Goal: Information Seeking & Learning: Learn about a topic

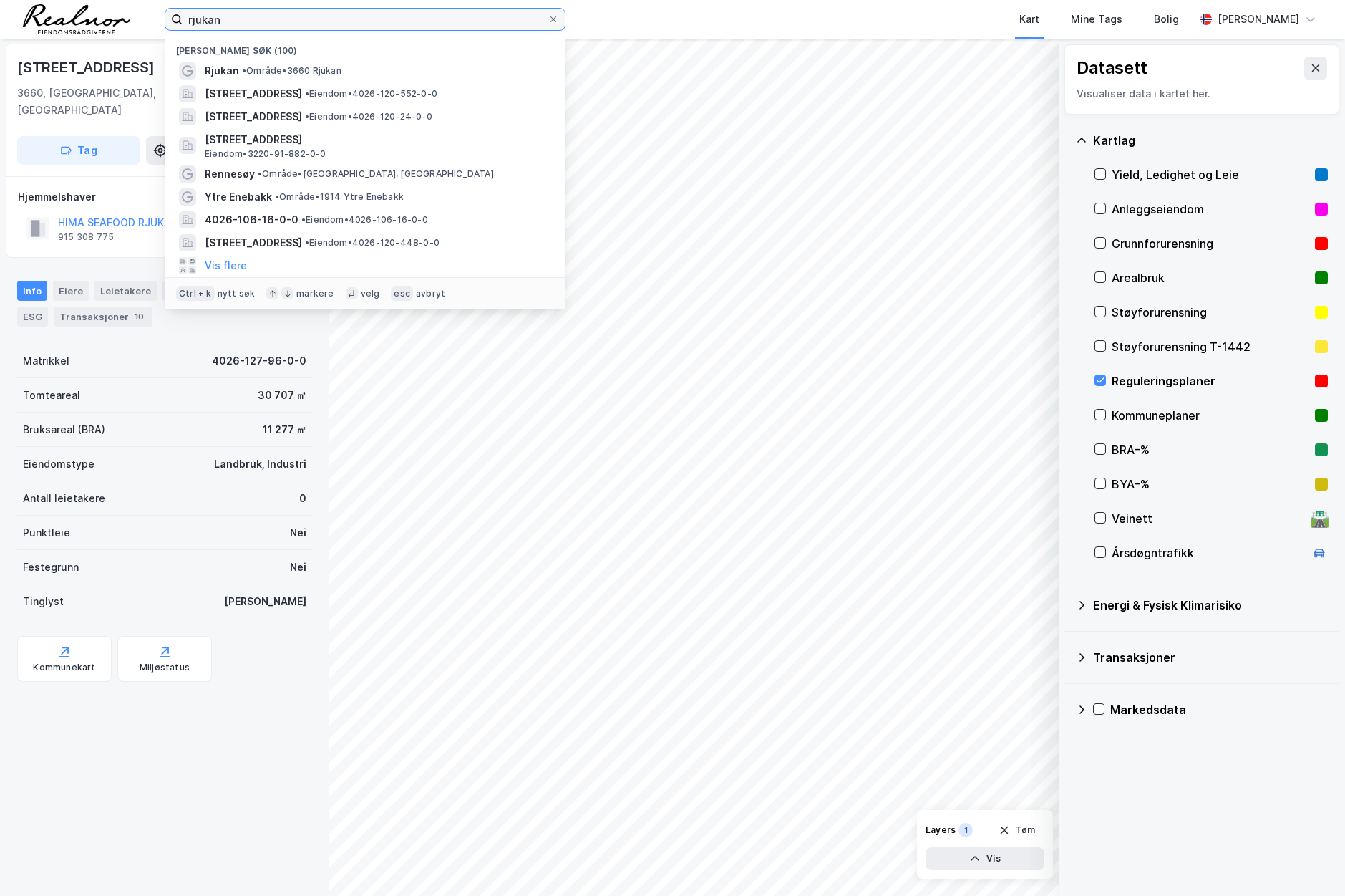
drag, startPoint x: 350, startPoint y: 11, endPoint x: 11, endPoint y: -1, distance: 339.2
click at [11, 0] on html "rjukan Nylige søk (100) Rjukan • Område • [STREET_ADDRESS] • Eiendom • 4026-120…" at bounding box center [672, 448] width 1345 height 896
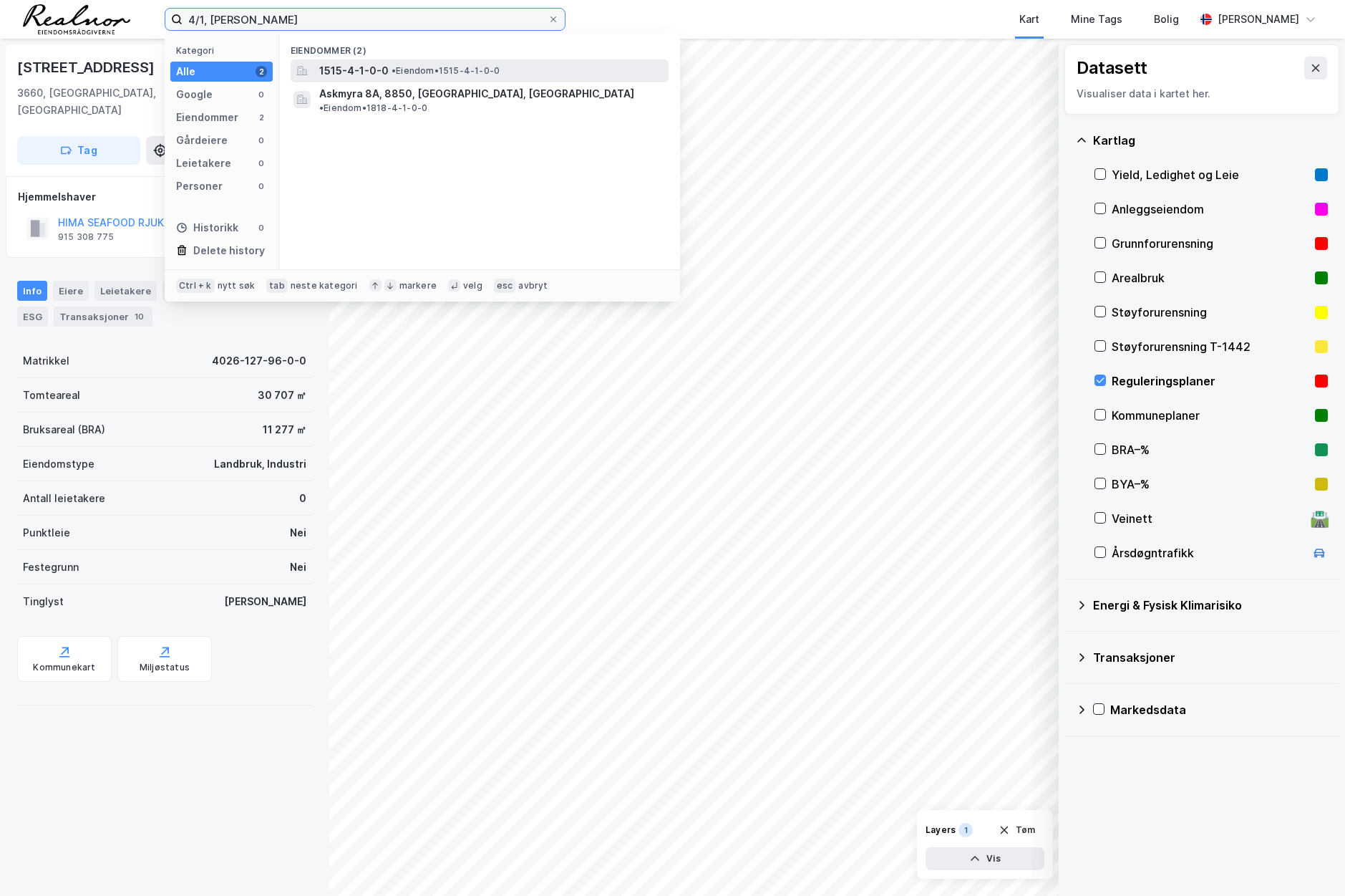
type input "4/1, [PERSON_NAME]"
click at [466, 70] on span "• Eiendom • 1515-4-1-0-0" at bounding box center [445, 70] width 108 height 11
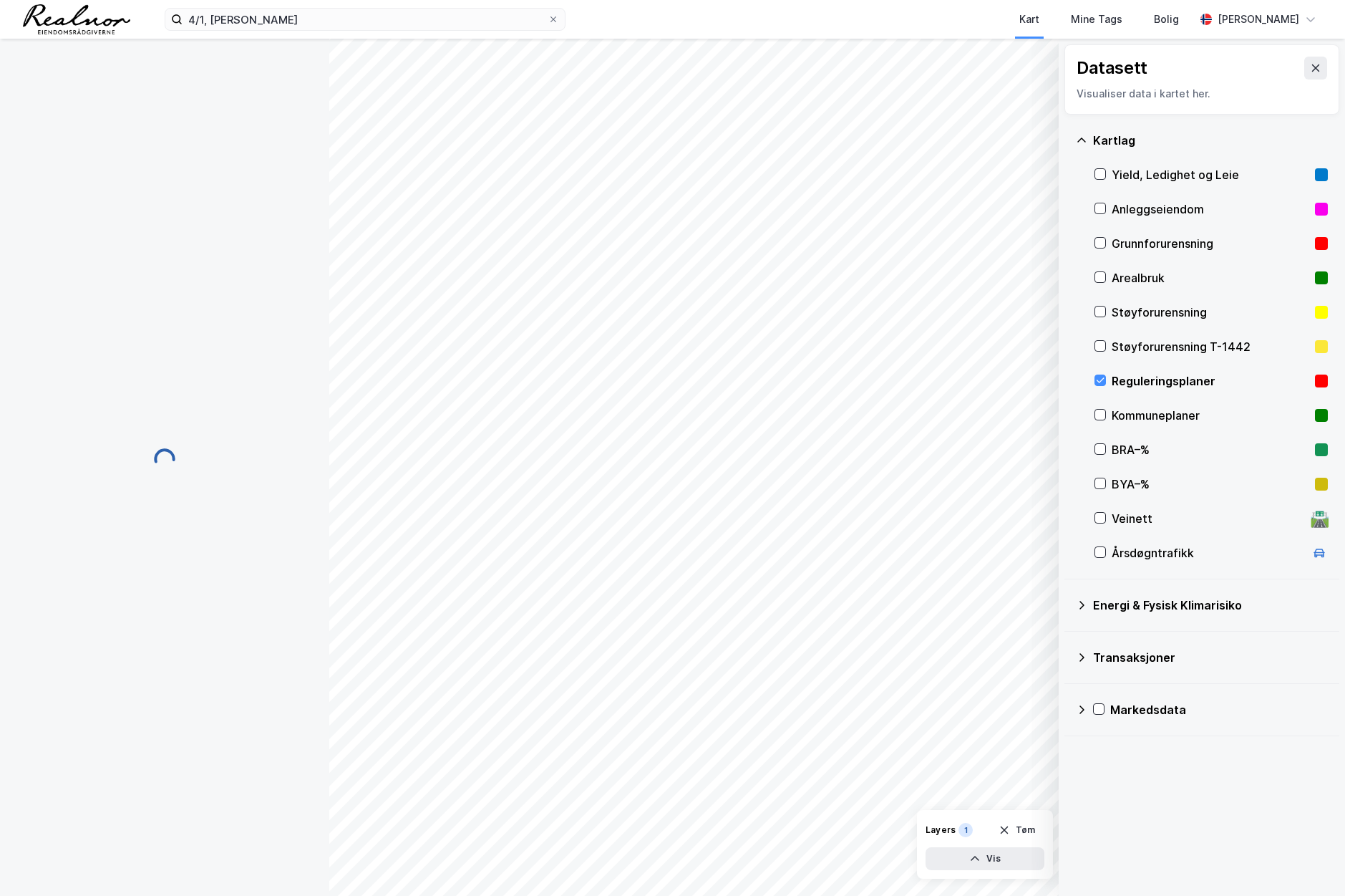
scroll to position [2, 0]
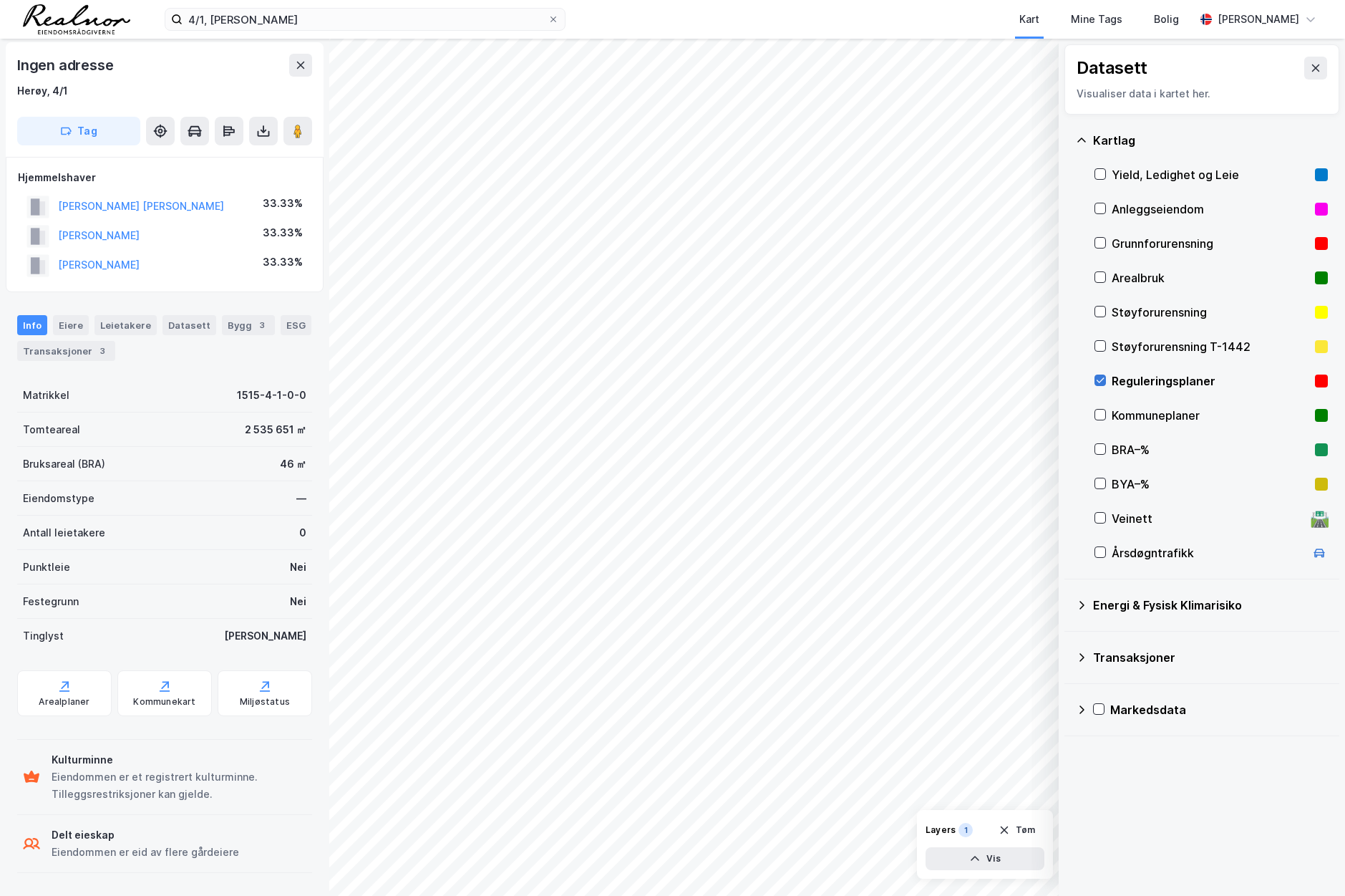
click at [1104, 377] on icon at bounding box center [1100, 380] width 10 height 10
click at [1304, 64] on button at bounding box center [1316, 68] width 23 height 23
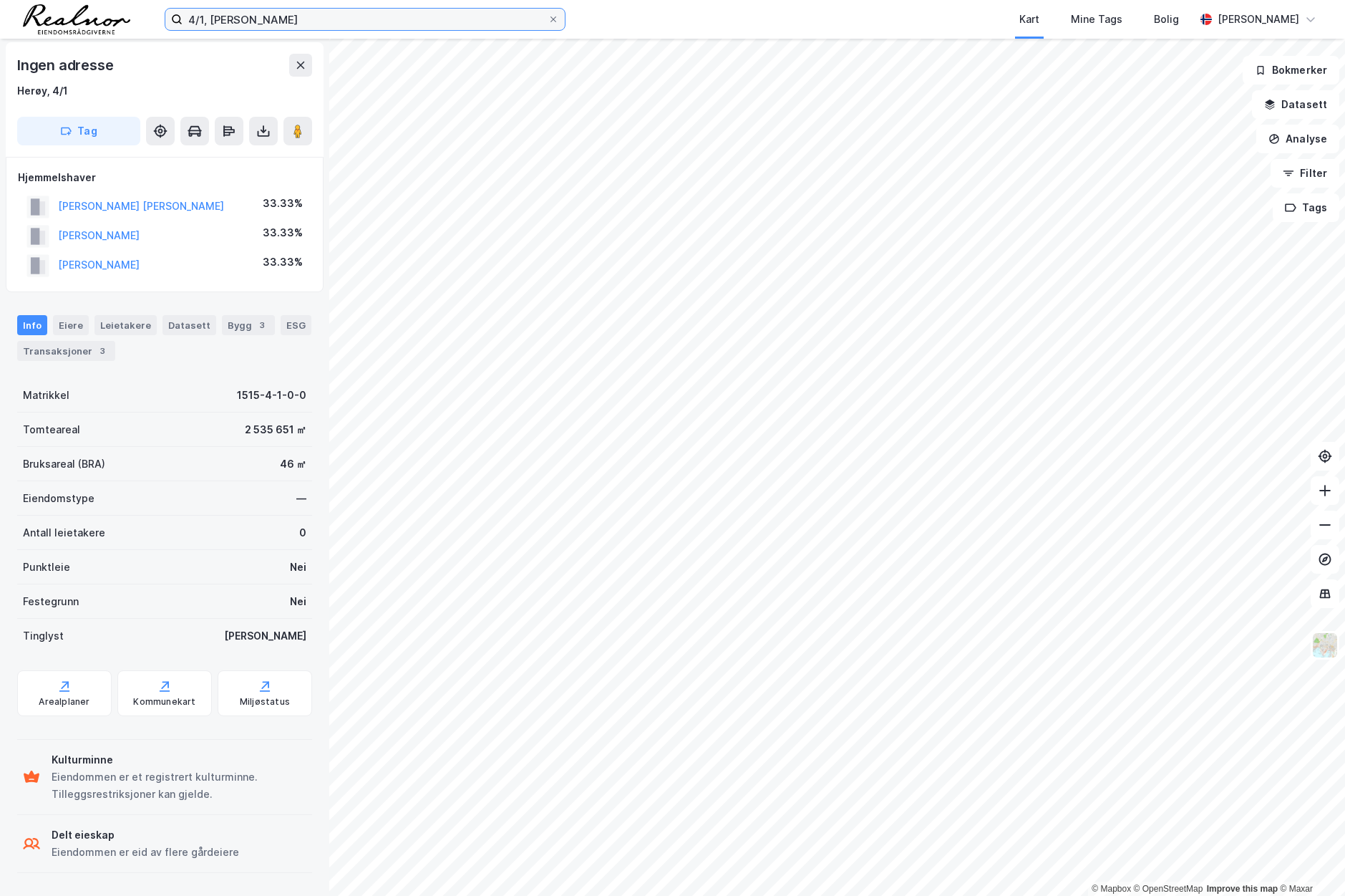
click at [287, 29] on input "4/1, [PERSON_NAME]" at bounding box center [364, 19] width 365 height 21
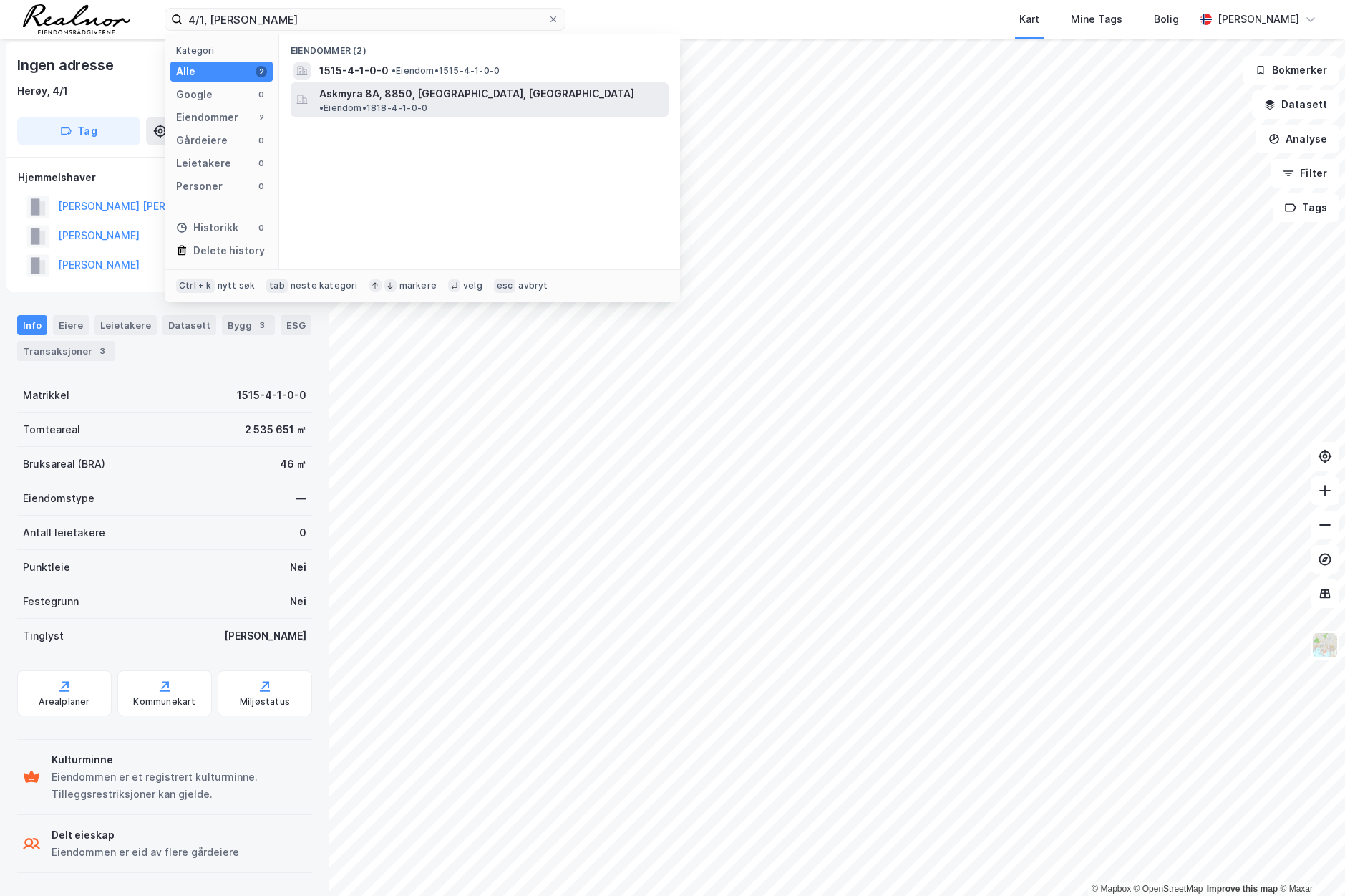
click at [489, 88] on div "Askmyra 8A, 8850, [GEOGRAPHIC_DATA], [GEOGRAPHIC_DATA] • Eiendom • 1818-4-1-0-0" at bounding box center [492, 100] width 346 height 29
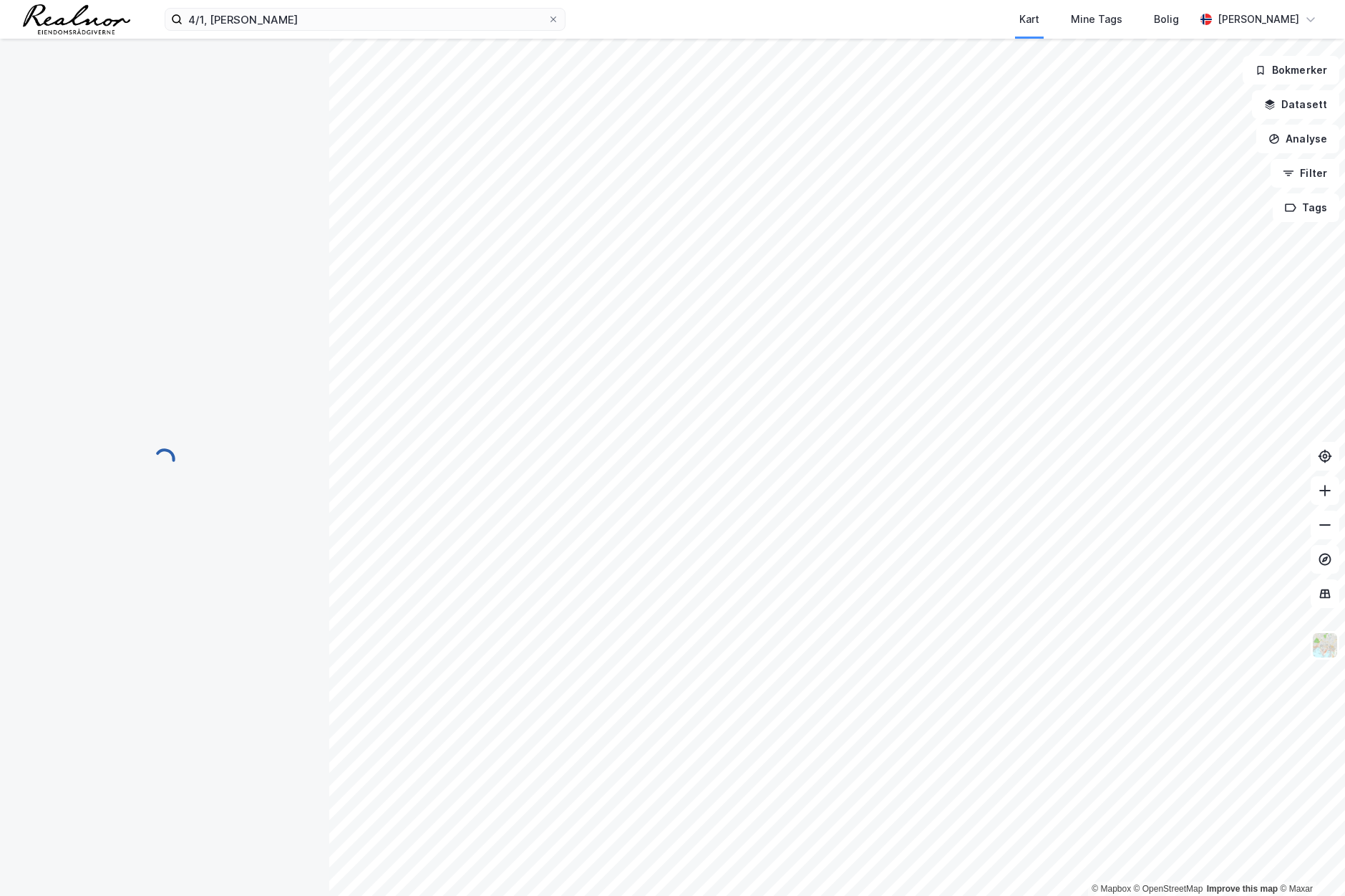
scroll to position [2, 0]
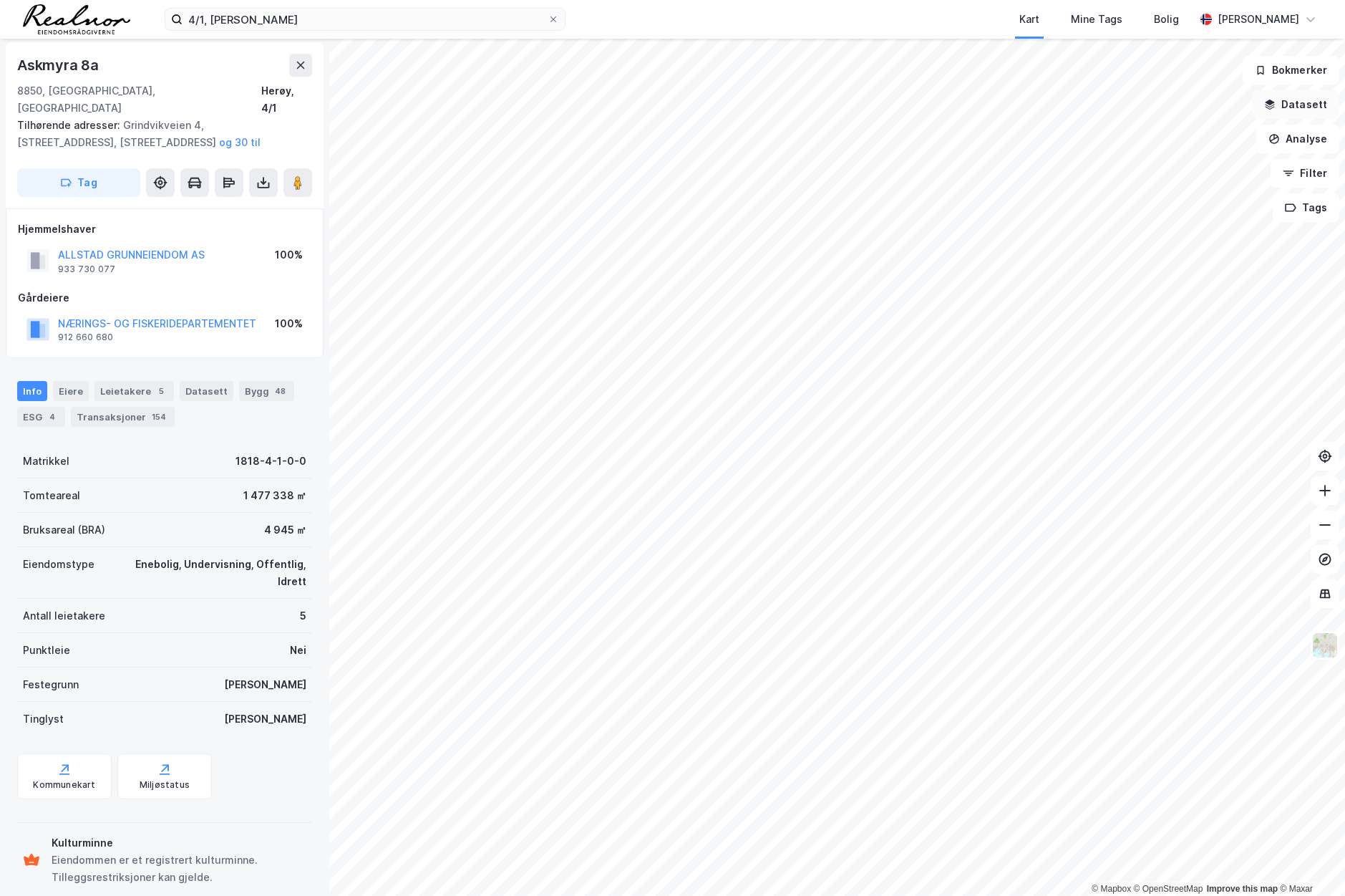
click at [1312, 95] on button "Datasett" at bounding box center [1296, 104] width 88 height 29
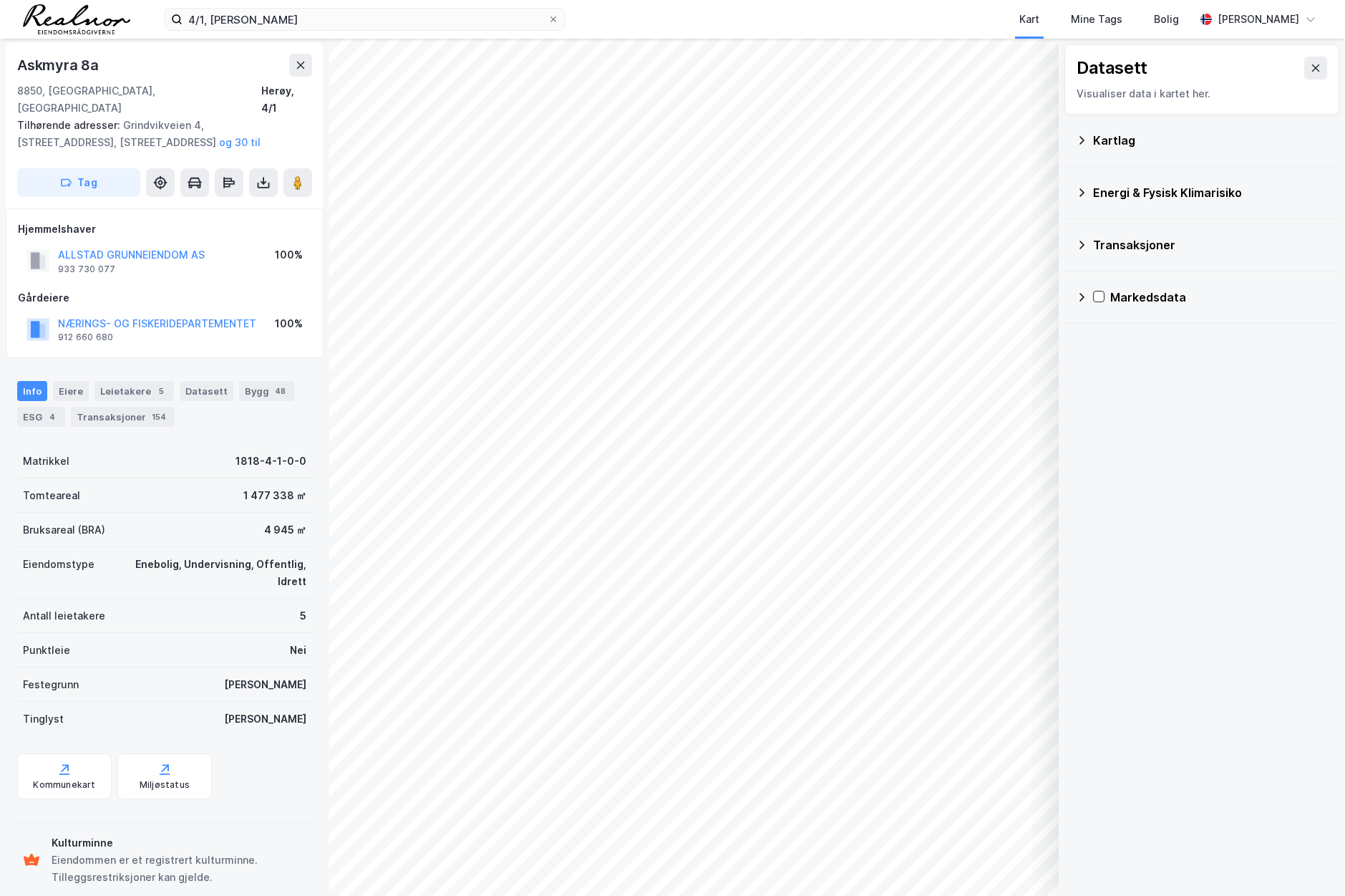
click at [1179, 144] on div "Kartlag" at bounding box center [1210, 140] width 235 height 17
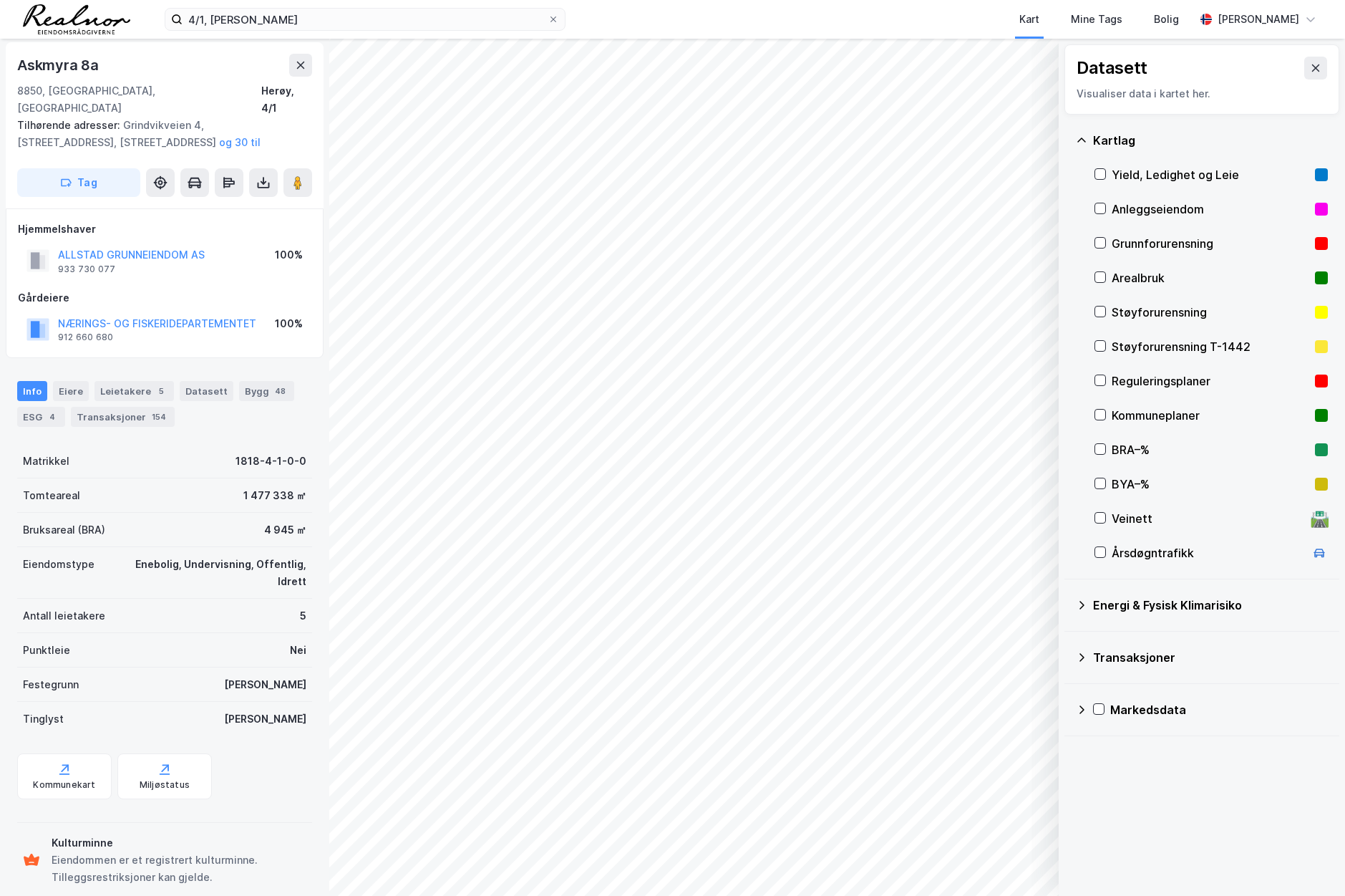
click at [1166, 383] on div "Reguleringsplaner" at bounding box center [1210, 380] width 197 height 17
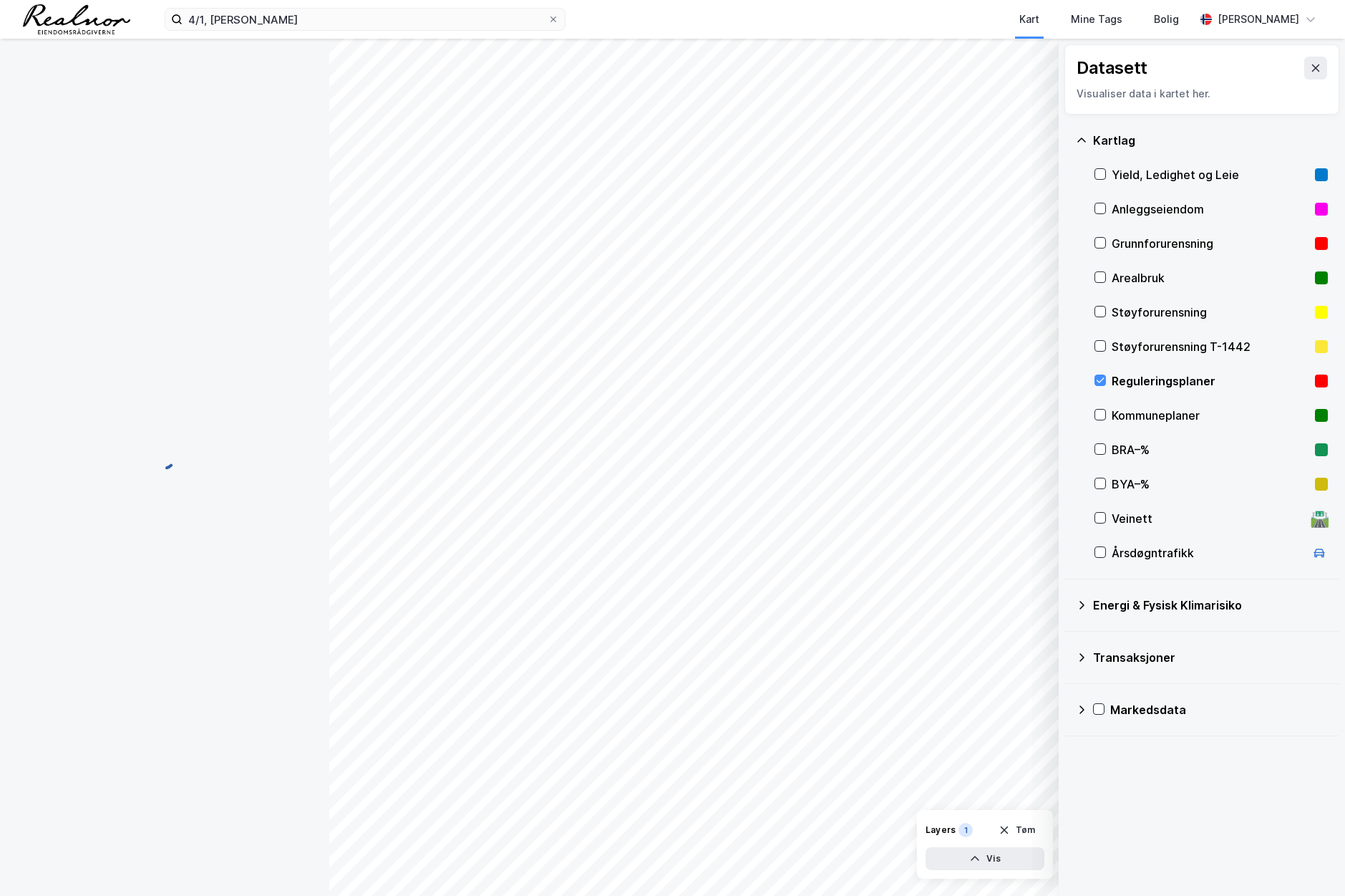
scroll to position [2, 0]
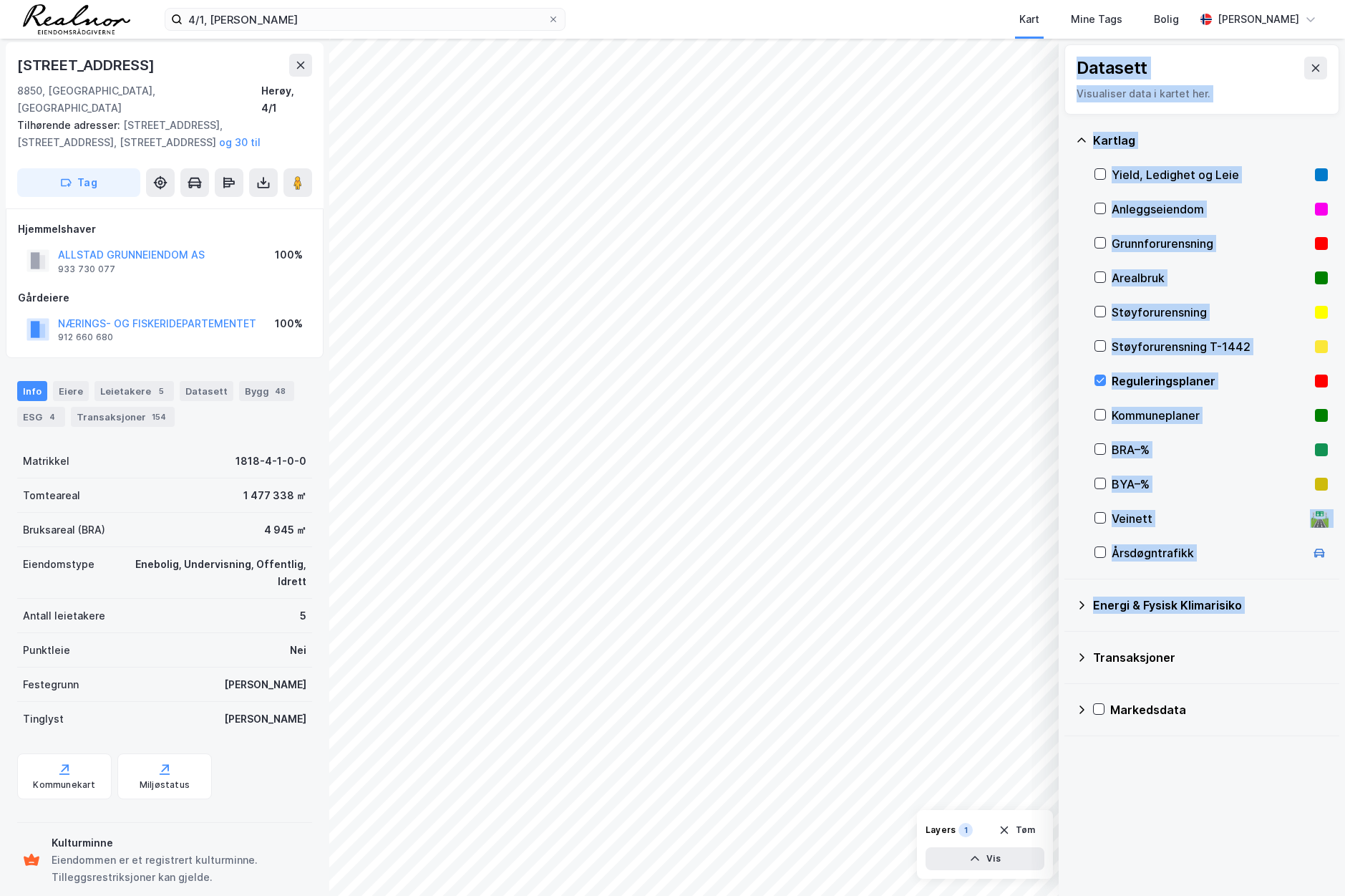
click at [1014, 621] on div "© Mapbox © OpenStreetMap Improve this map © Maxar Datasett Visualiser data i ka…" at bounding box center [672, 467] width 1345 height 857
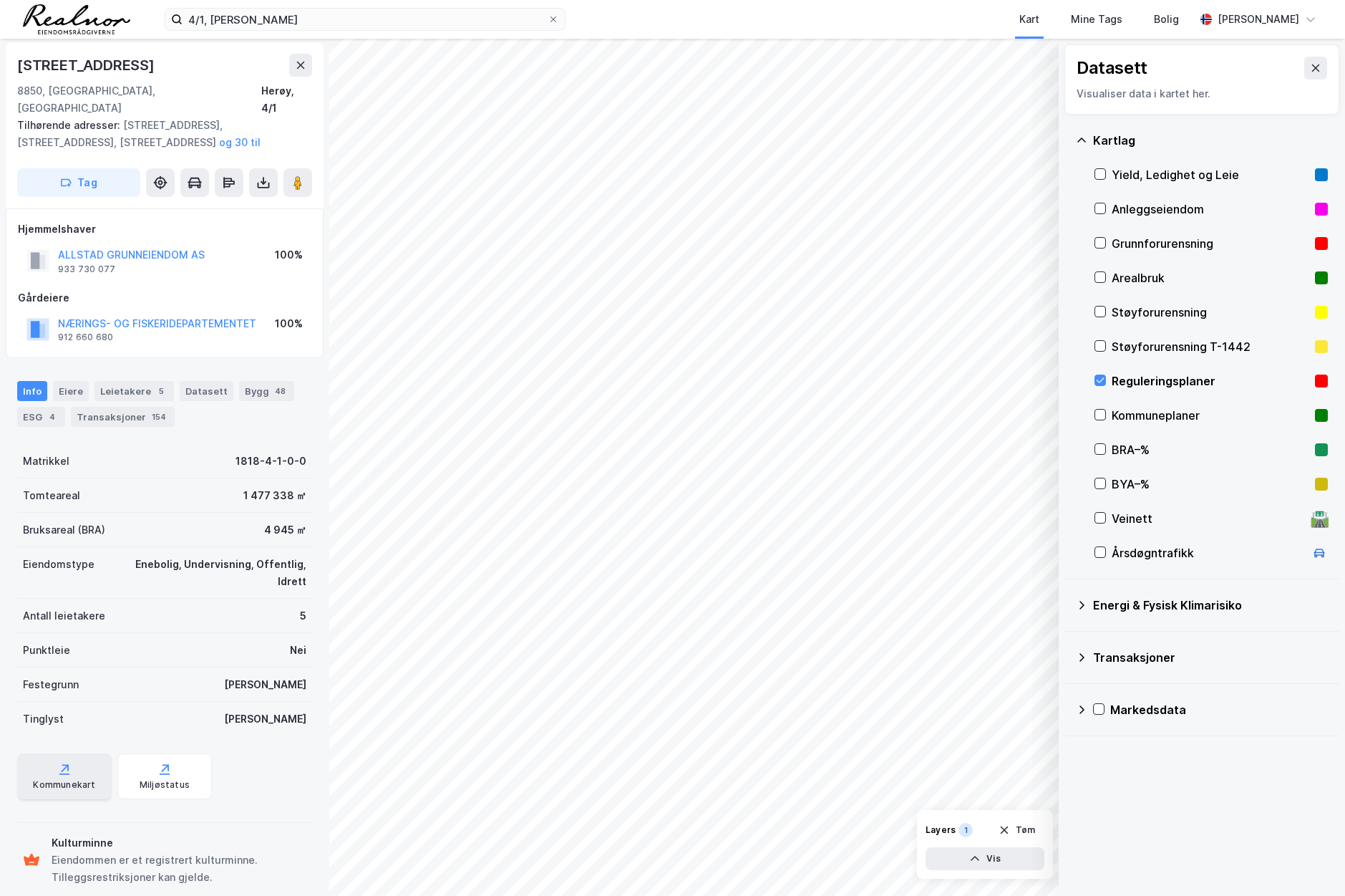
click at [65, 779] on div "Kommunekart" at bounding box center [64, 784] width 62 height 11
click at [1096, 379] on icon at bounding box center [1100, 380] width 10 height 10
click at [1096, 380] on icon at bounding box center [1100, 380] width 10 height 10
click at [1310, 66] on icon at bounding box center [1316, 67] width 11 height 11
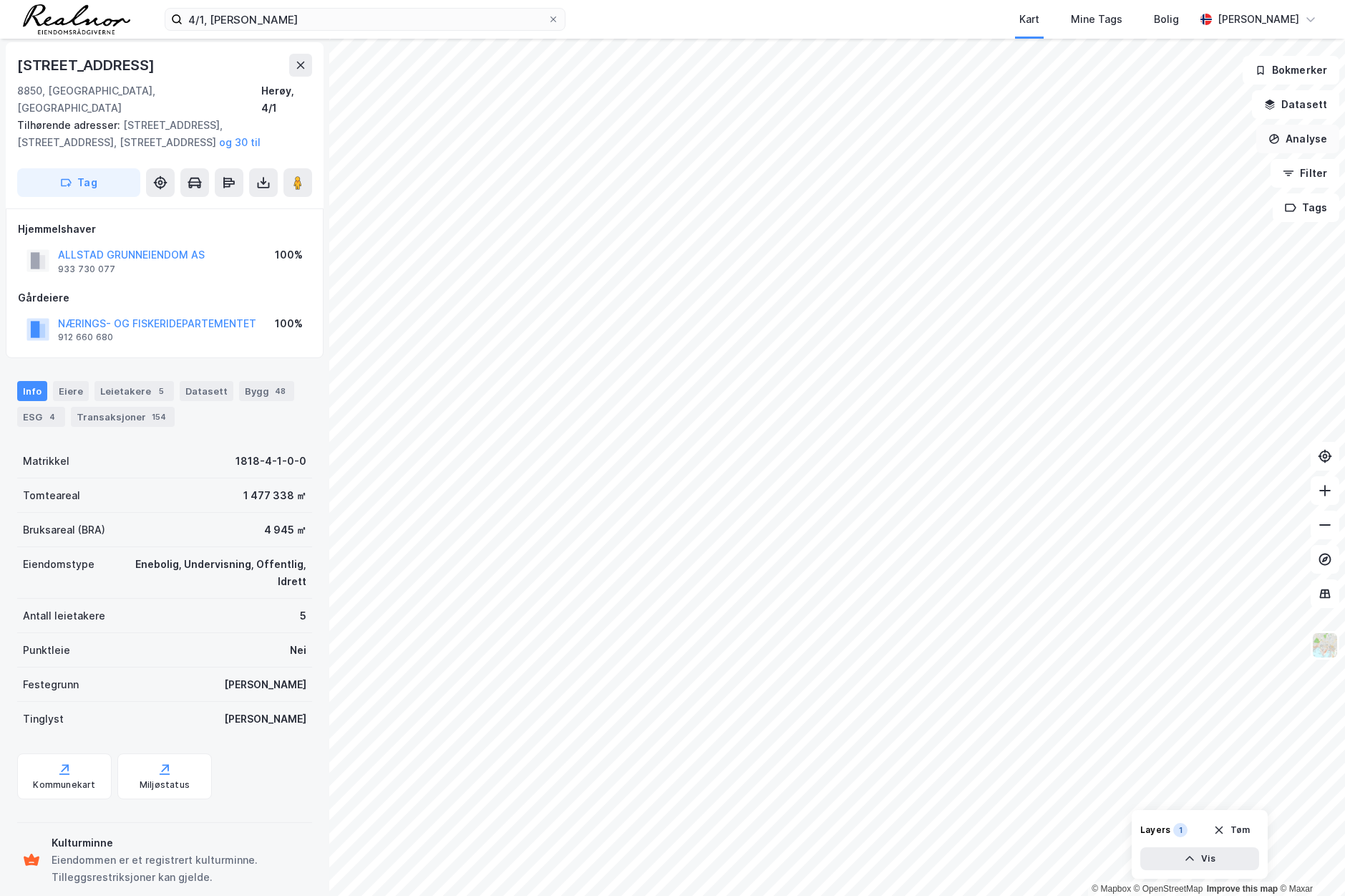
click at [1307, 136] on button "Analyse" at bounding box center [1298, 139] width 83 height 29
click at [1164, 160] on div "Tegn område" at bounding box center [1165, 169] width 165 height 23
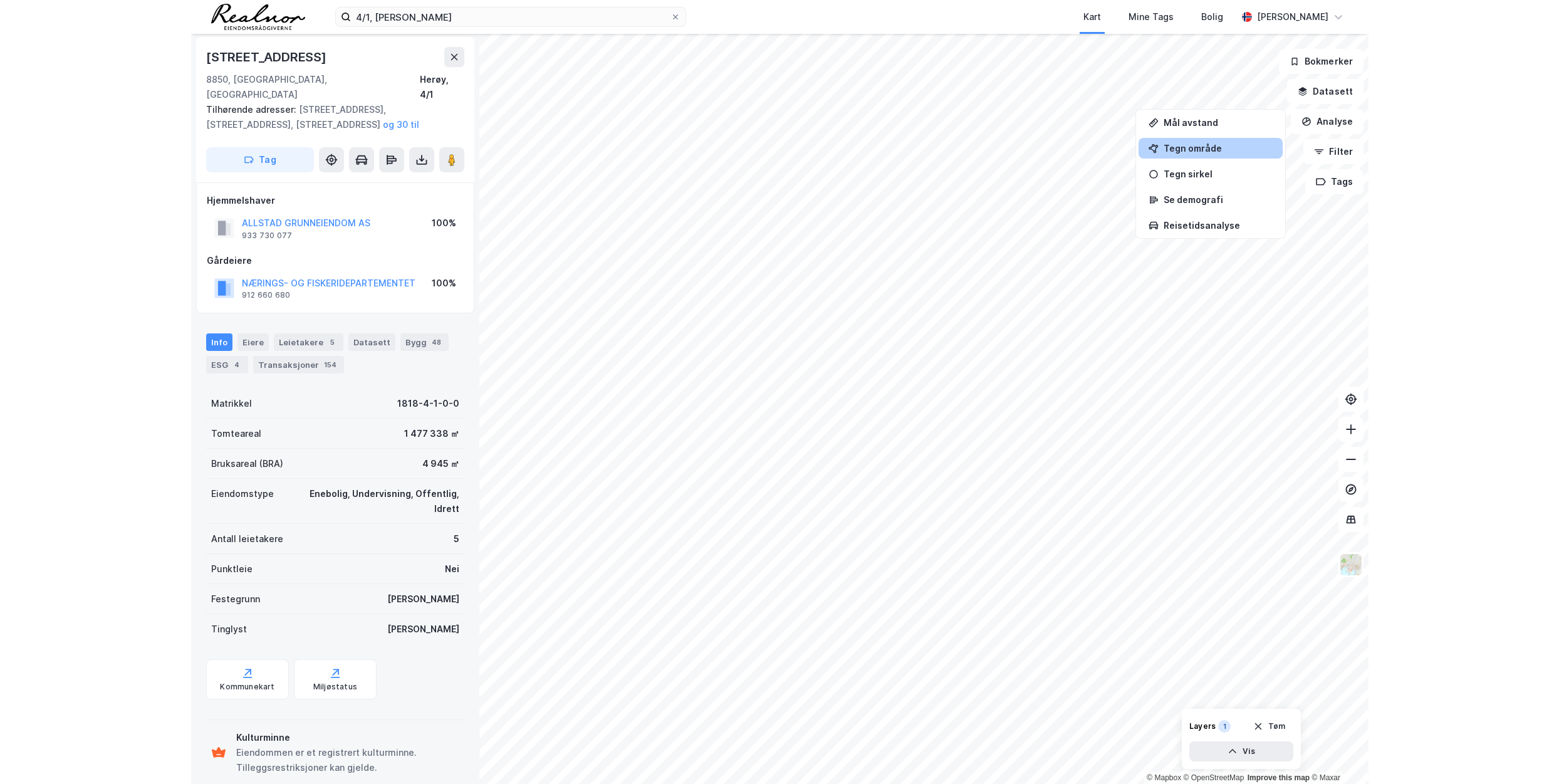
scroll to position [0, 0]
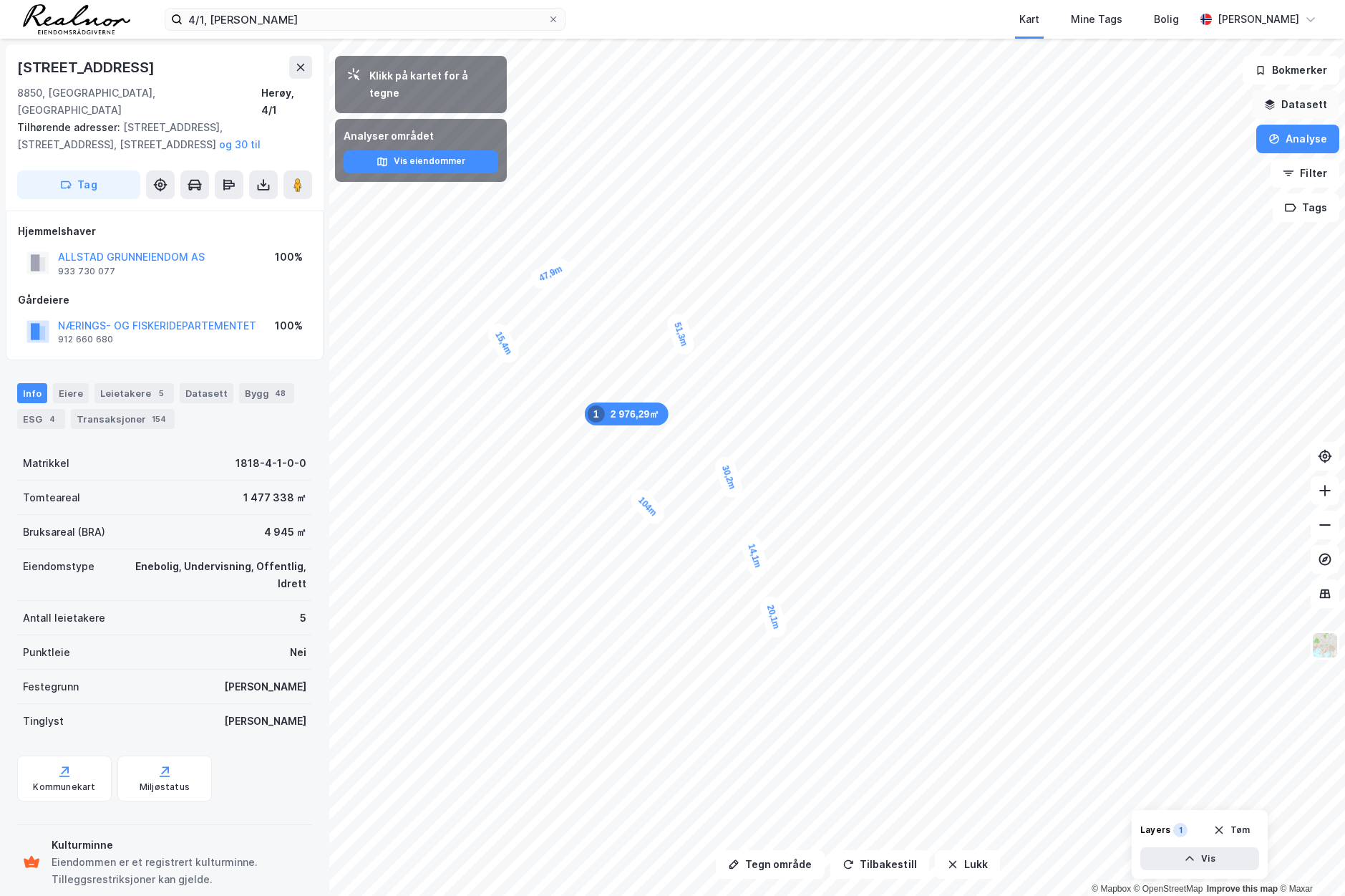
click at [1304, 101] on button "Datasett" at bounding box center [1296, 104] width 88 height 29
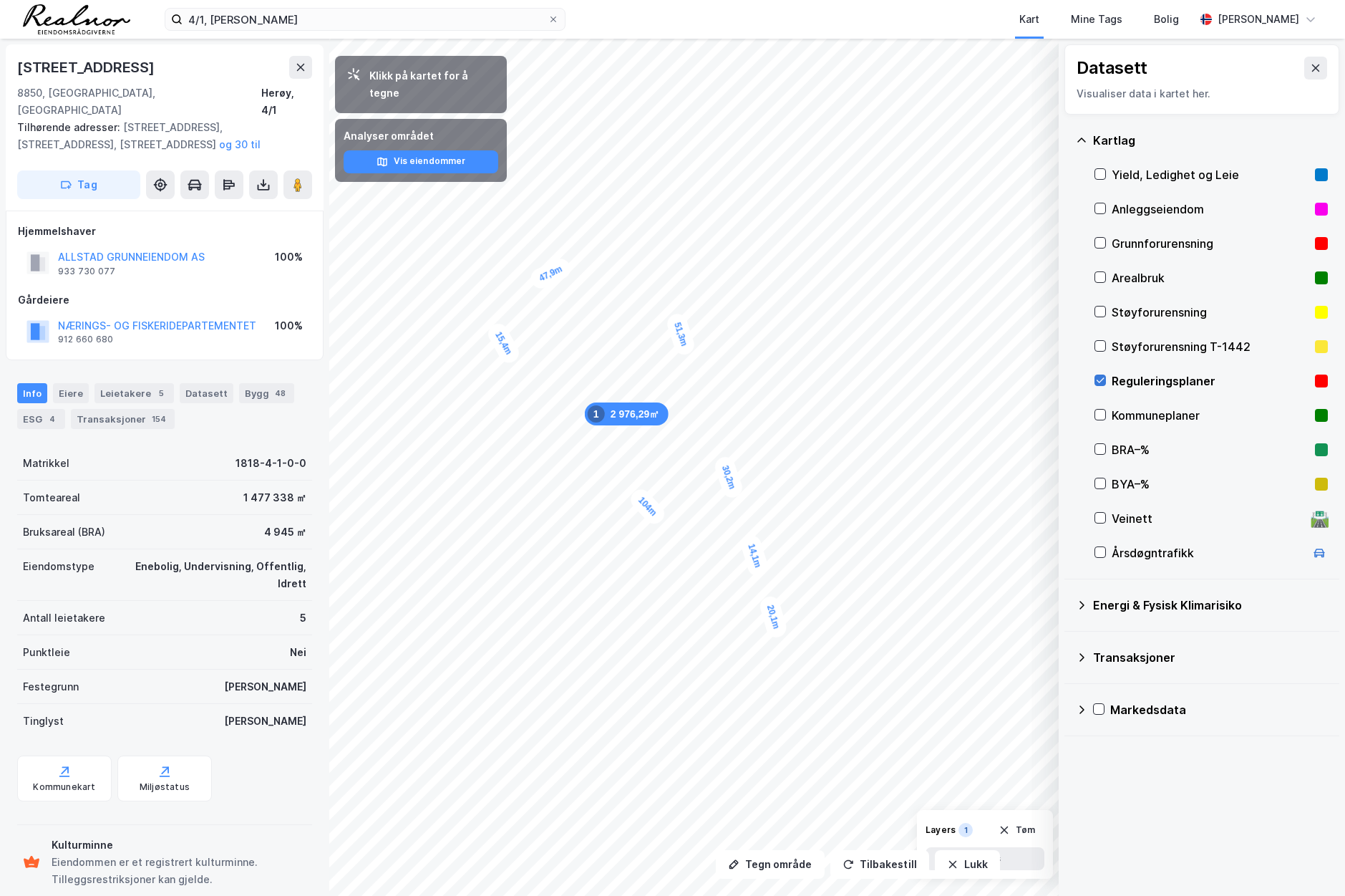
click at [1098, 378] on icon at bounding box center [1100, 380] width 10 height 10
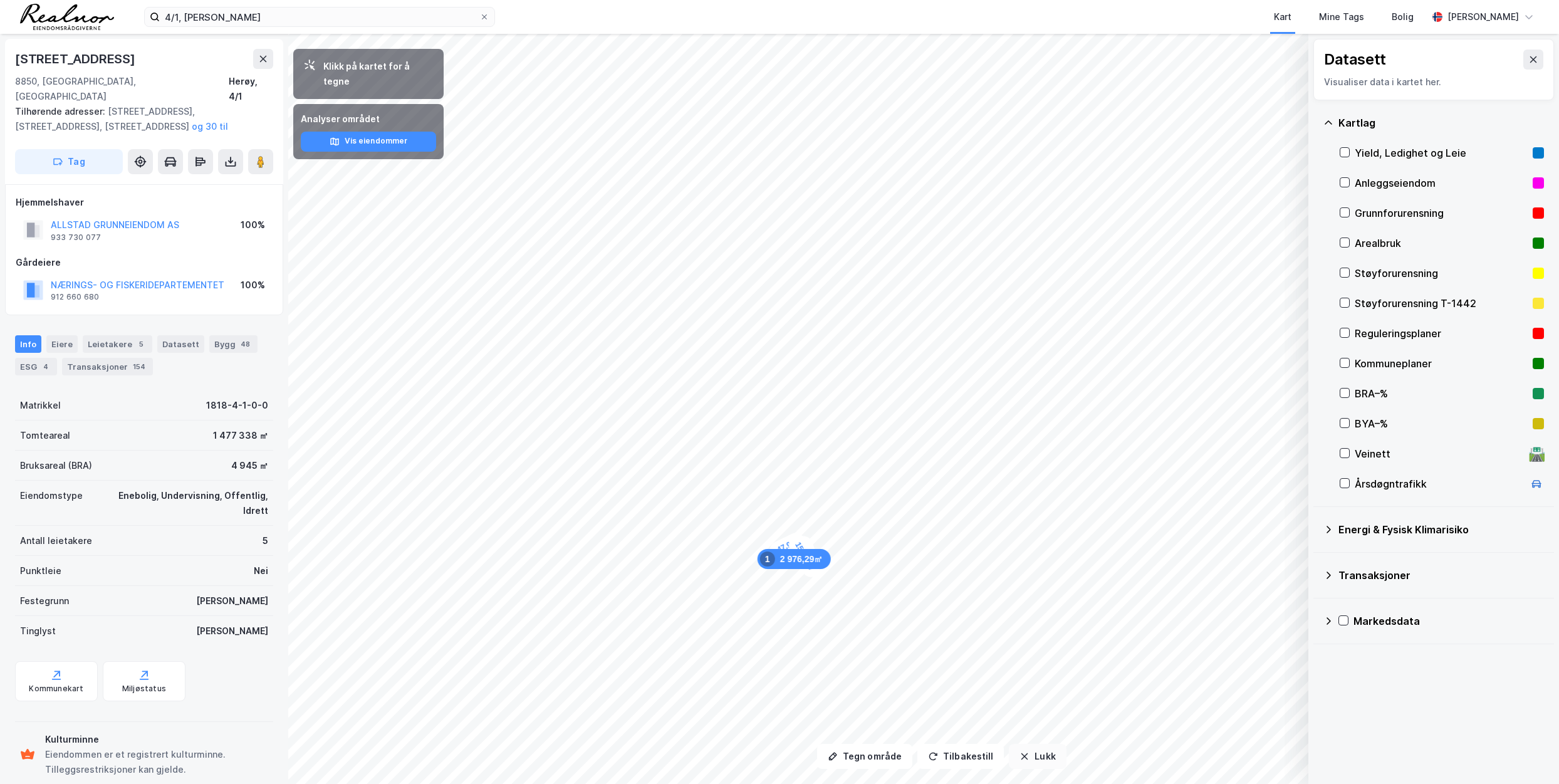
click at [1053, 758] on button "Lukk" at bounding box center [1037, 756] width 57 height 25
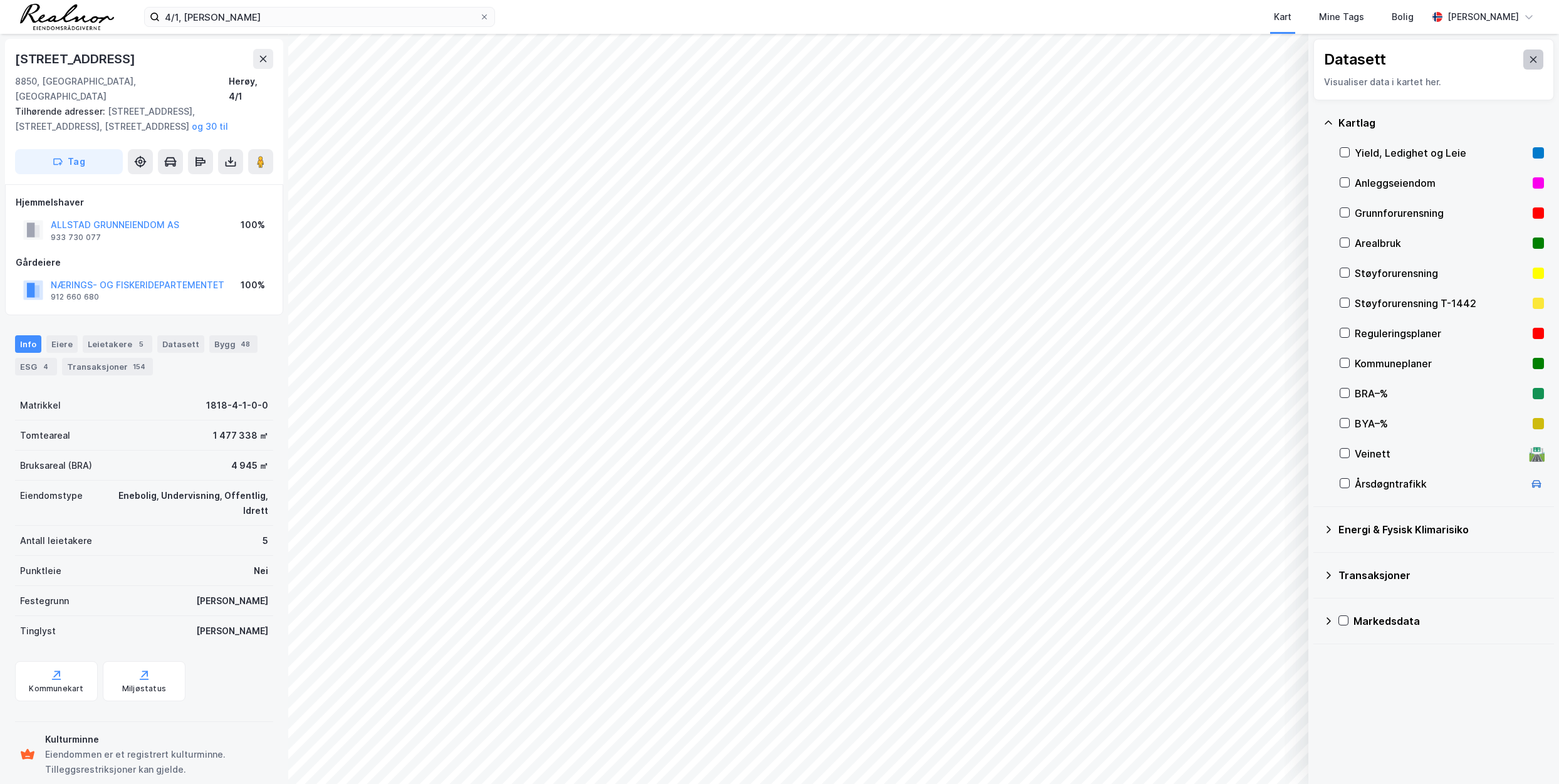
click at [1177, 56] on button at bounding box center [1533, 60] width 20 height 20
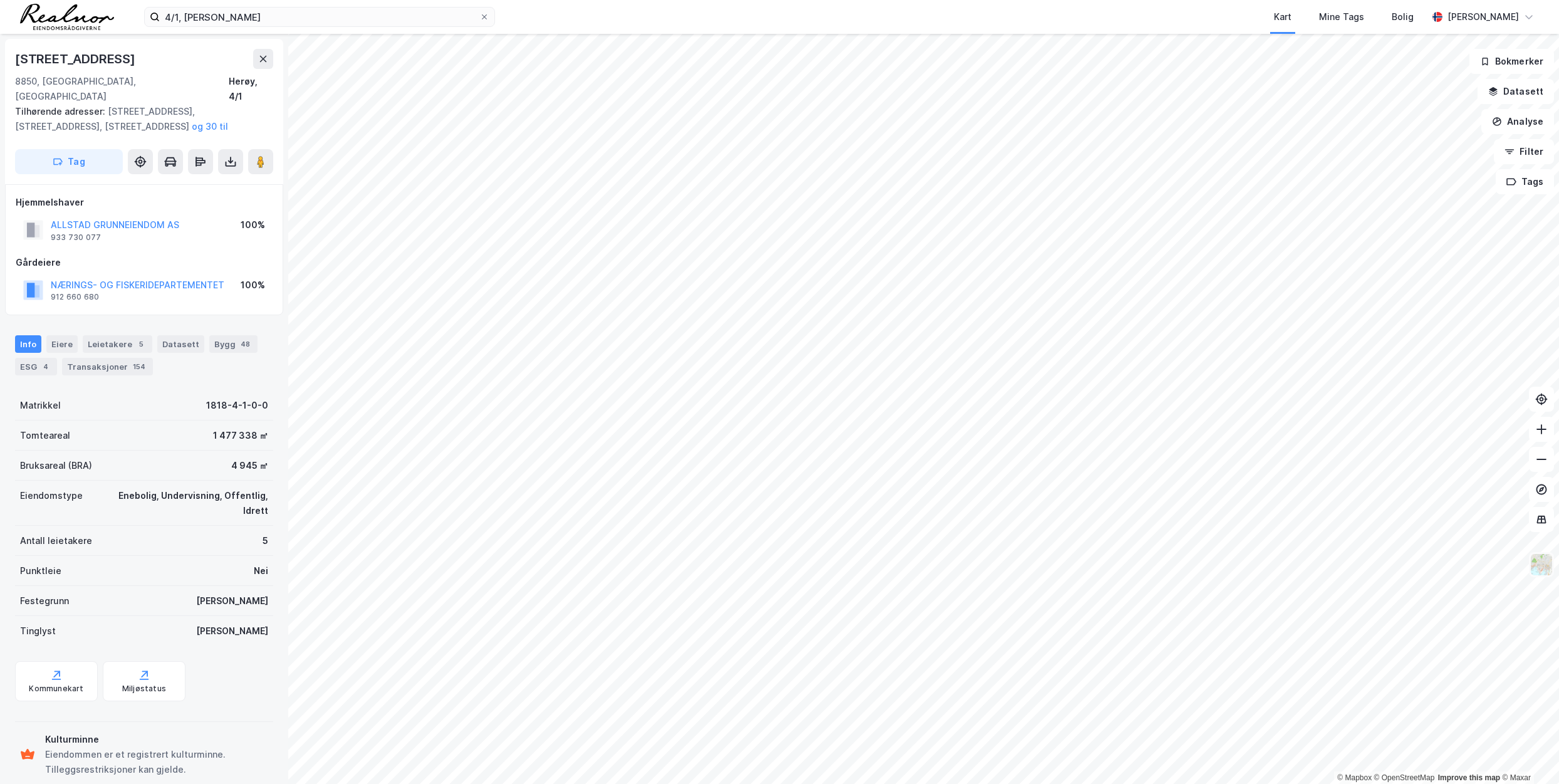
click at [1177, 572] on img at bounding box center [1541, 564] width 24 height 24
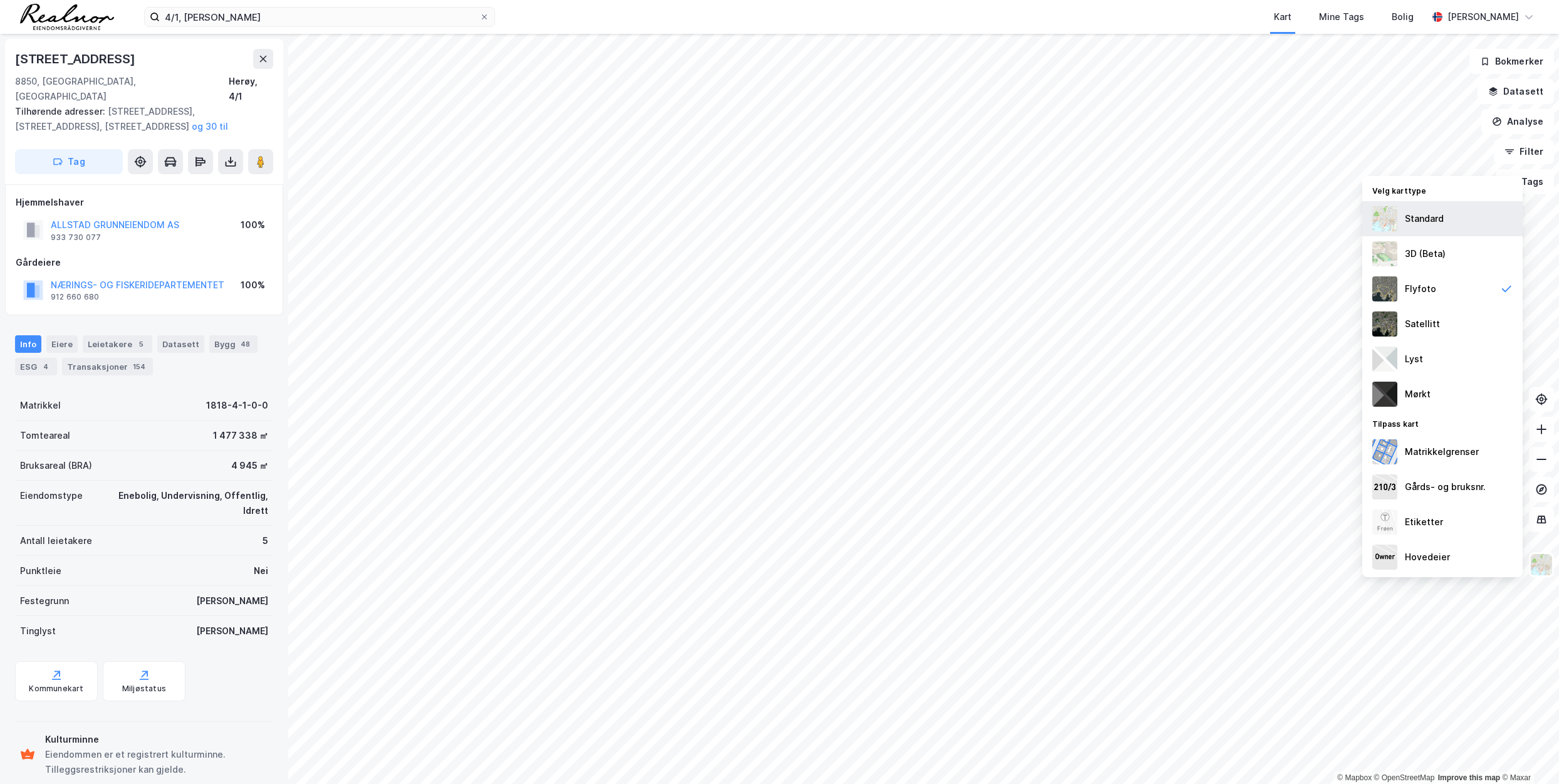
click at [1177, 220] on div "Standard" at bounding box center [1442, 218] width 160 height 35
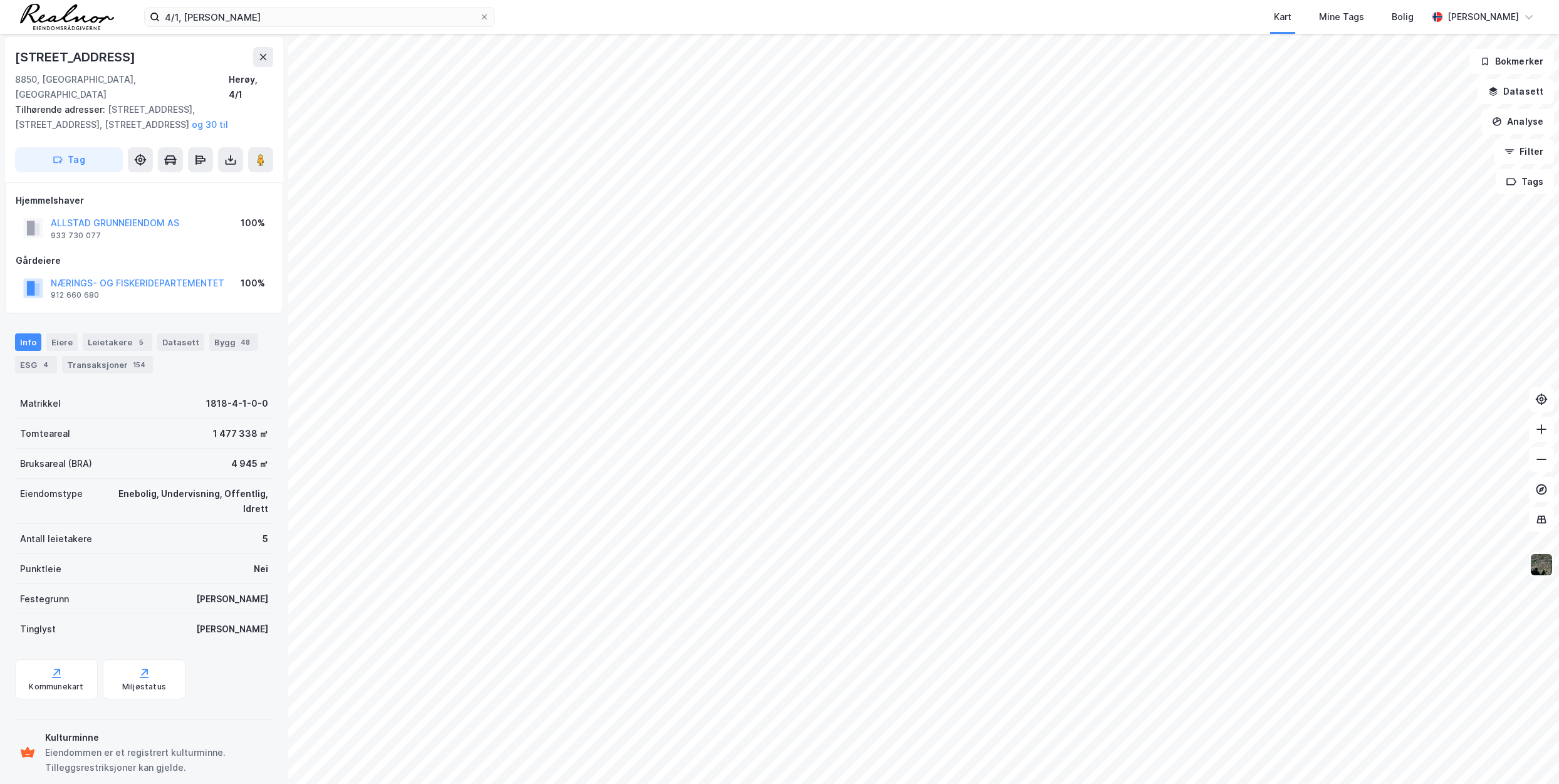
click at [1177, 567] on img at bounding box center [1541, 564] width 24 height 24
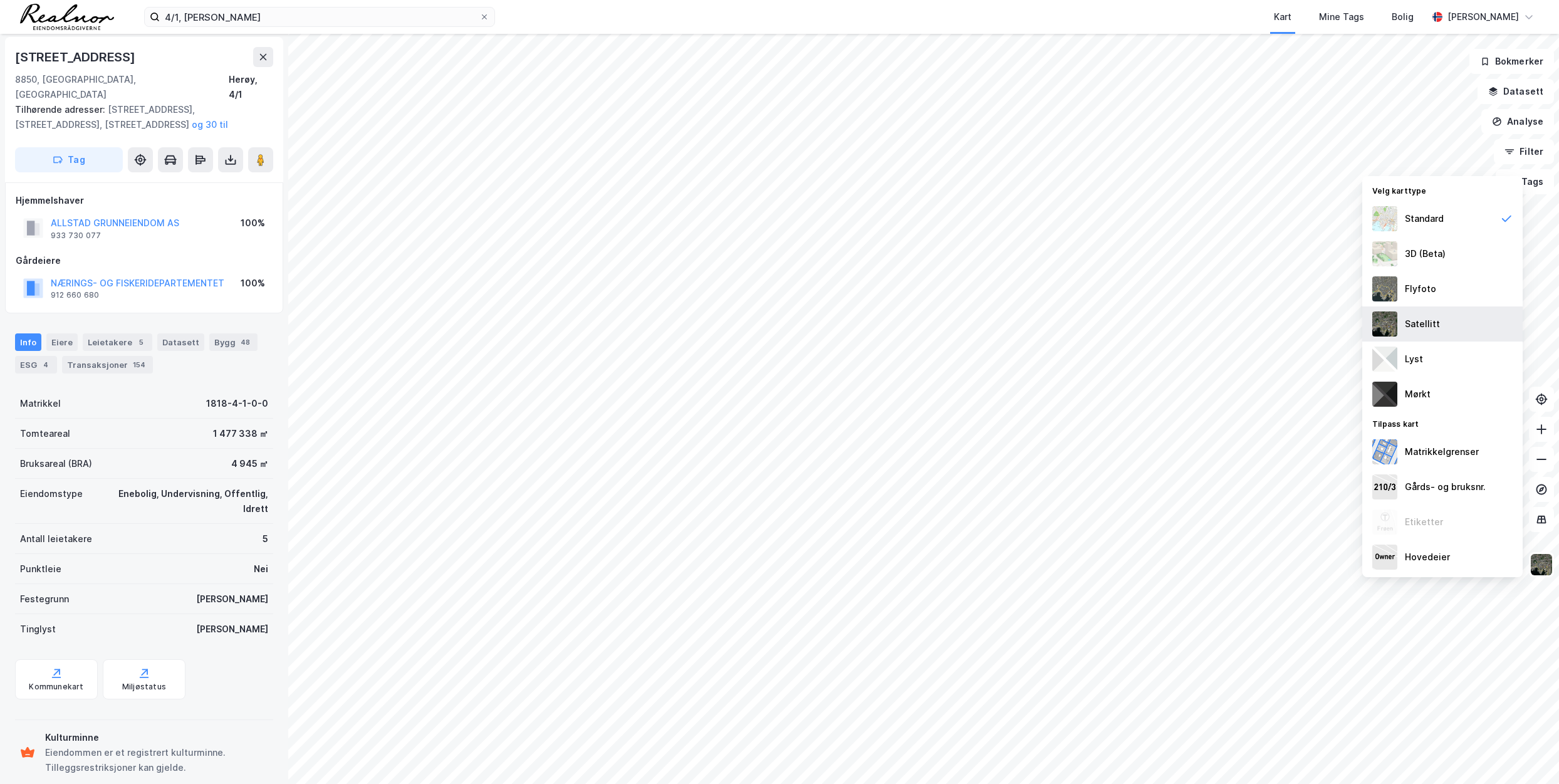
click at [1177, 327] on div "Satellitt" at bounding box center [1422, 324] width 35 height 15
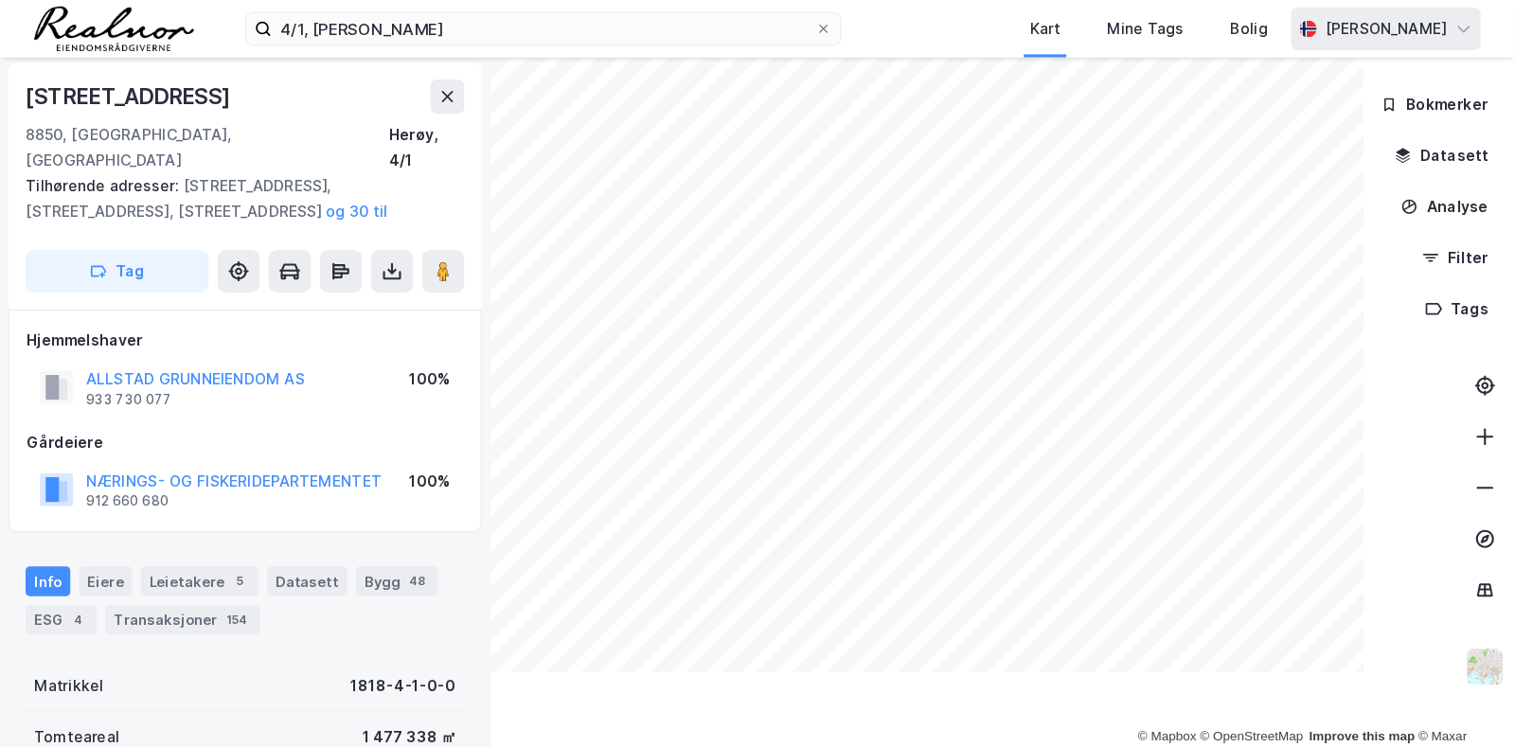
scroll to position [2, 0]
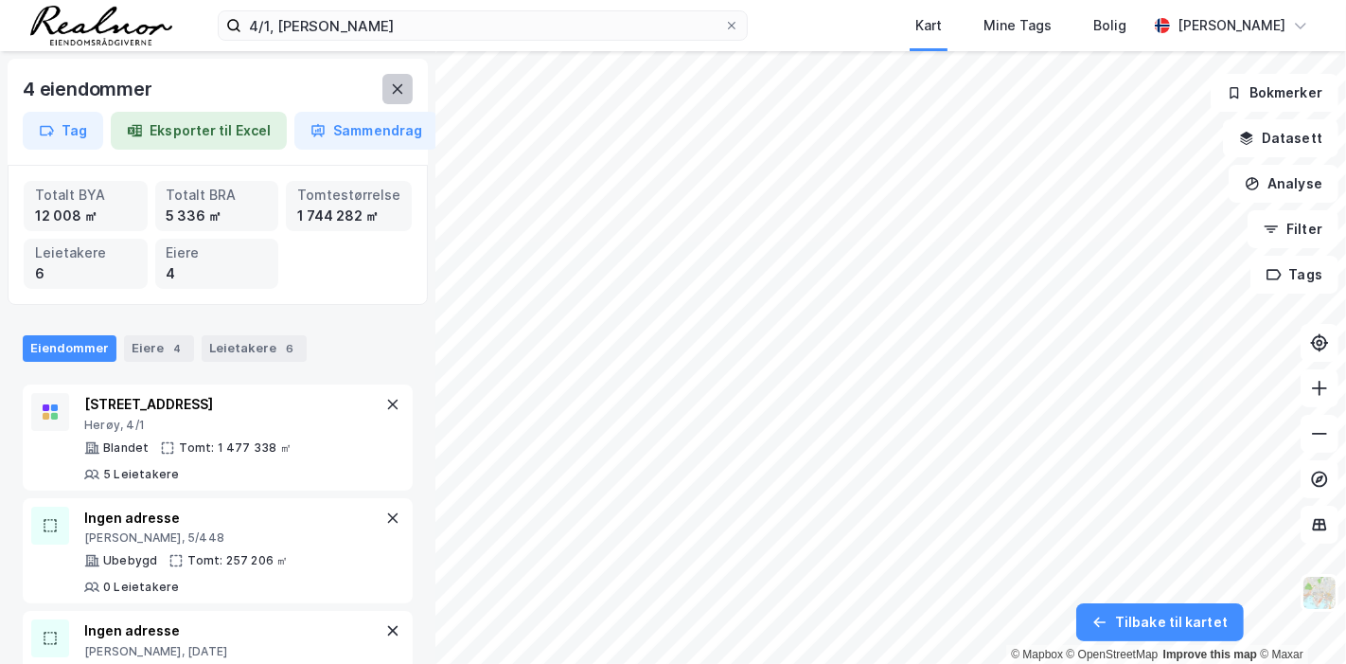
click at [386, 81] on button at bounding box center [398, 89] width 30 height 30
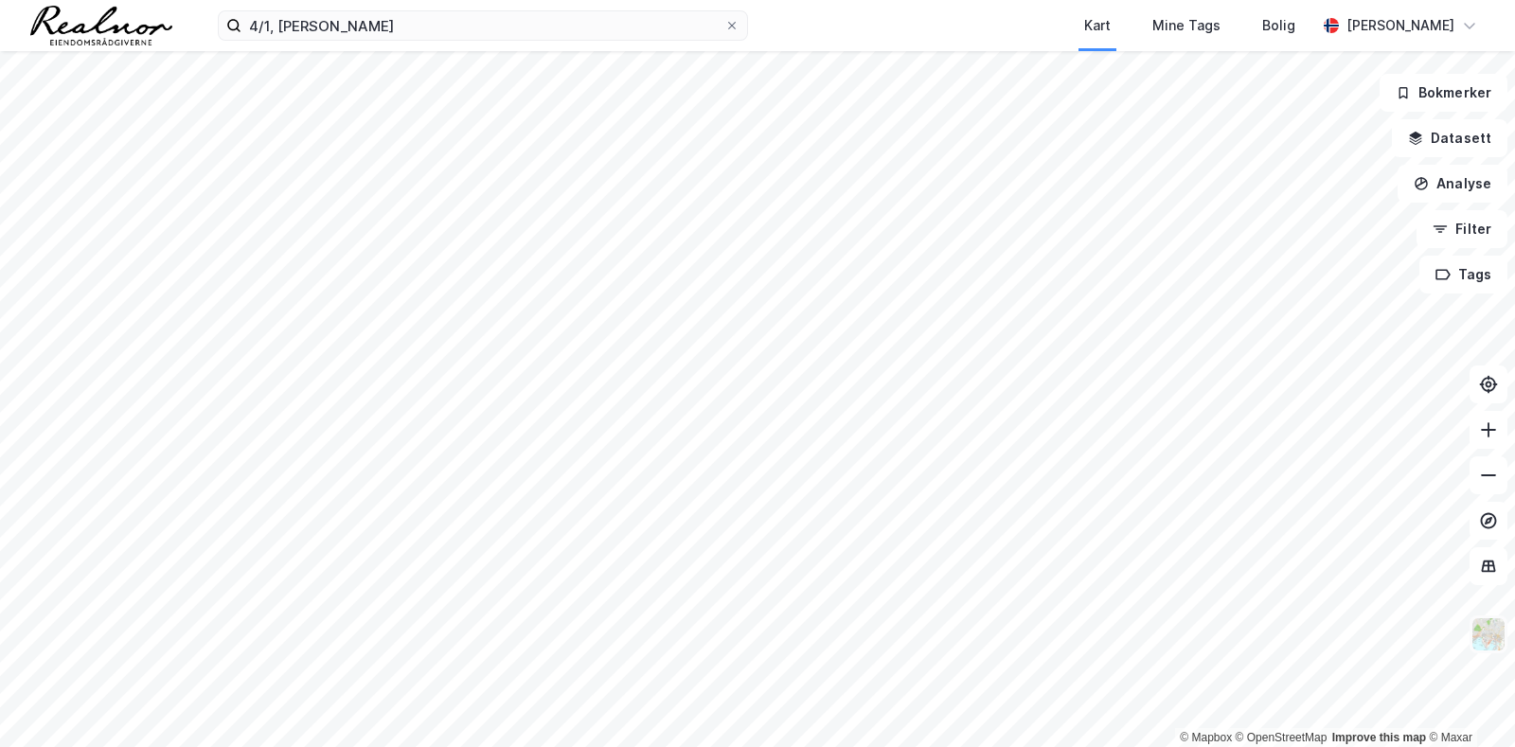
click at [1480, 629] on img at bounding box center [1488, 634] width 36 height 36
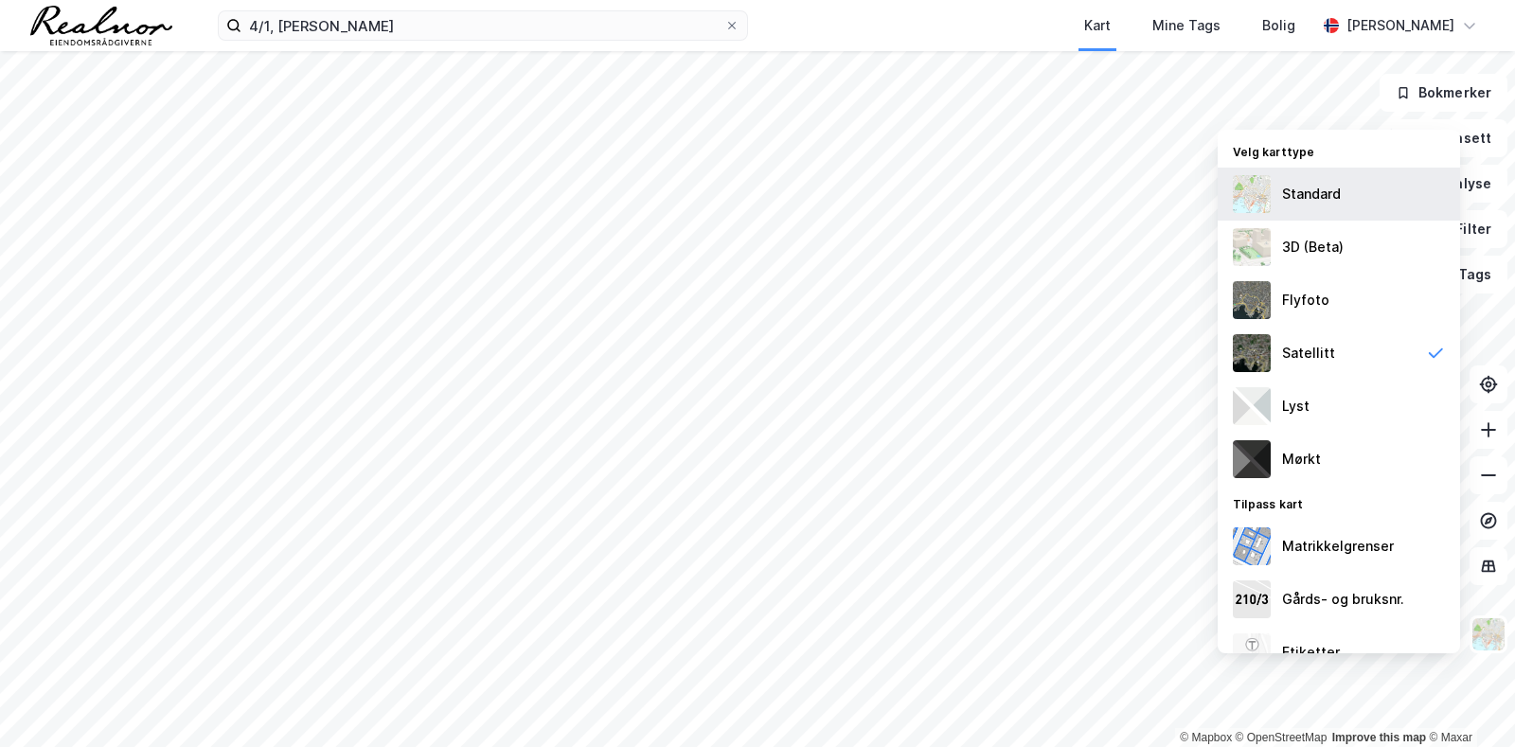
click at [1373, 210] on div "Standard" at bounding box center [1339, 194] width 242 height 53
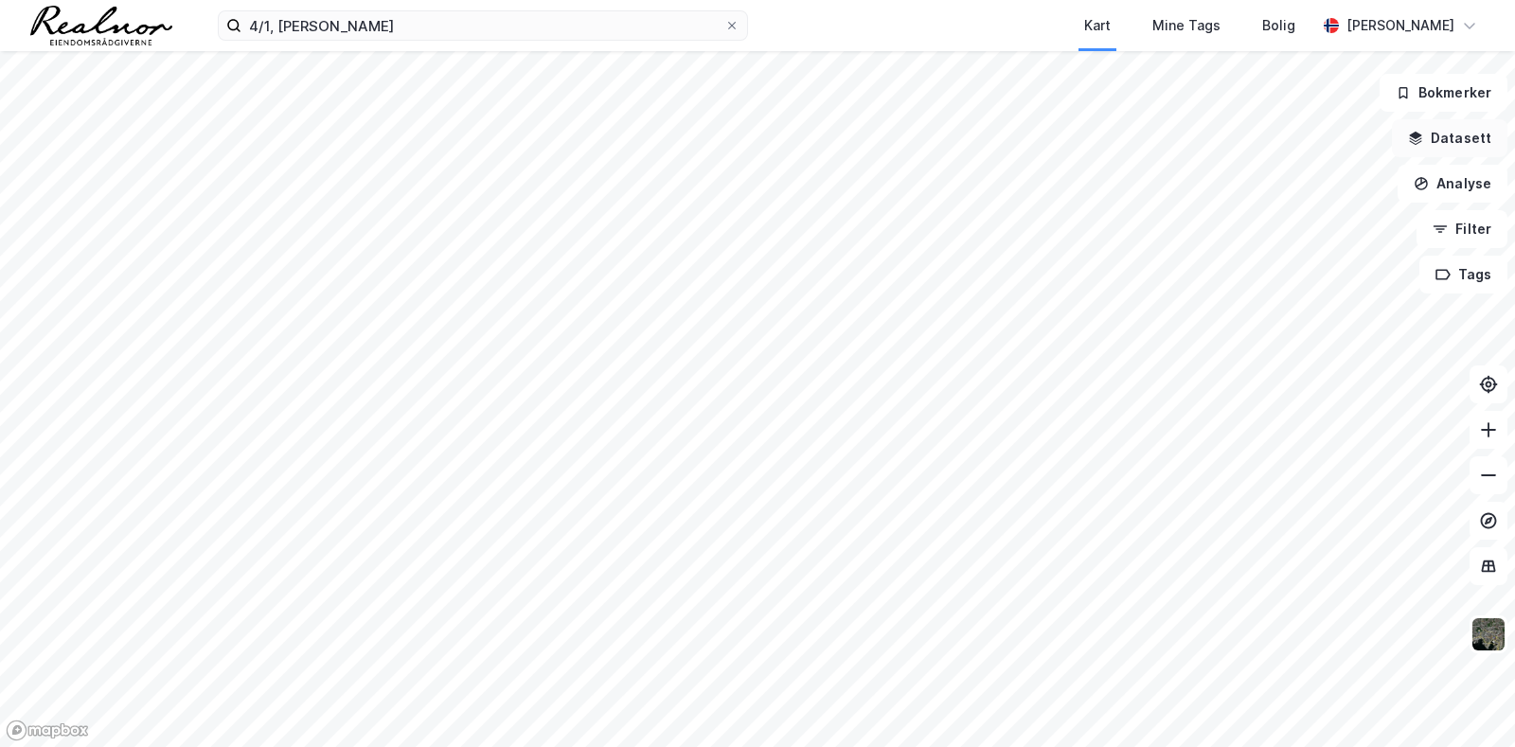
click at [1442, 131] on button "Datasett" at bounding box center [1450, 138] width 116 height 38
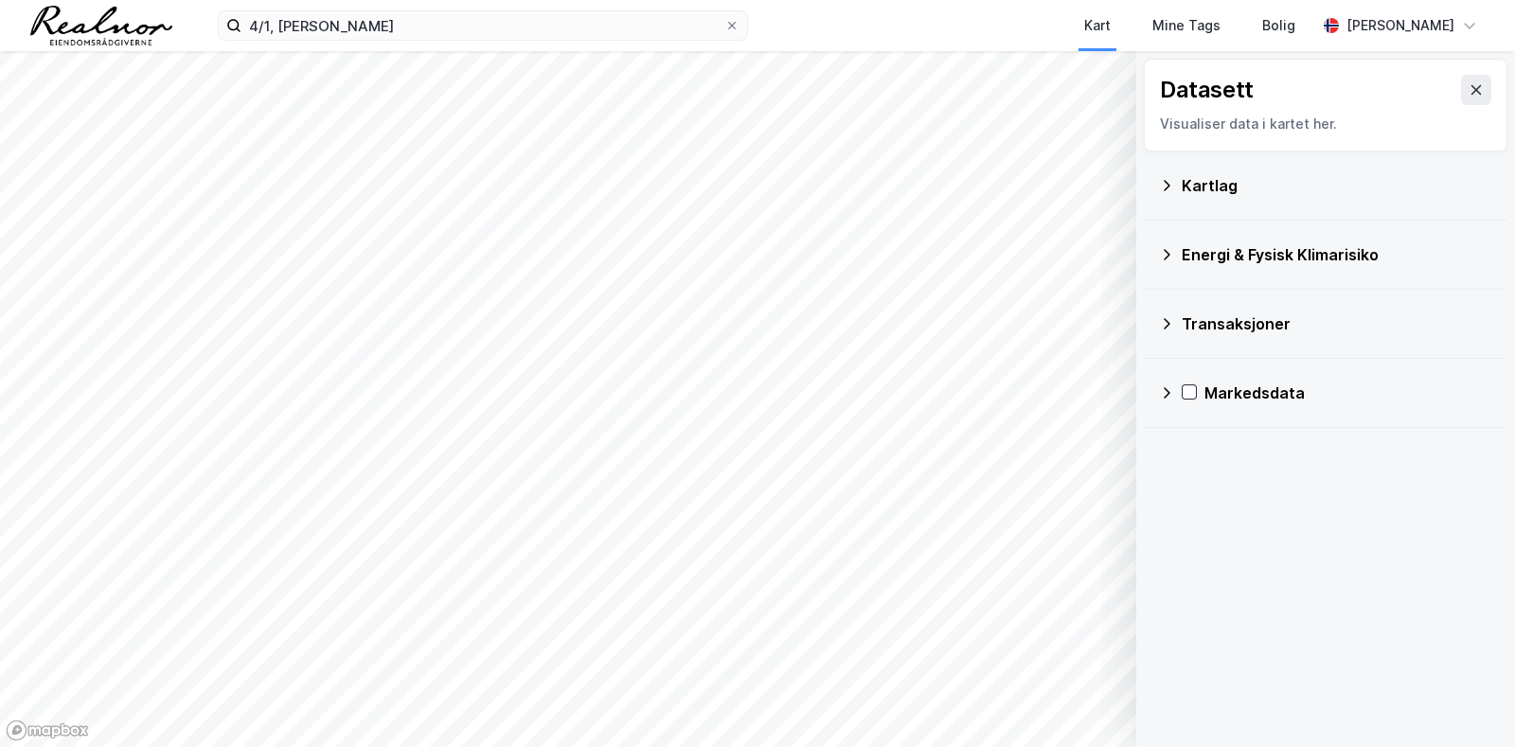
click at [1255, 175] on div "Kartlag" at bounding box center [1337, 185] width 311 height 23
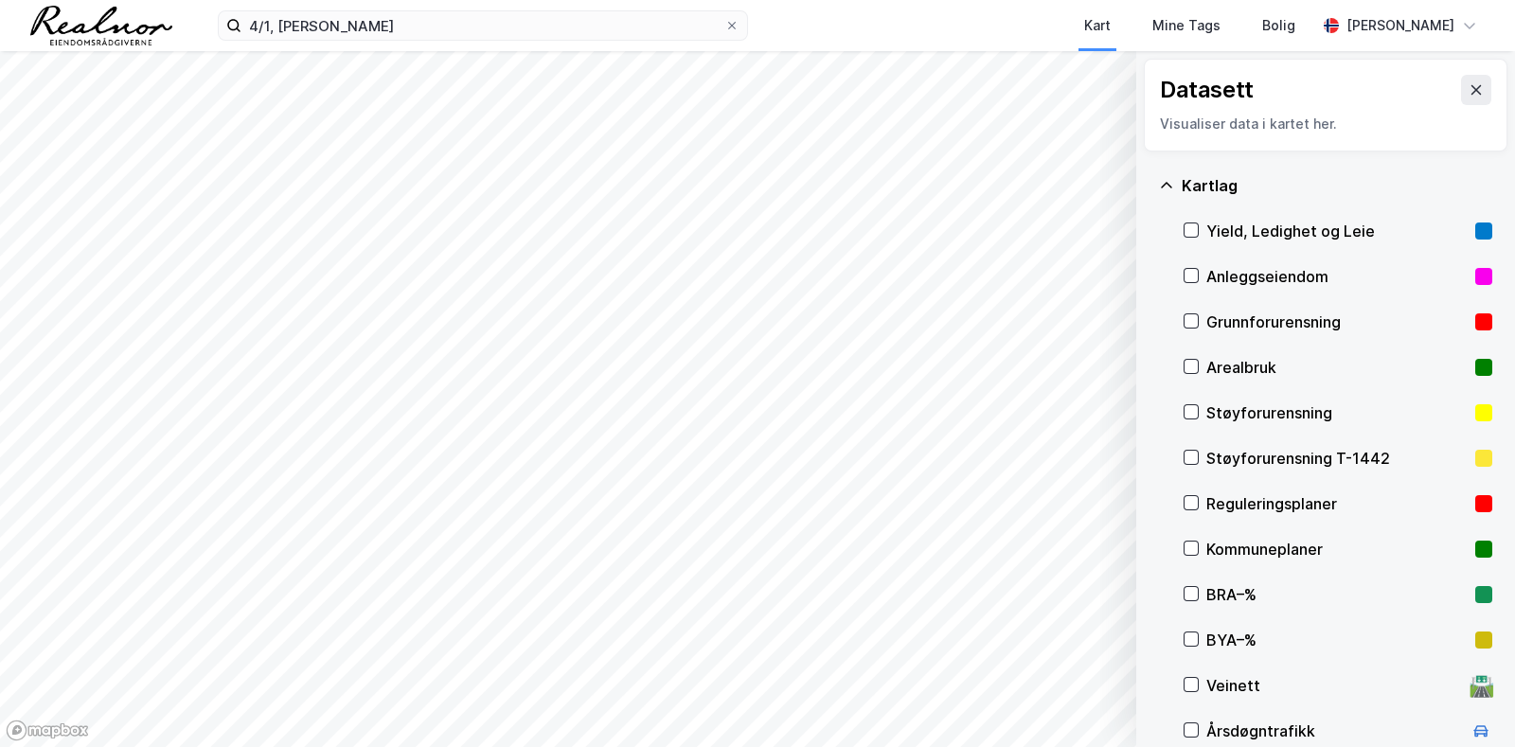
click at [1278, 221] on div "Yield, Ledighet og Leie" at bounding box center [1336, 231] width 261 height 23
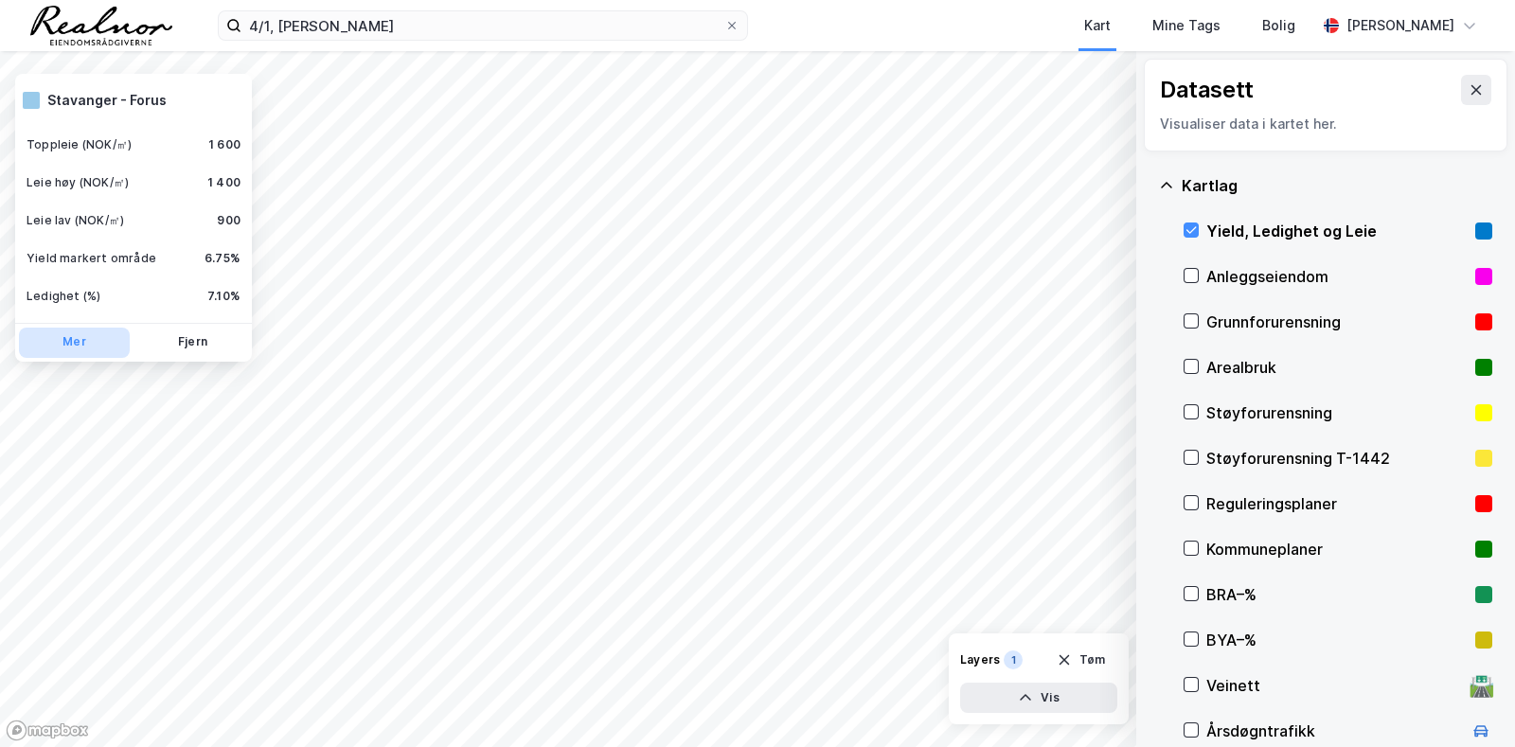
click at [92, 335] on button "Mer" at bounding box center [74, 343] width 111 height 30
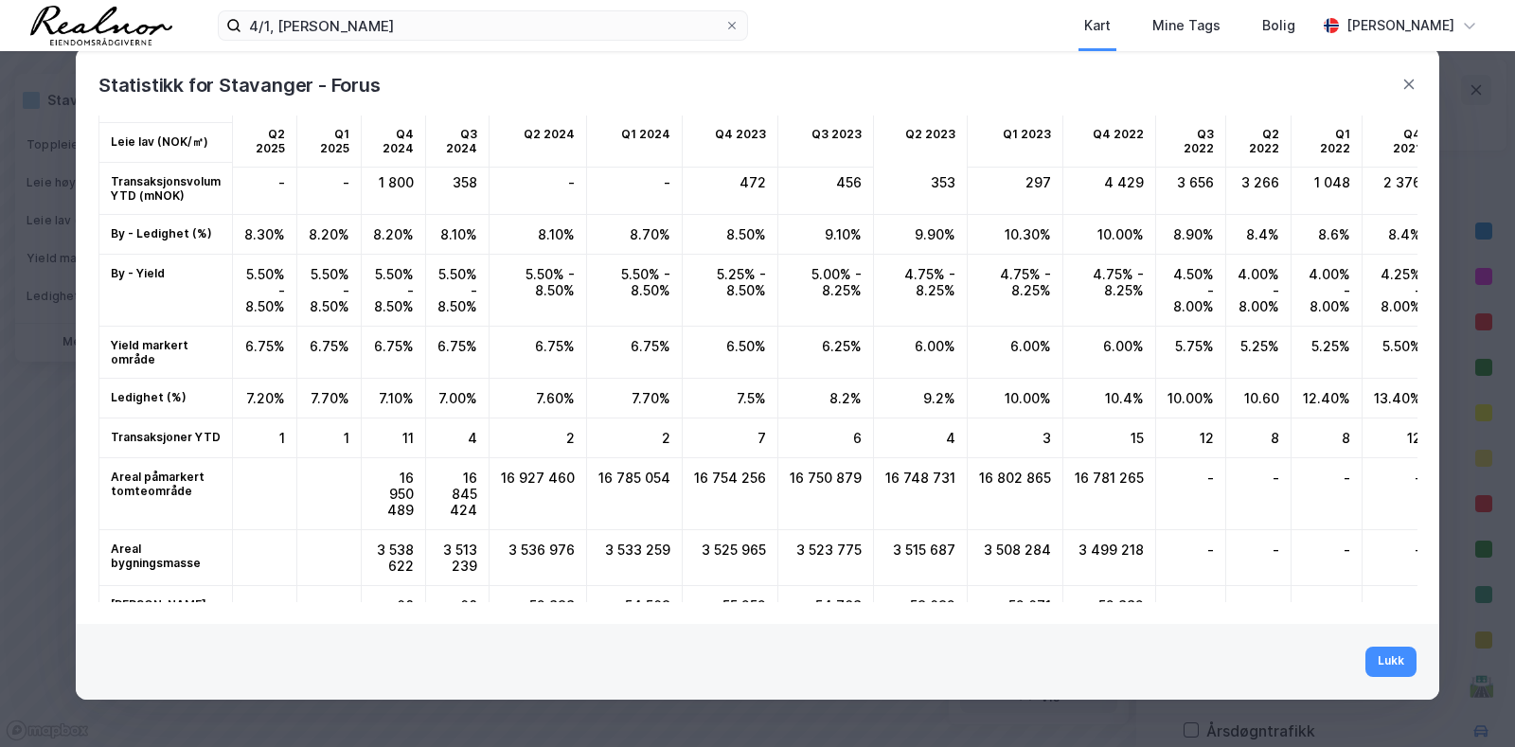
scroll to position [170, 0]
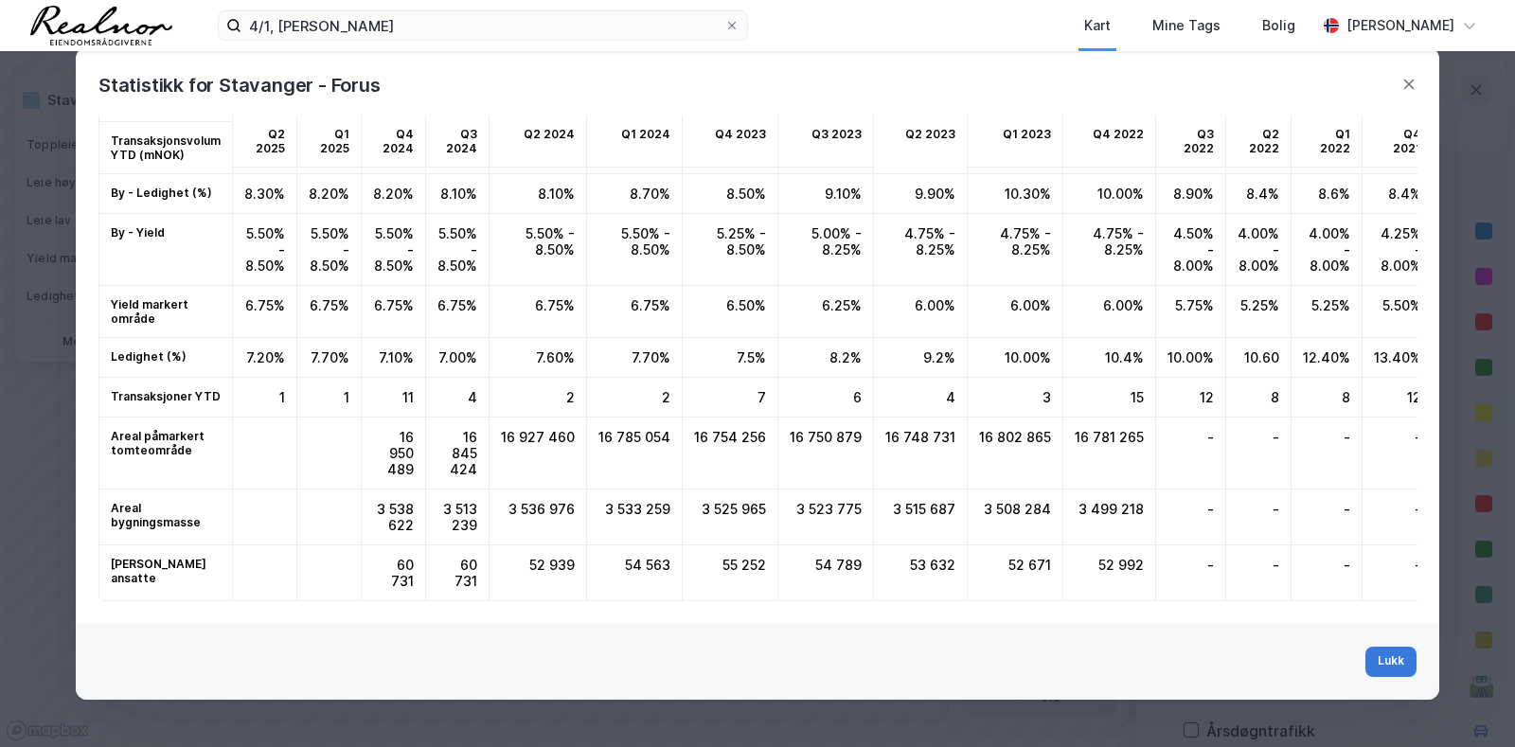
click at [1396, 658] on button "Lukk" at bounding box center [1390, 662] width 51 height 30
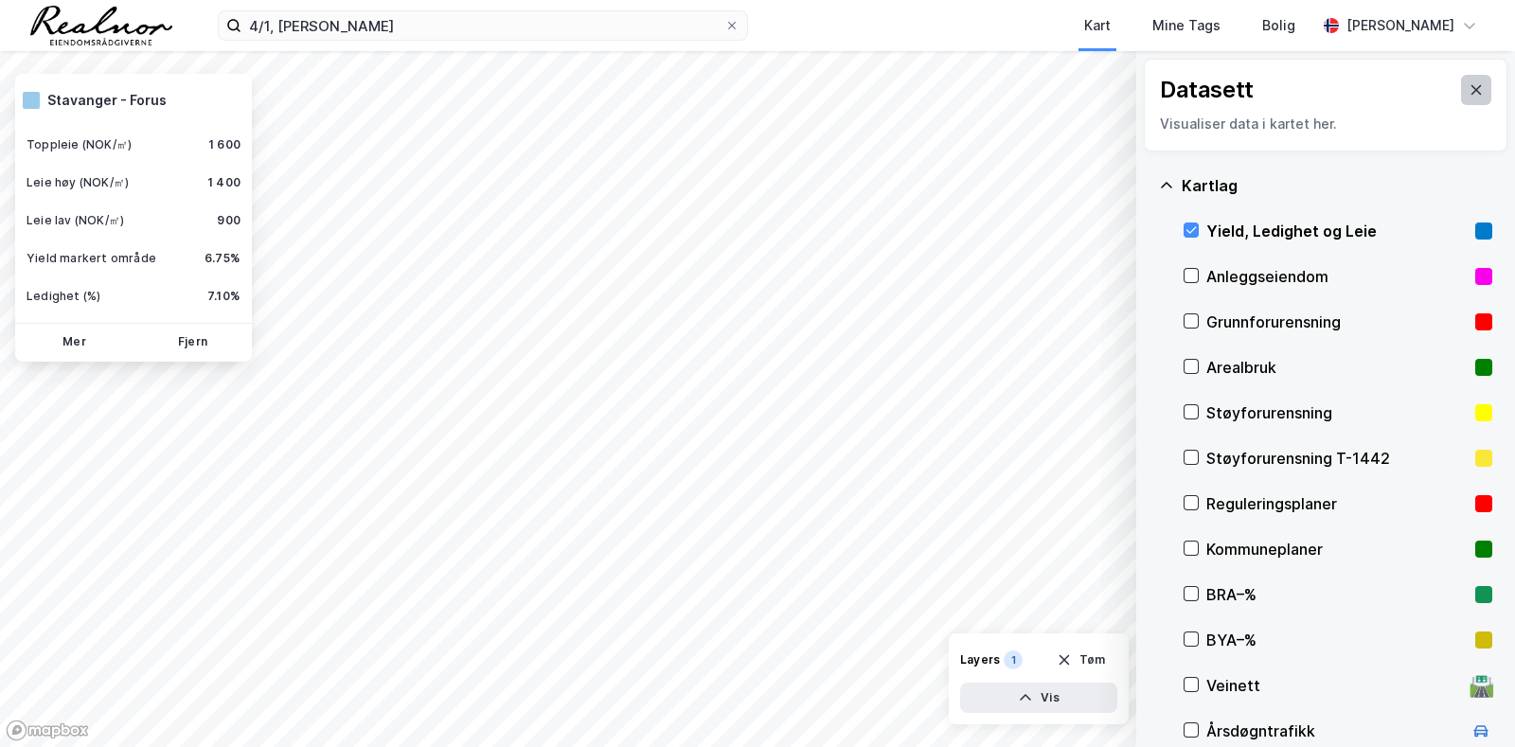
click at [1469, 90] on icon at bounding box center [1476, 89] width 15 height 15
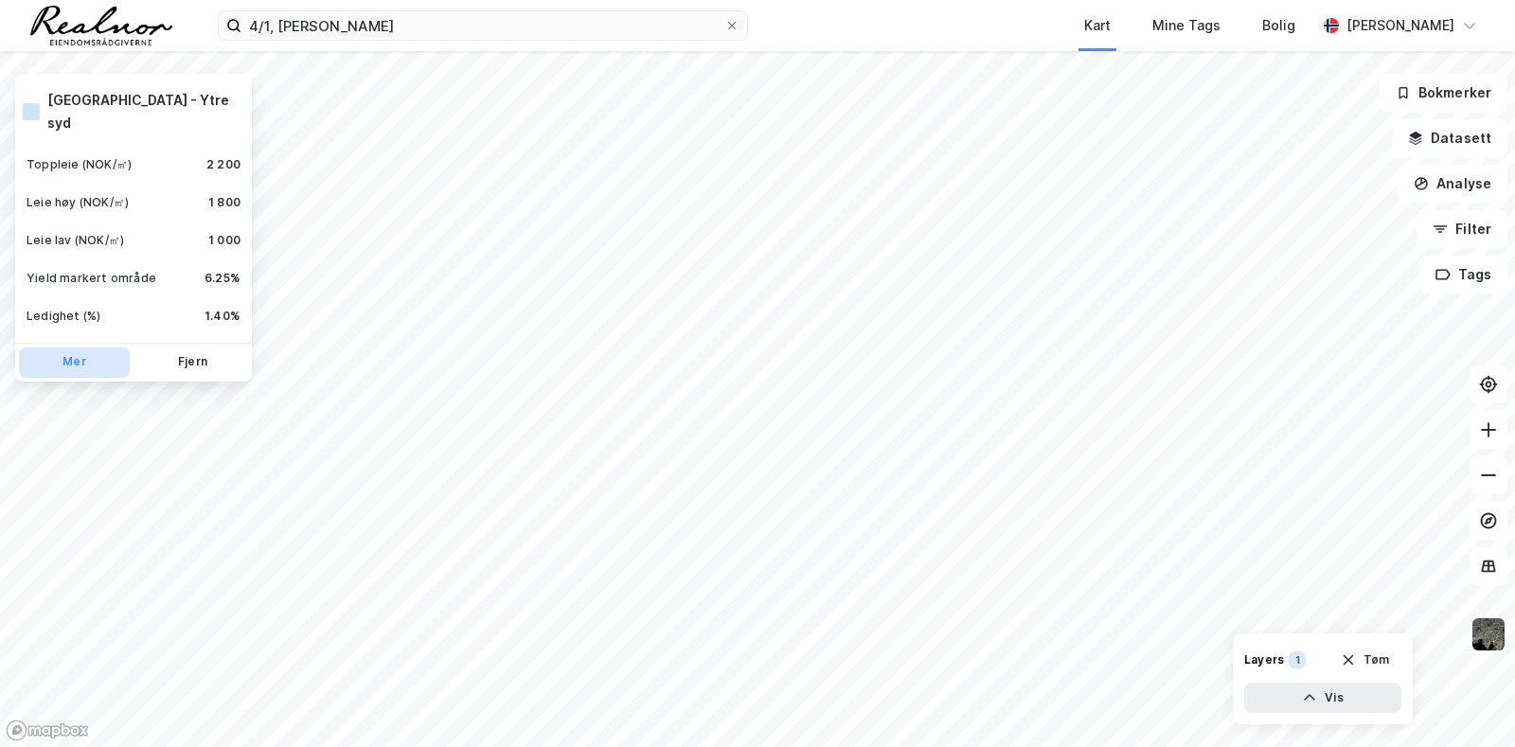
click at [108, 347] on button "Mer" at bounding box center [74, 362] width 111 height 30
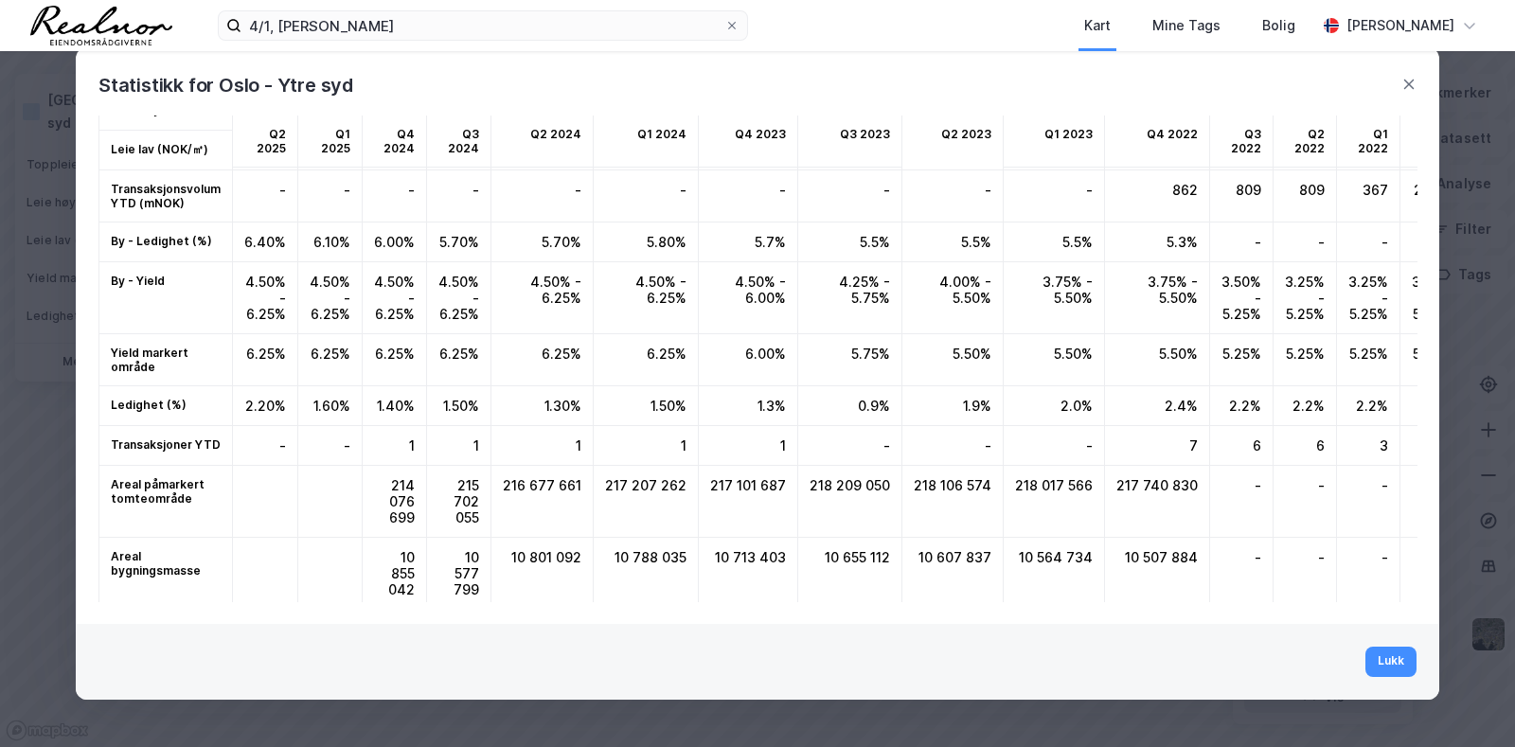
scroll to position [187, 0]
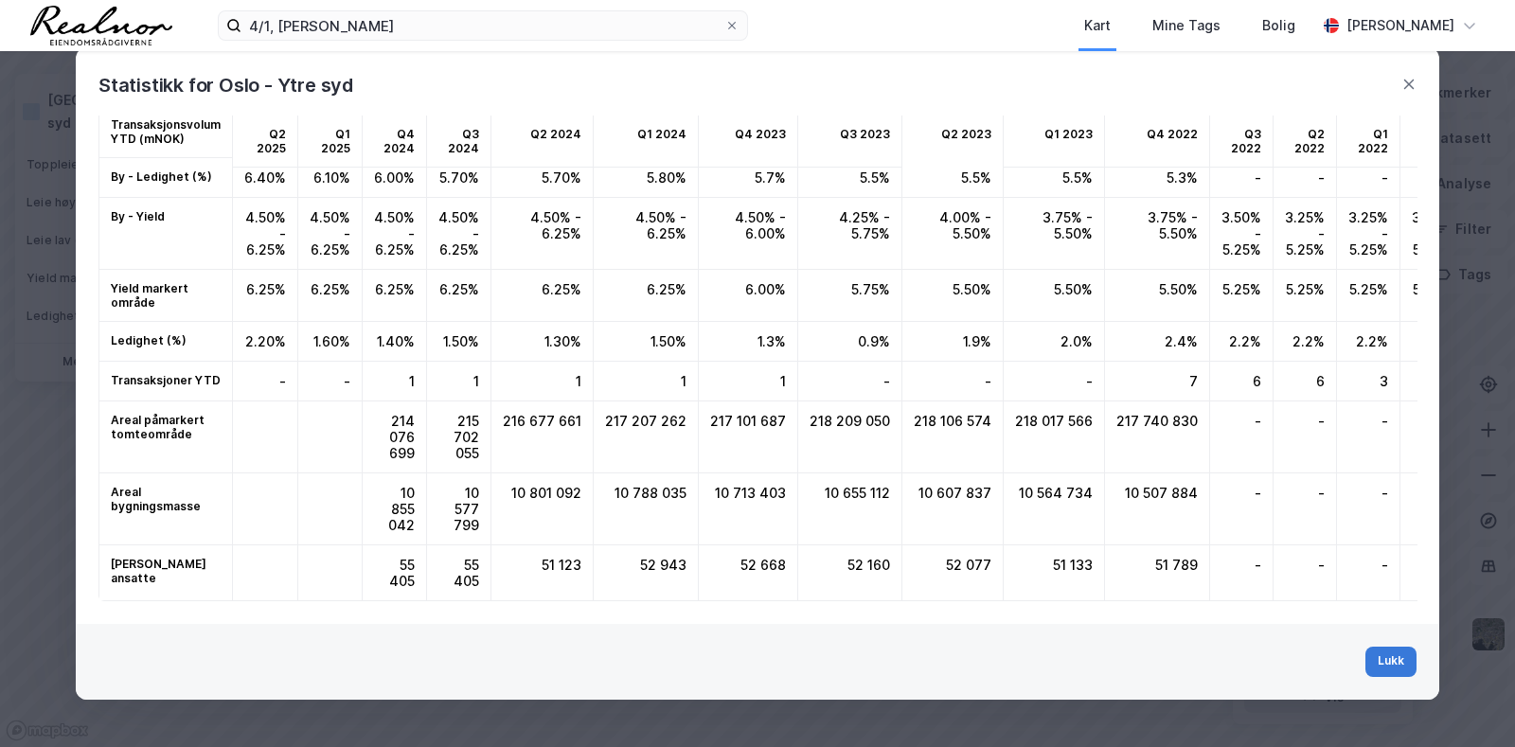
click at [1403, 651] on button "Lukk" at bounding box center [1390, 662] width 51 height 30
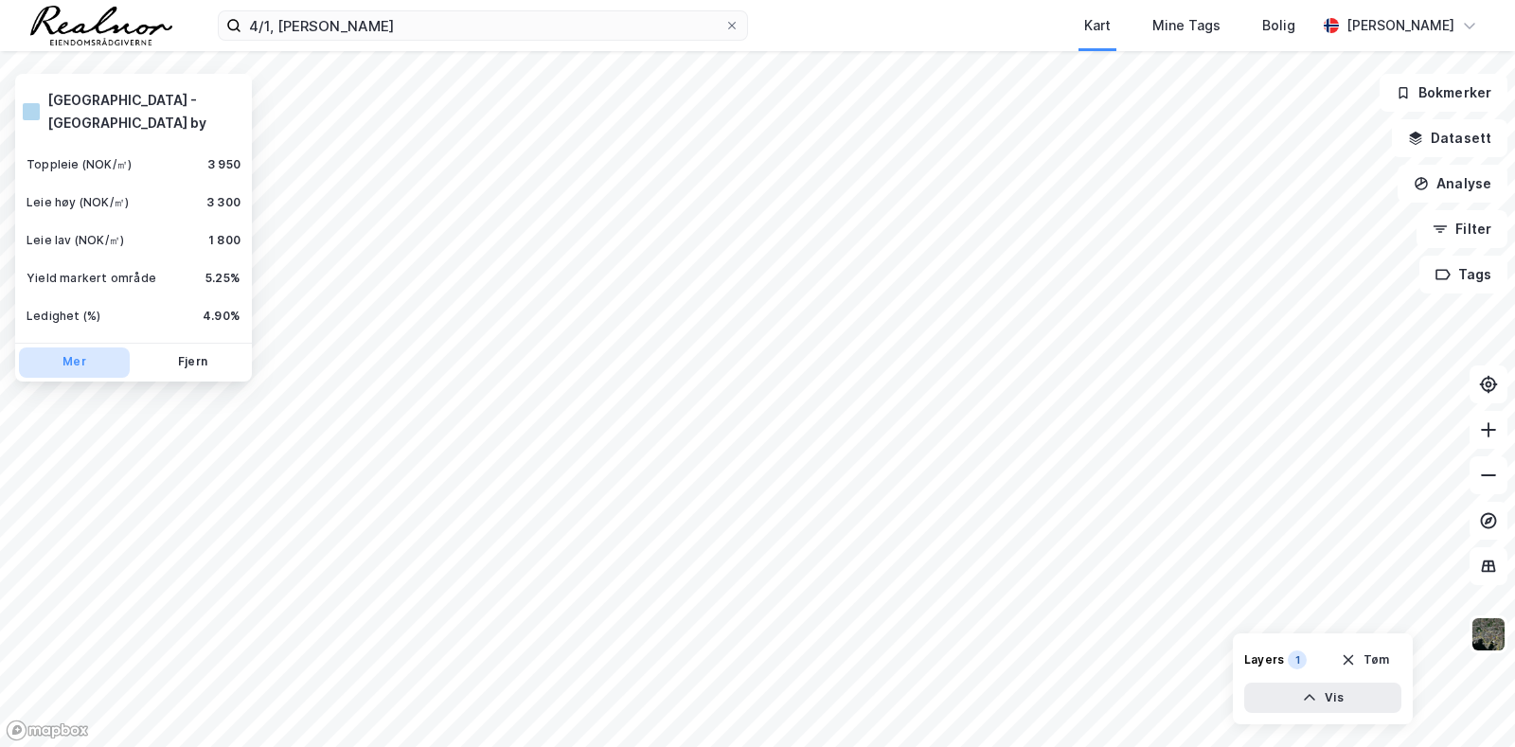
click at [76, 347] on button "Mer" at bounding box center [74, 362] width 111 height 30
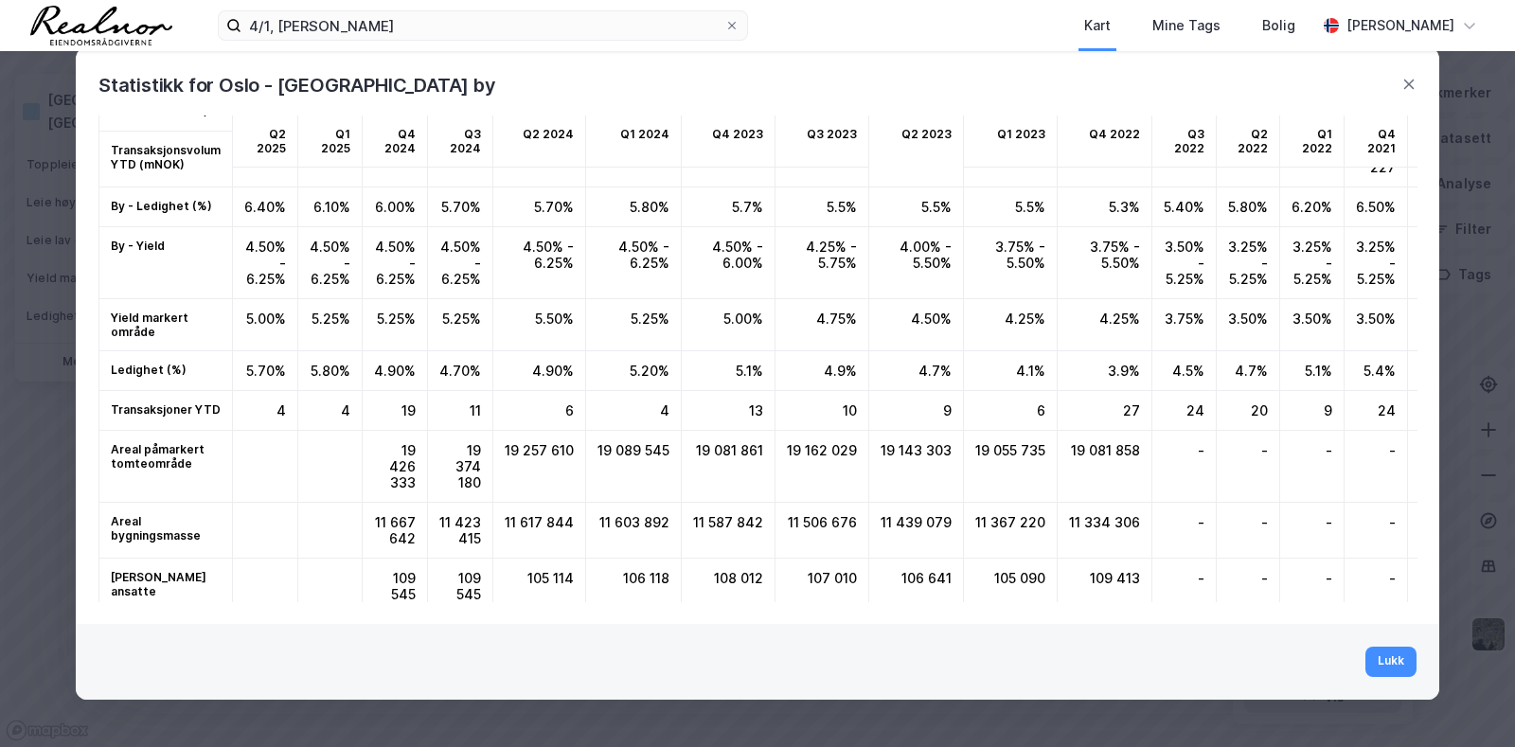
scroll to position [191, 0]
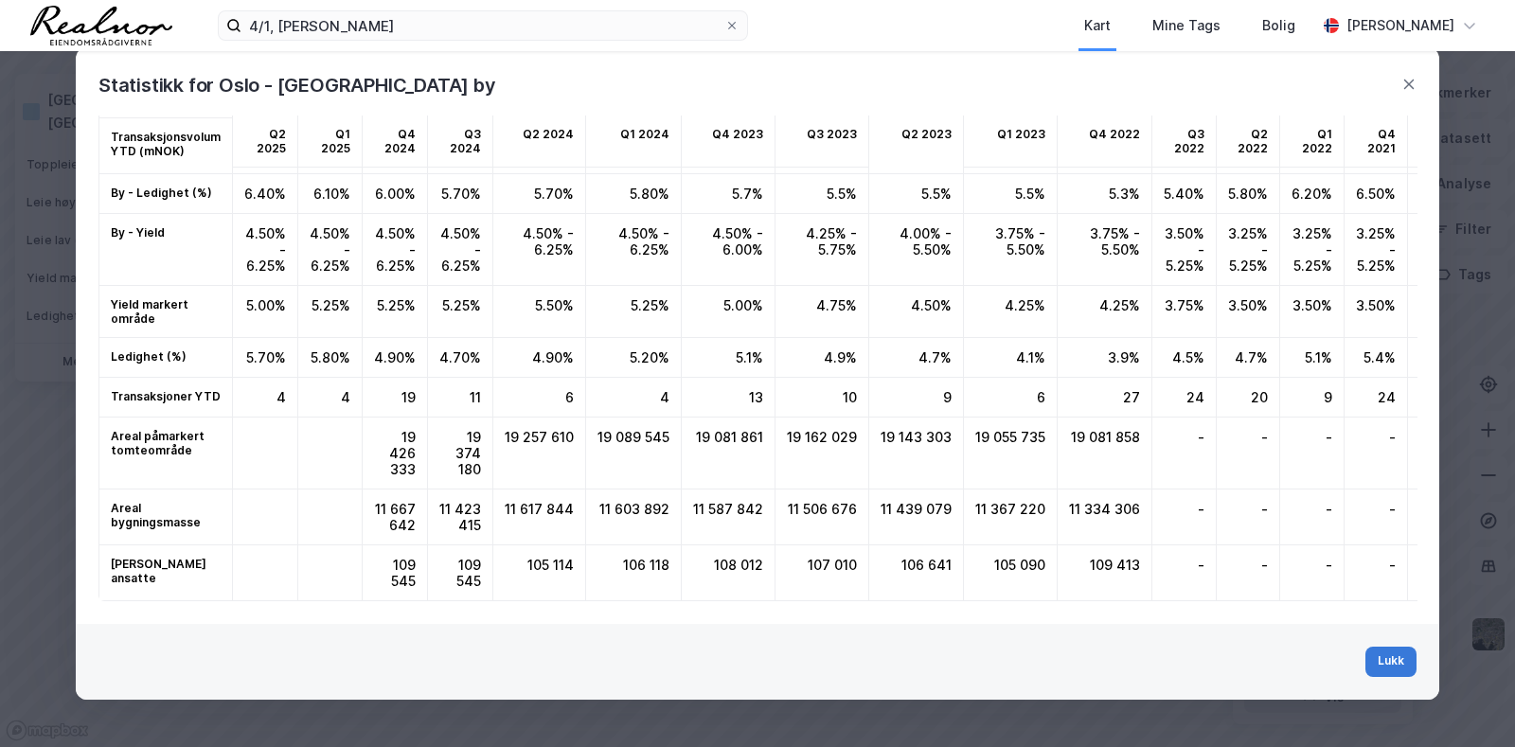
click at [1396, 672] on button "Lukk" at bounding box center [1390, 662] width 51 height 30
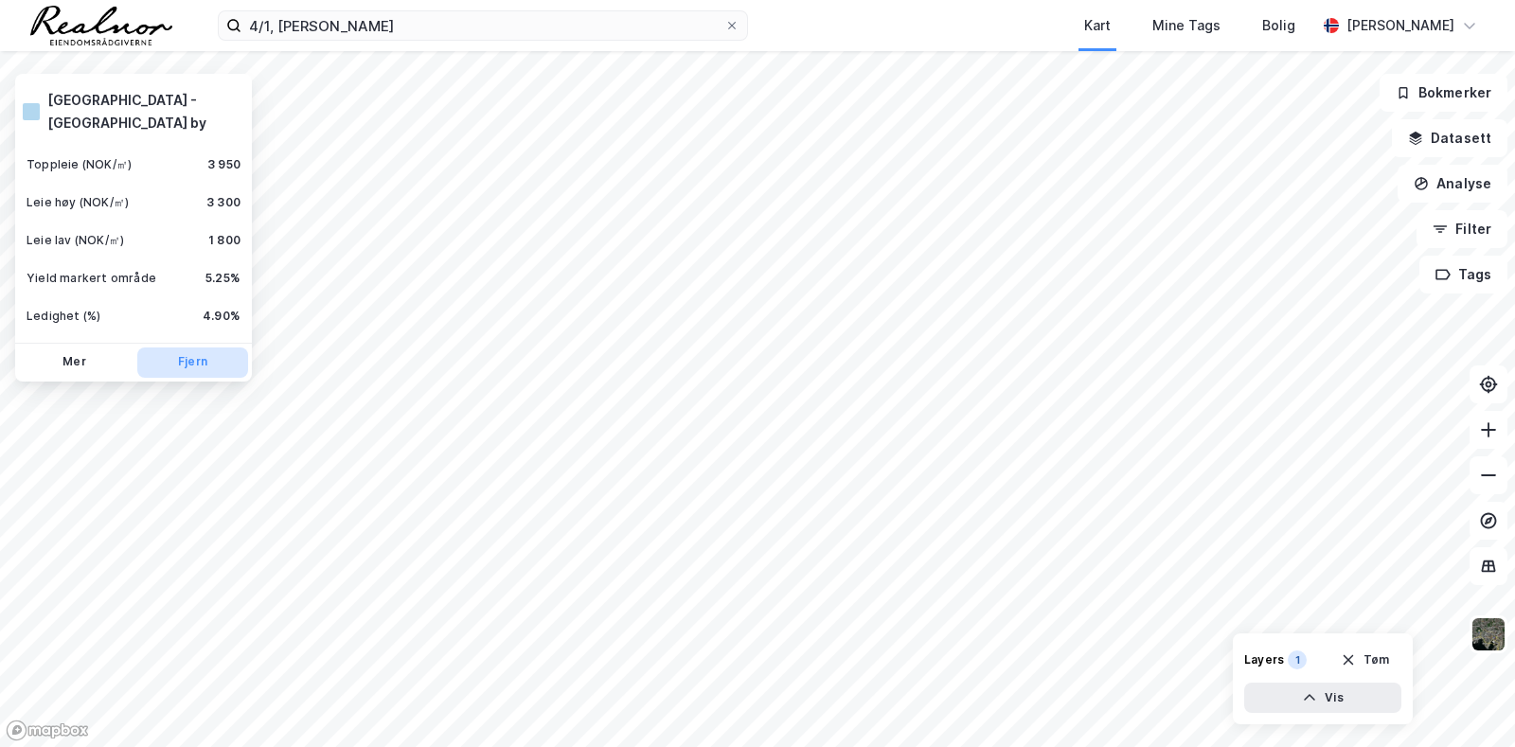
click at [198, 350] on button "Fjern" at bounding box center [192, 362] width 111 height 30
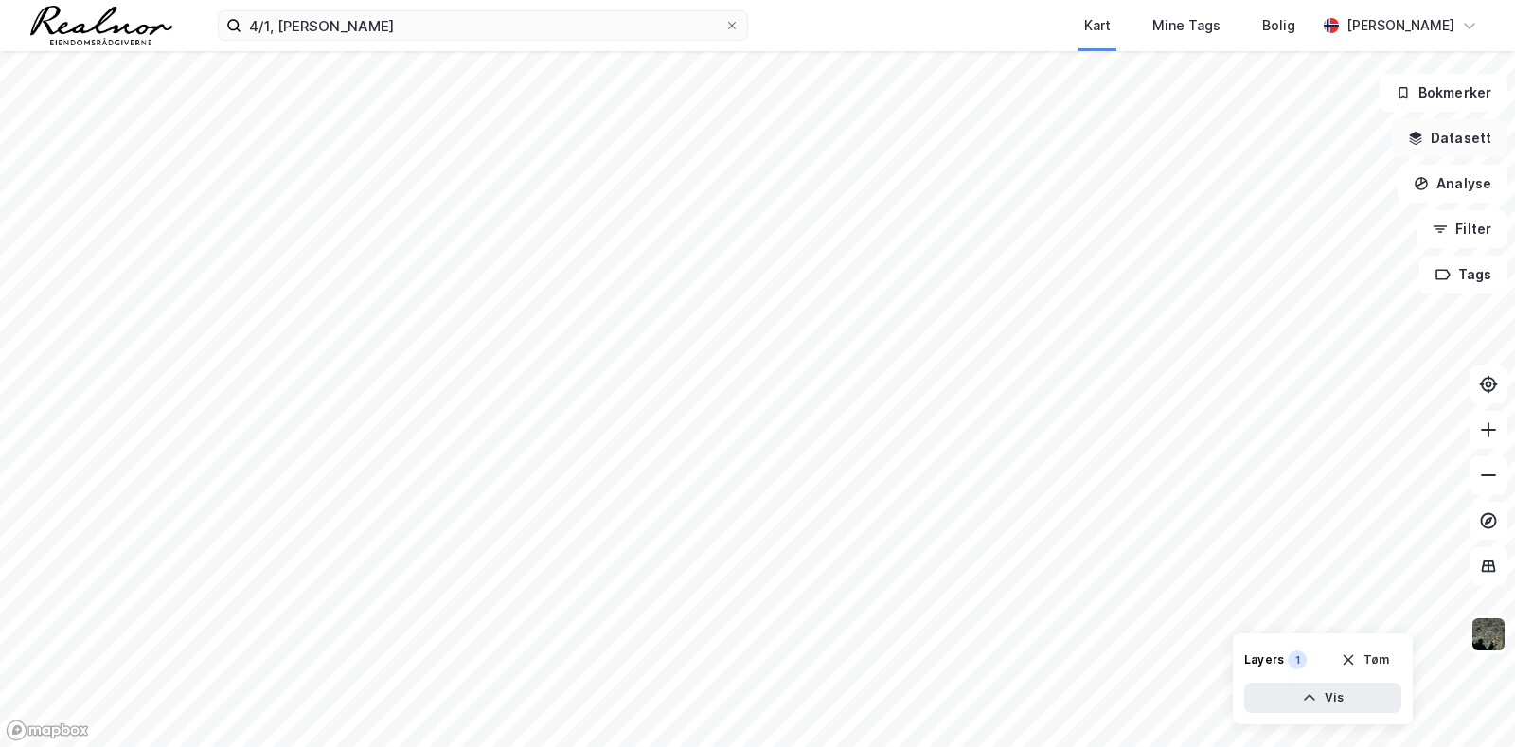
click at [1435, 134] on button "Datasett" at bounding box center [1450, 138] width 116 height 38
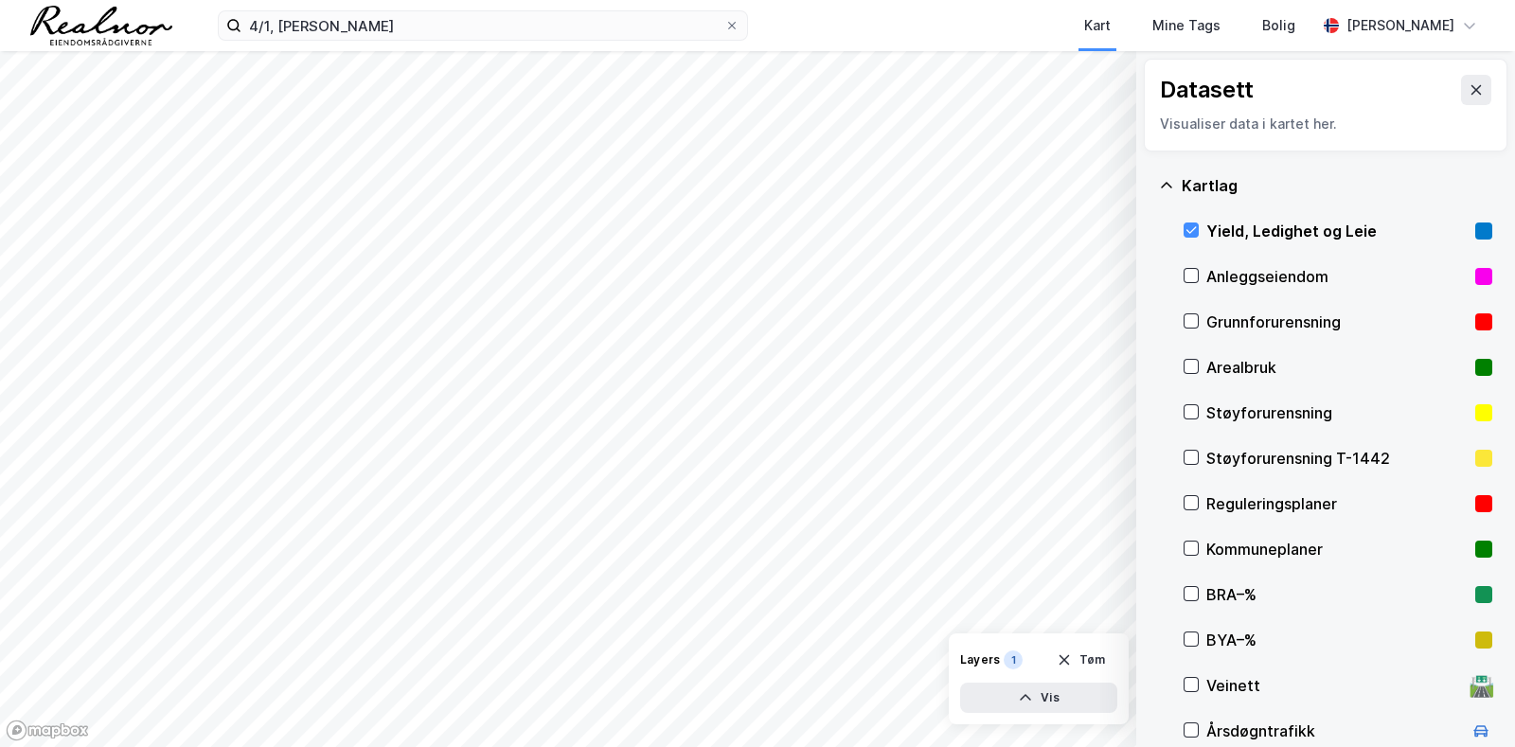
click at [1172, 222] on div "Kartlag Yield, Ledighet og Leie Anleggseiendom Grunnforurensning Arealbruk Støy…" at bounding box center [1326, 458] width 364 height 615
click at [1190, 223] on icon at bounding box center [1191, 229] width 13 height 13
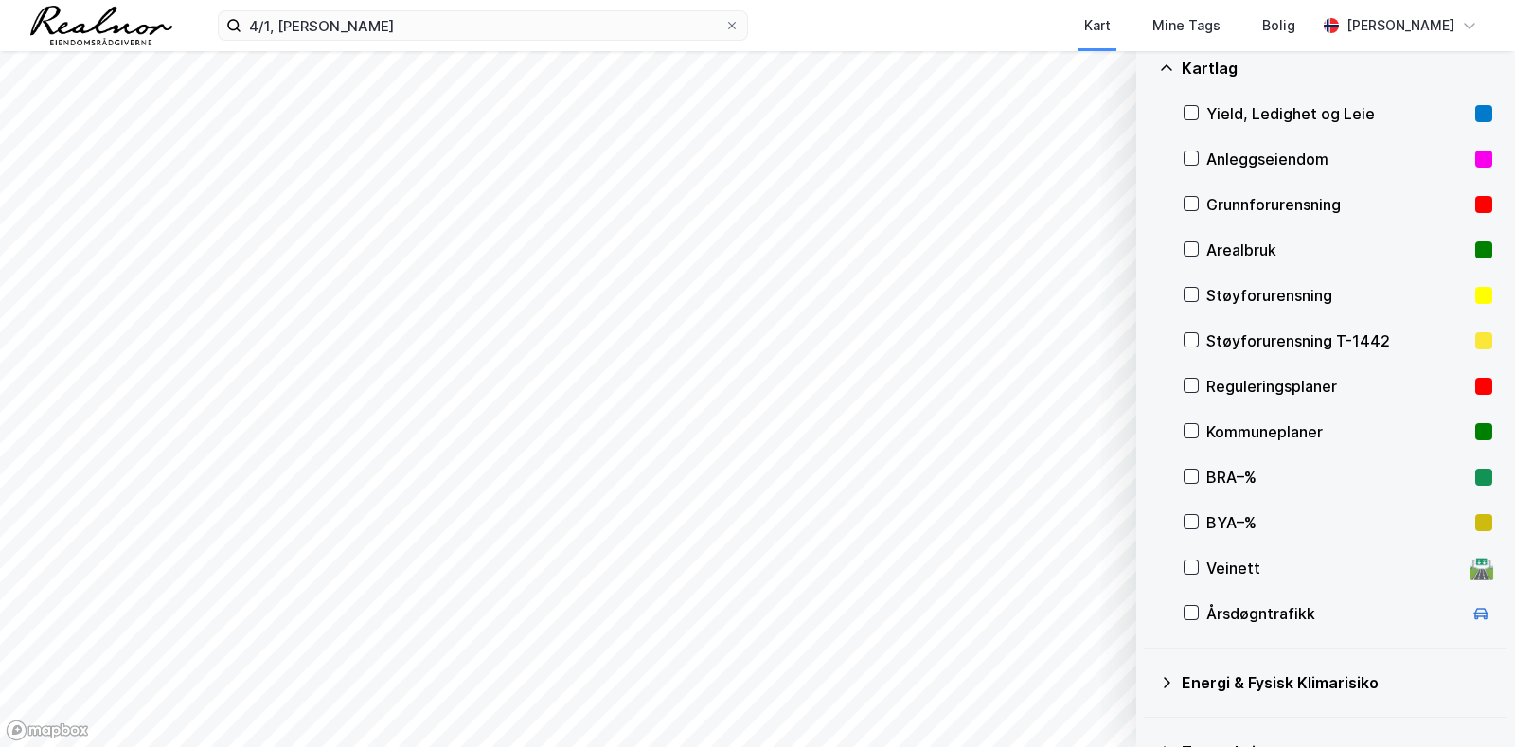
scroll to position [232, 0]
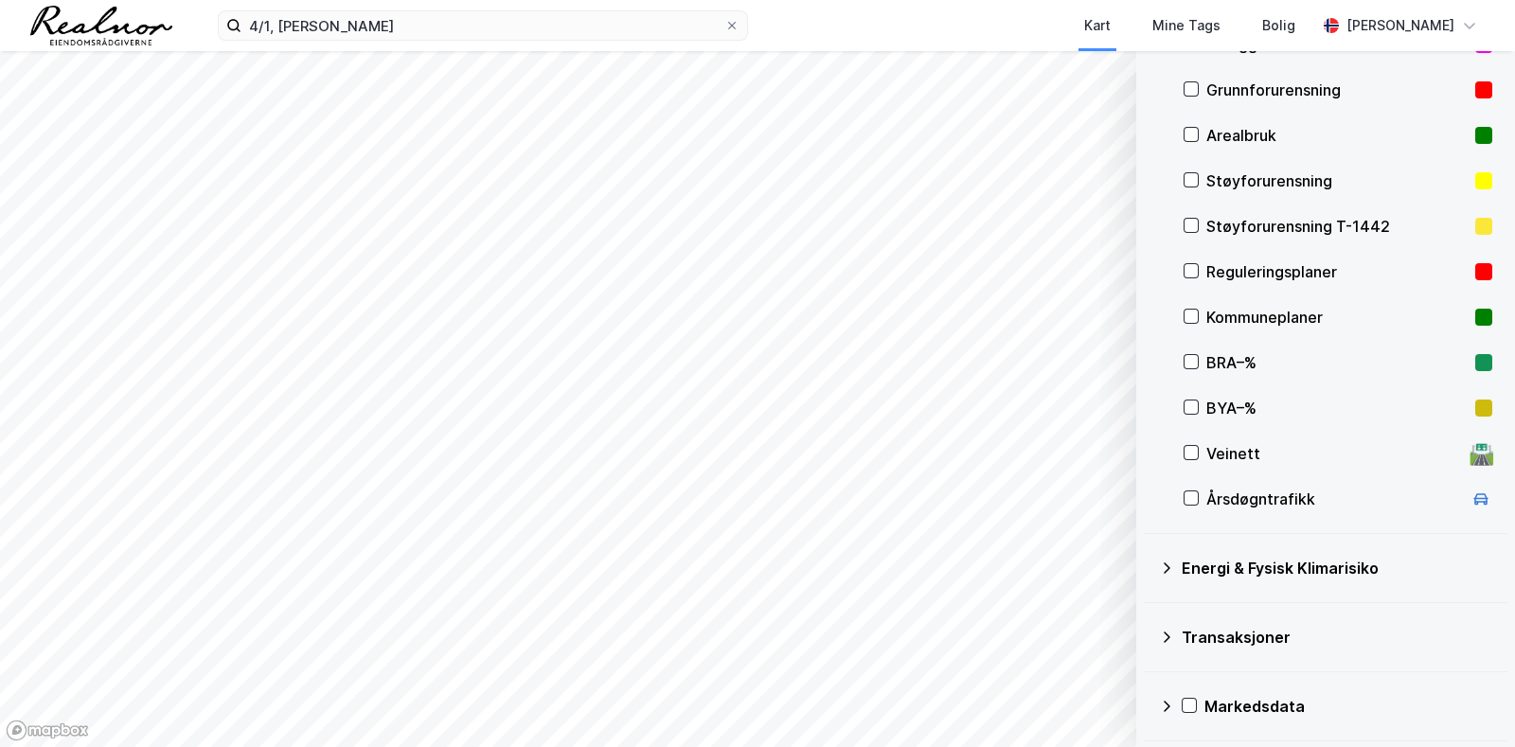
click at [1187, 646] on div "Transaksjoner" at bounding box center [1337, 637] width 311 height 23
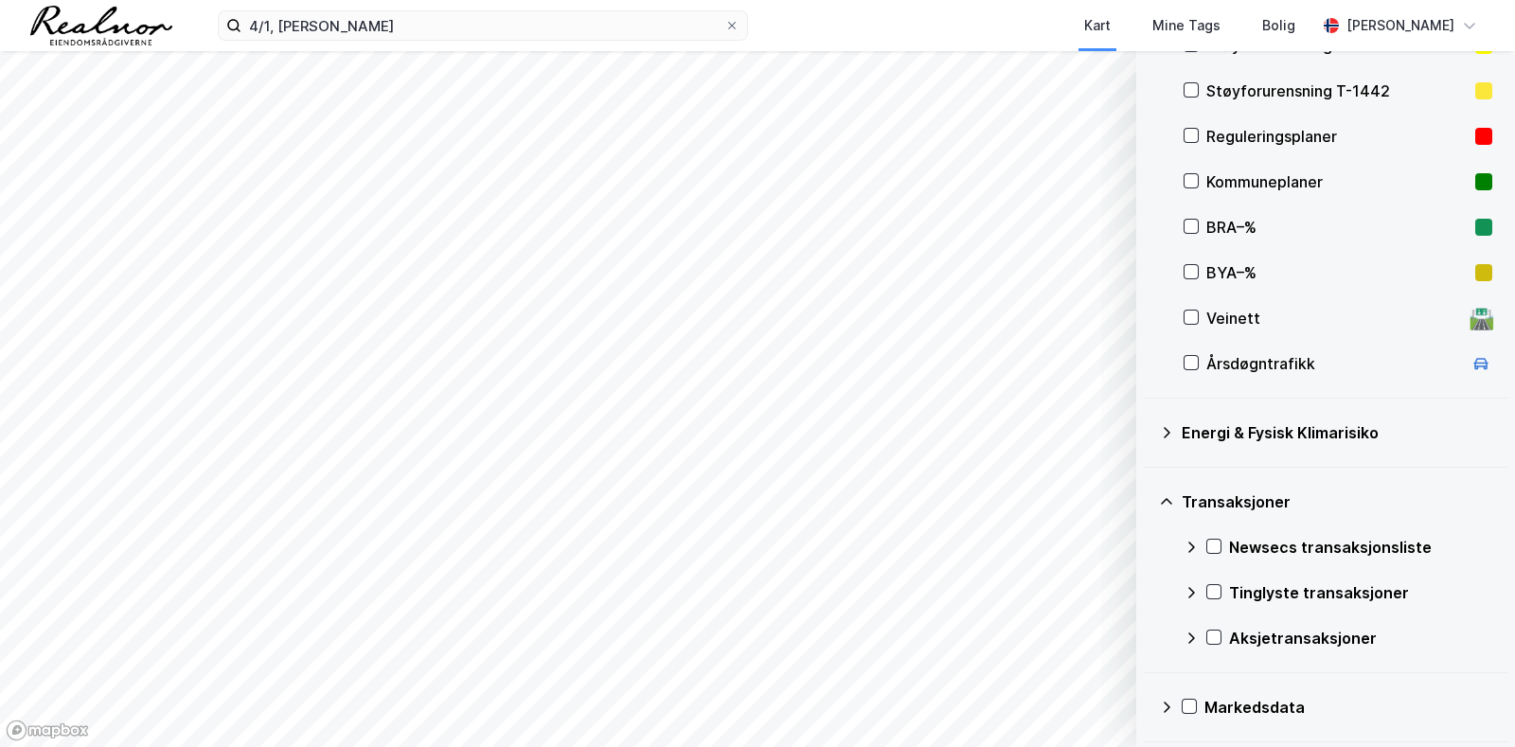
scroll to position [368, 0]
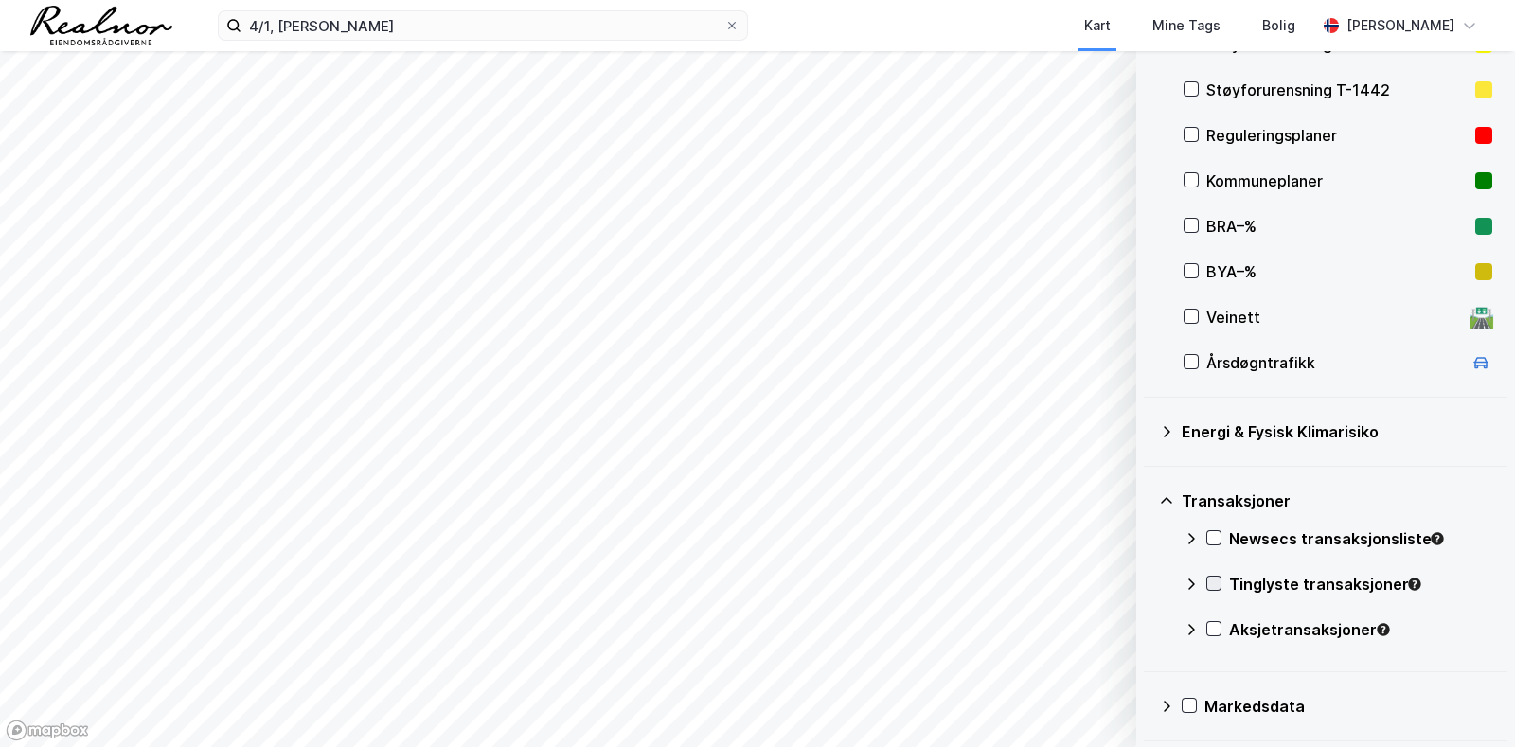
click at [1220, 579] on icon at bounding box center [1213, 583] width 13 height 13
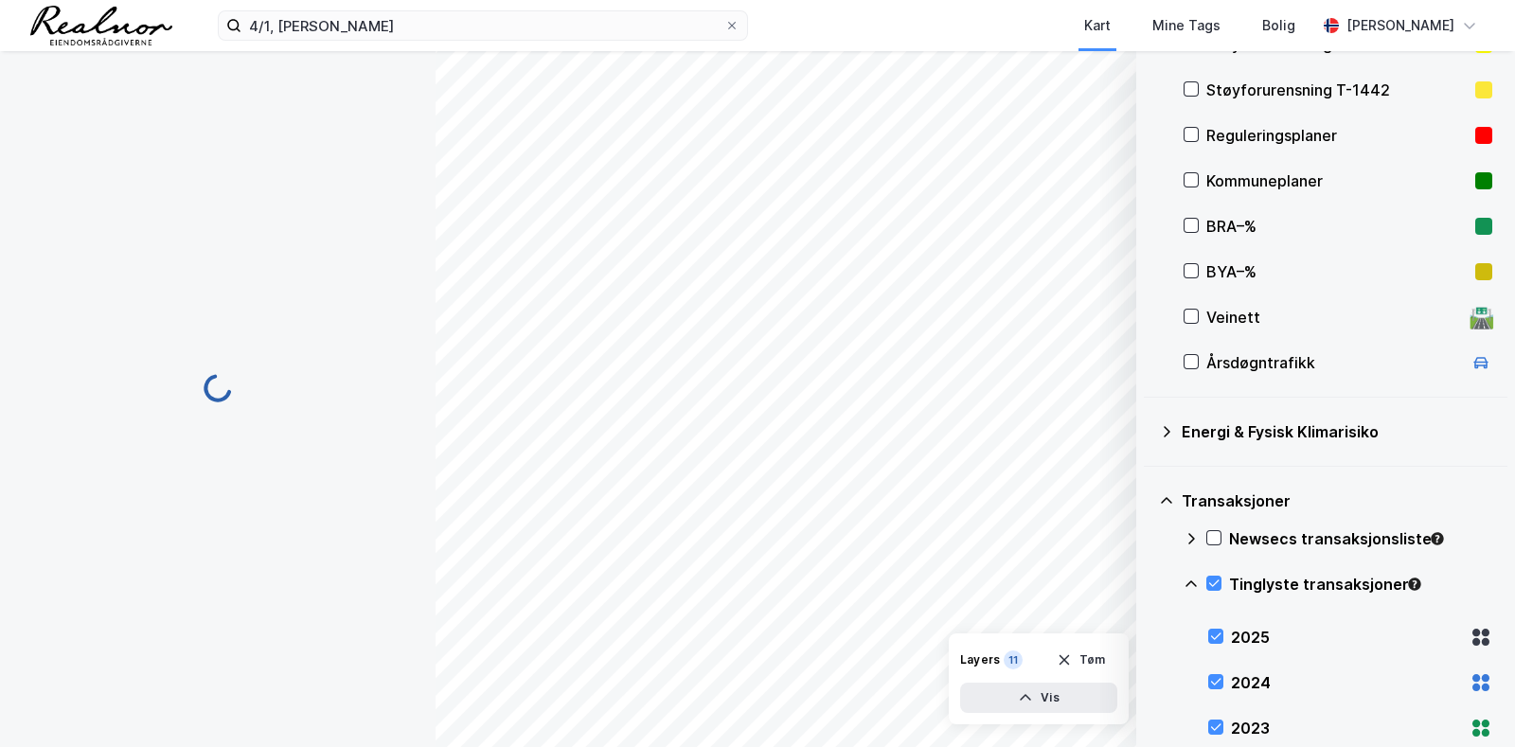
scroll to position [3, 0]
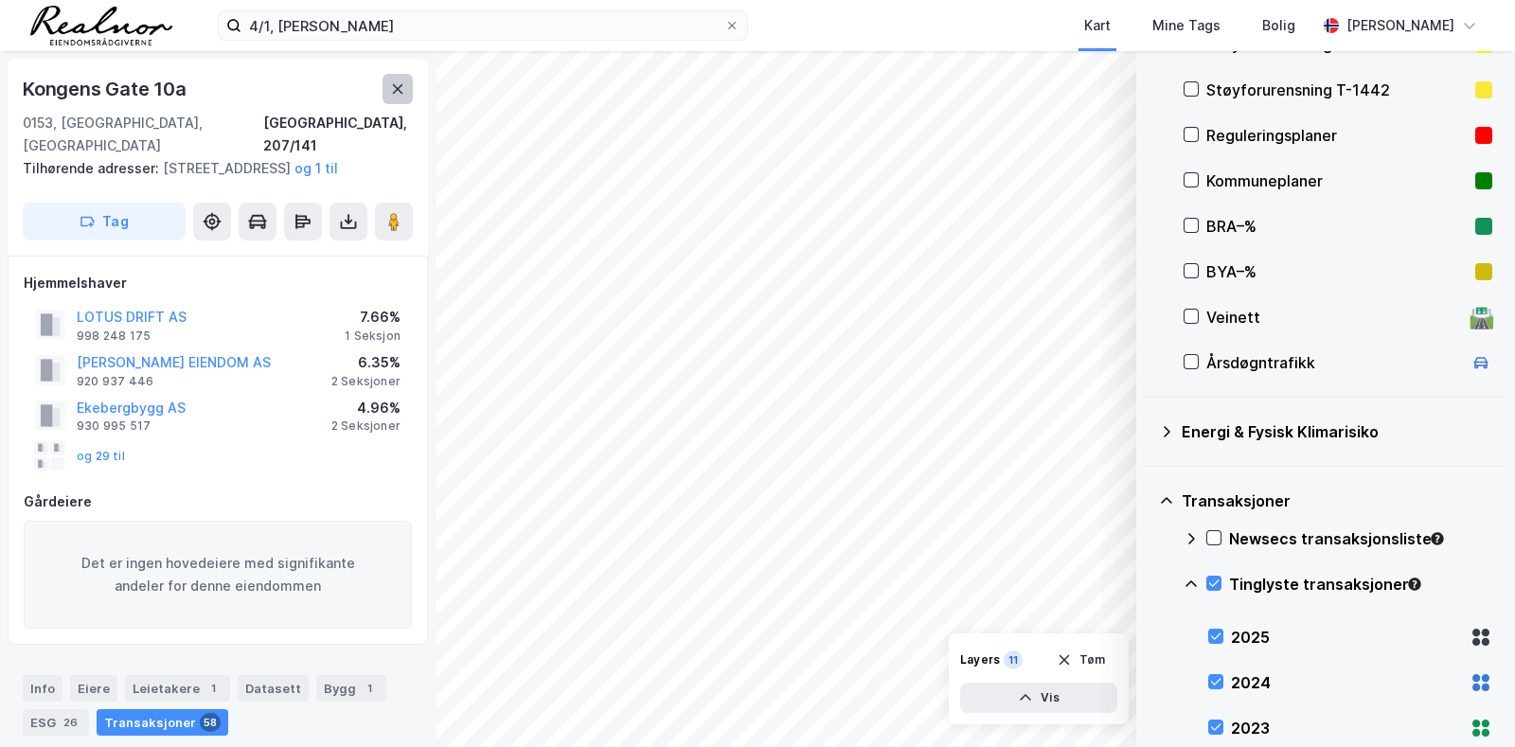
click at [398, 90] on icon at bounding box center [398, 88] width 10 height 9
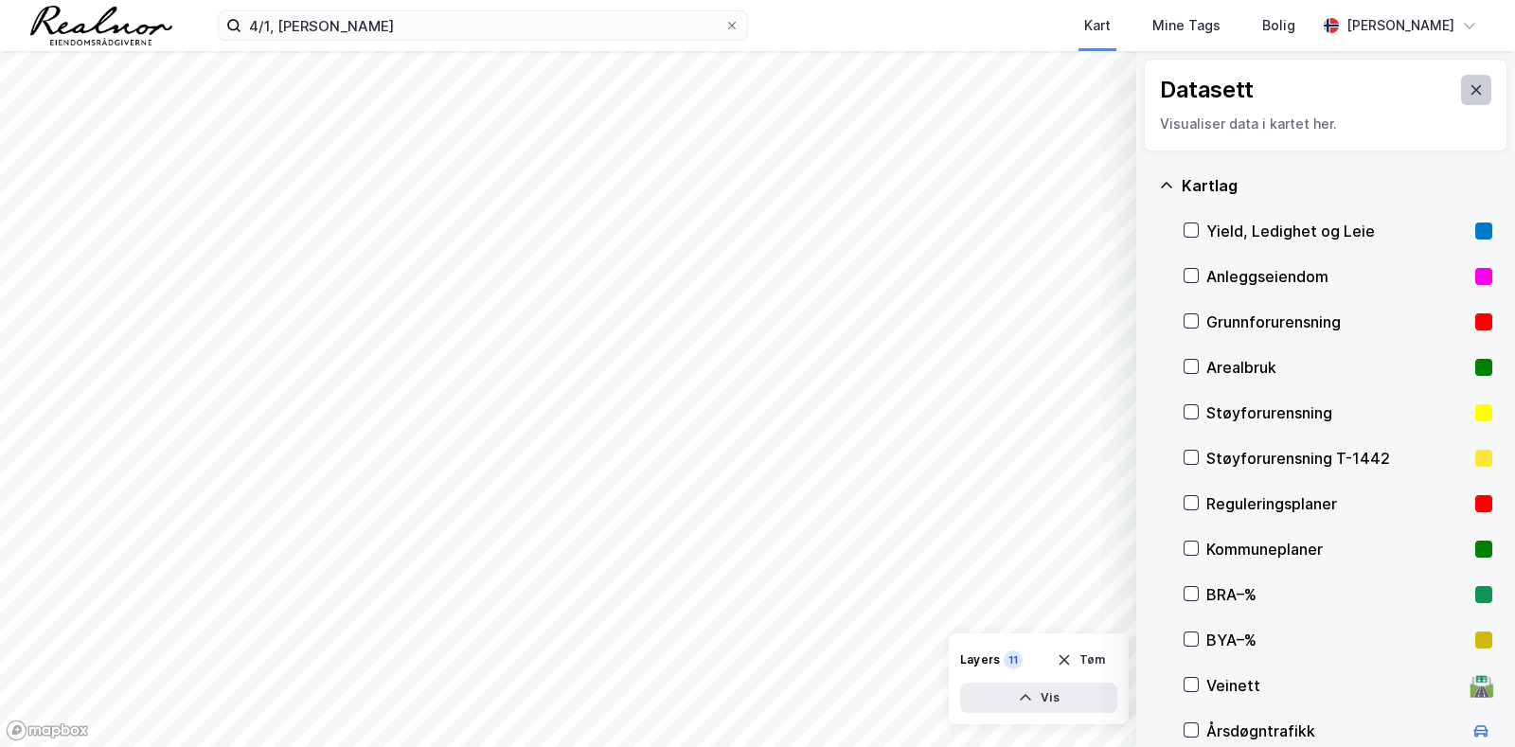
click at [1463, 79] on button at bounding box center [1476, 90] width 30 height 30
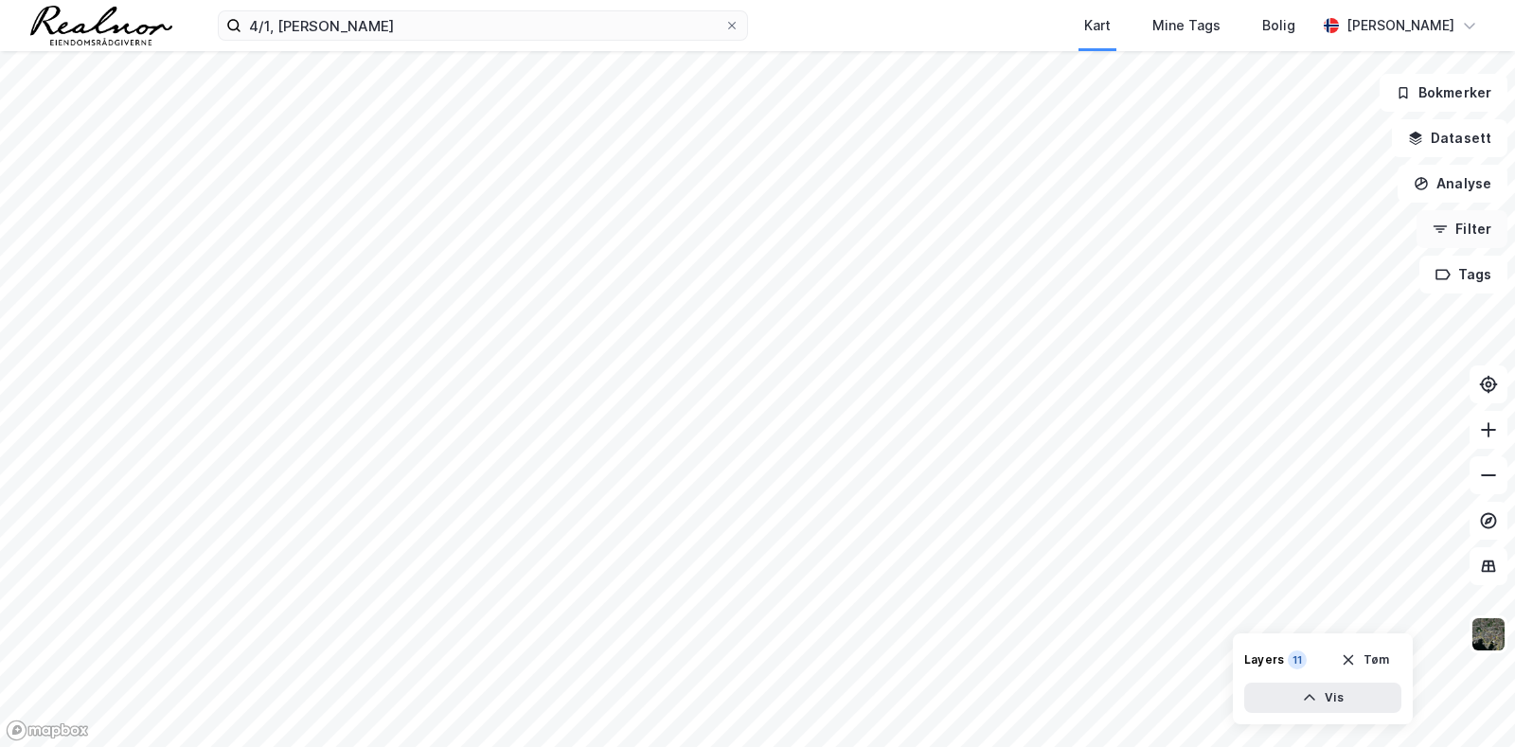
click at [1465, 215] on button "Filter" at bounding box center [1461, 229] width 91 height 38
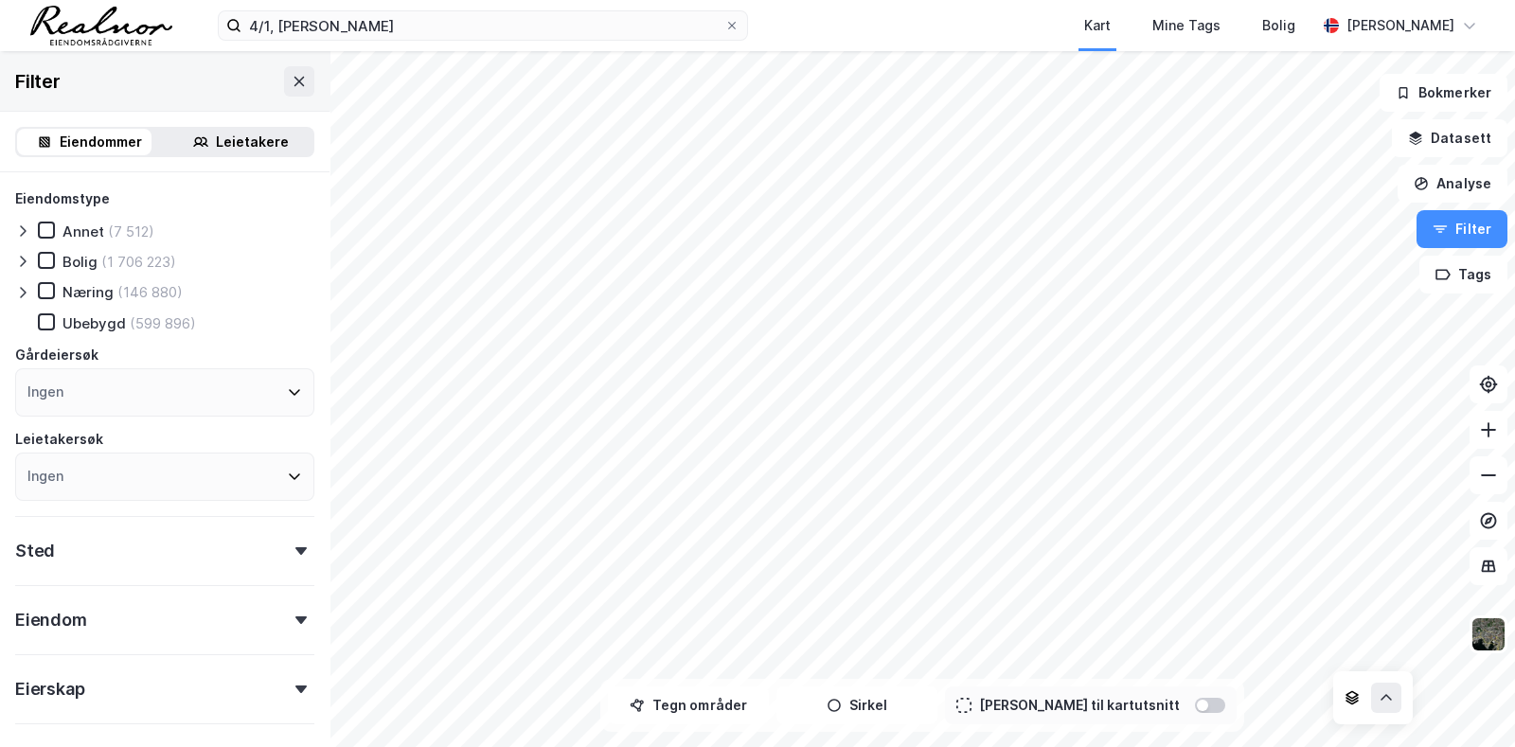
click at [101, 285] on div "Næring" at bounding box center [87, 292] width 51 height 18
click at [19, 285] on icon at bounding box center [22, 292] width 15 height 15
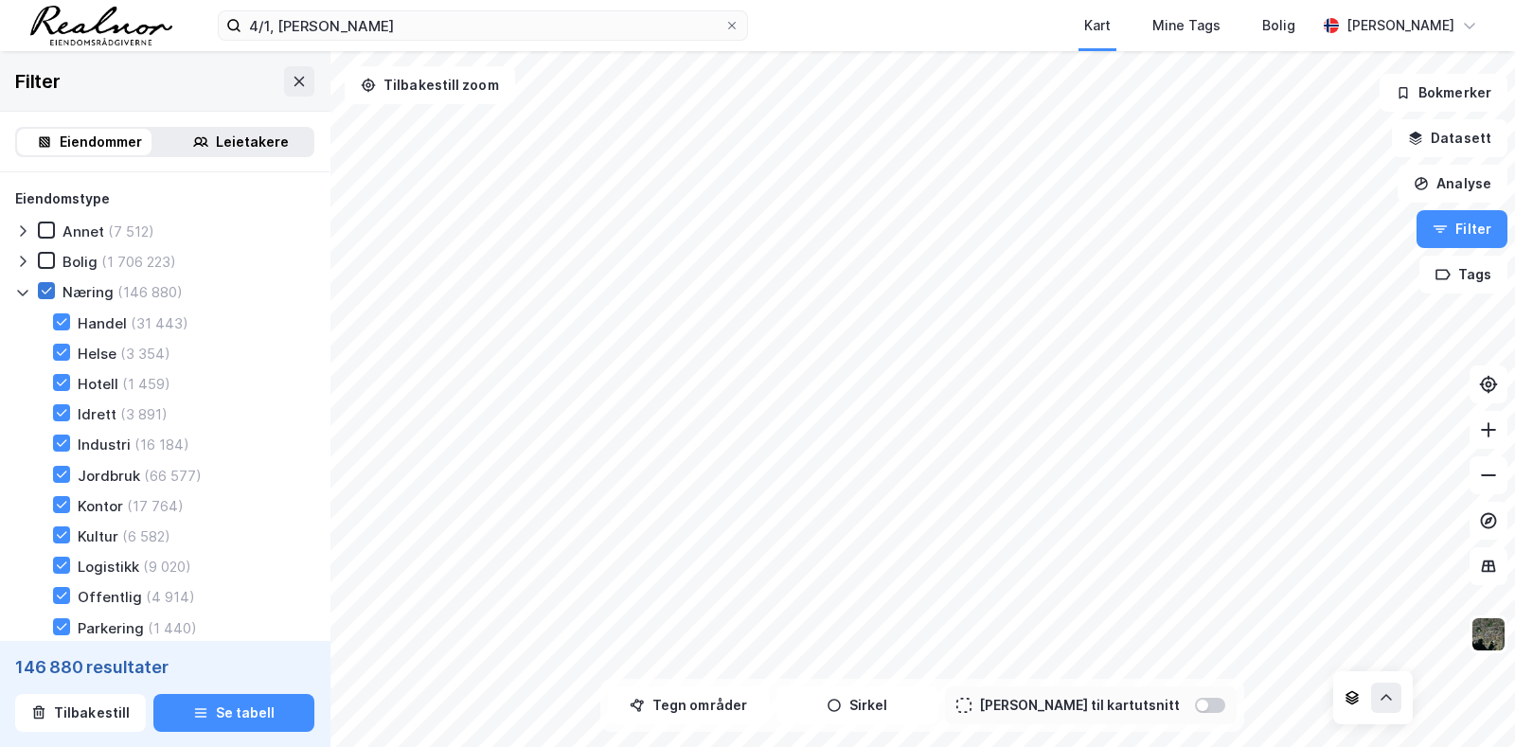
click at [47, 288] on icon at bounding box center [46, 290] width 13 height 13
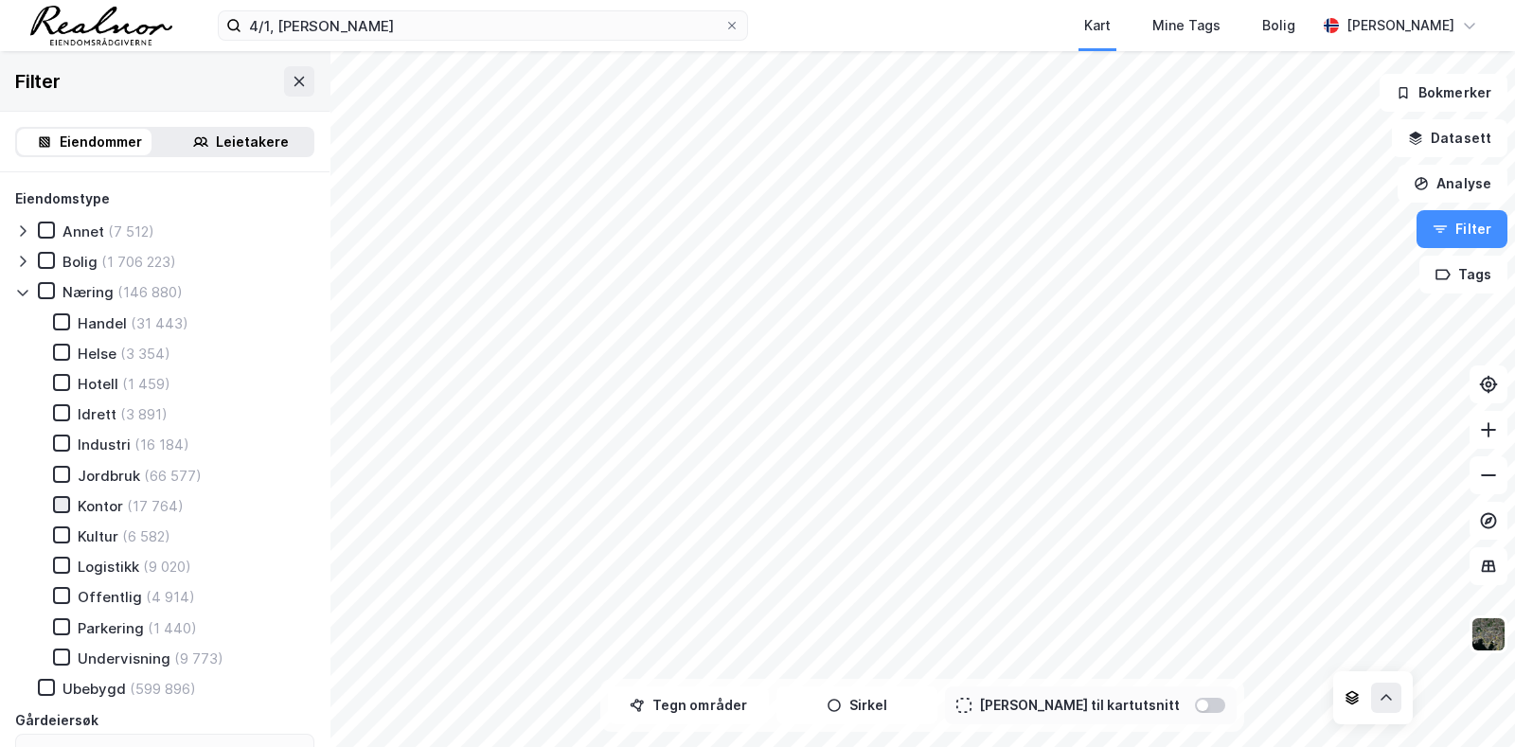
click at [56, 496] on div at bounding box center [61, 504] width 17 height 17
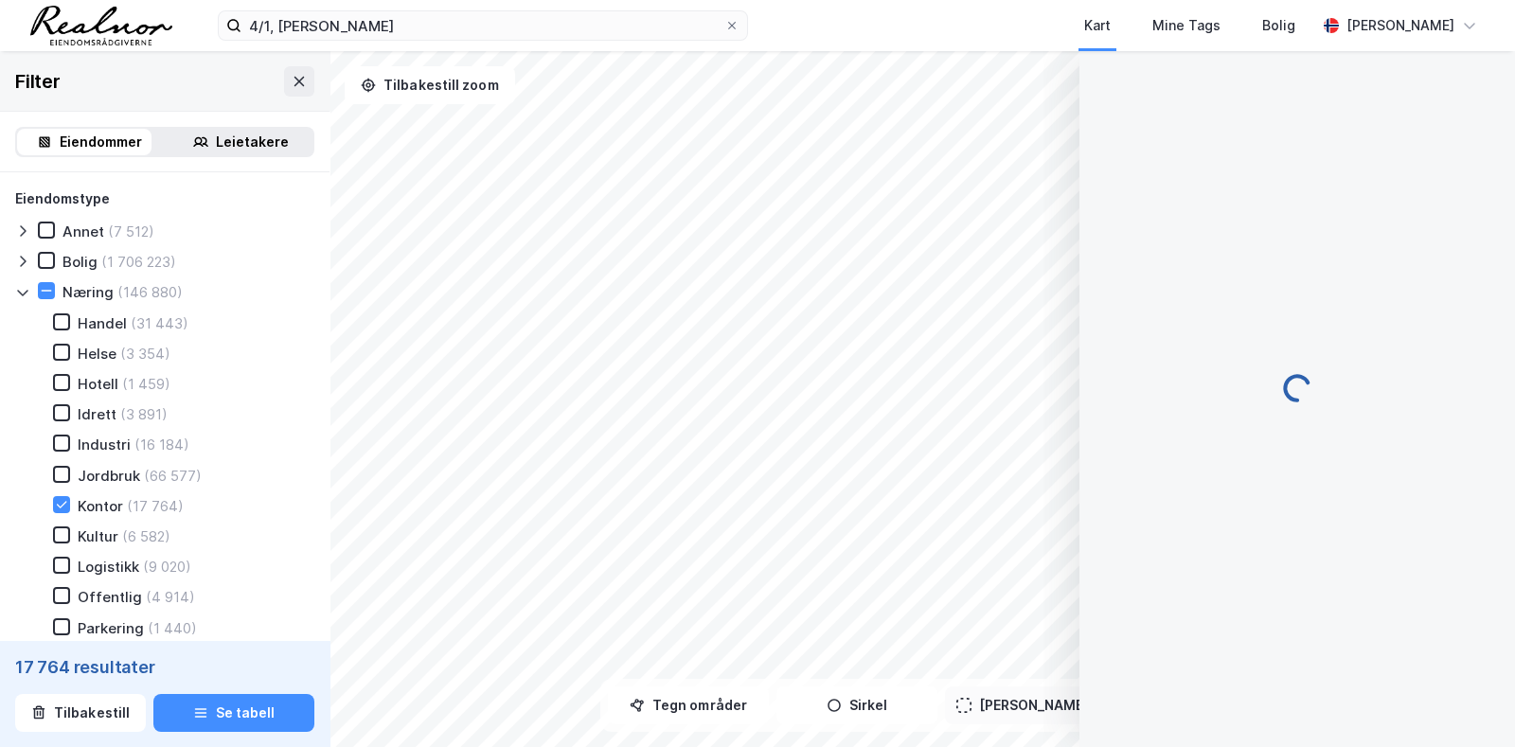
scroll to position [3, 0]
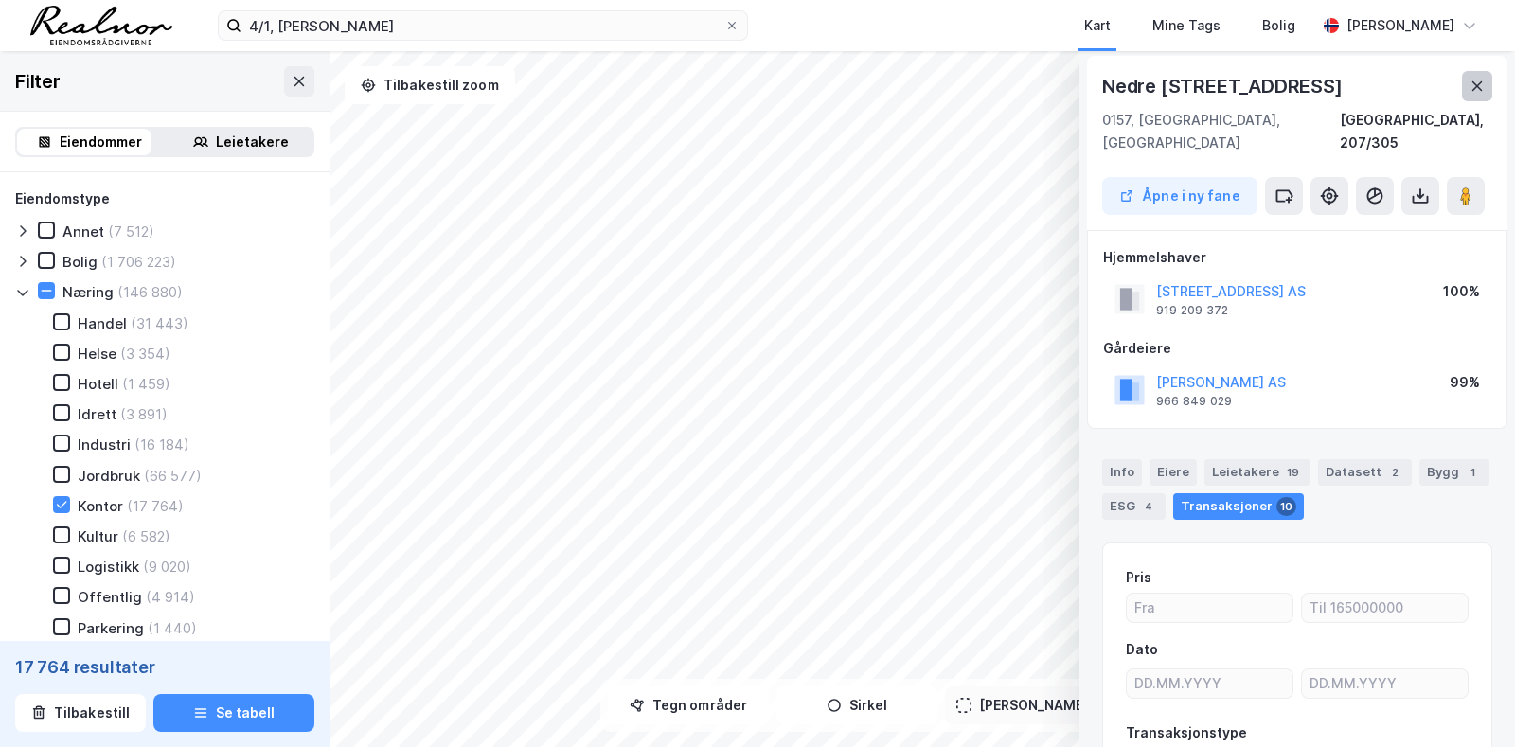
click at [1470, 82] on icon at bounding box center [1477, 86] width 15 height 15
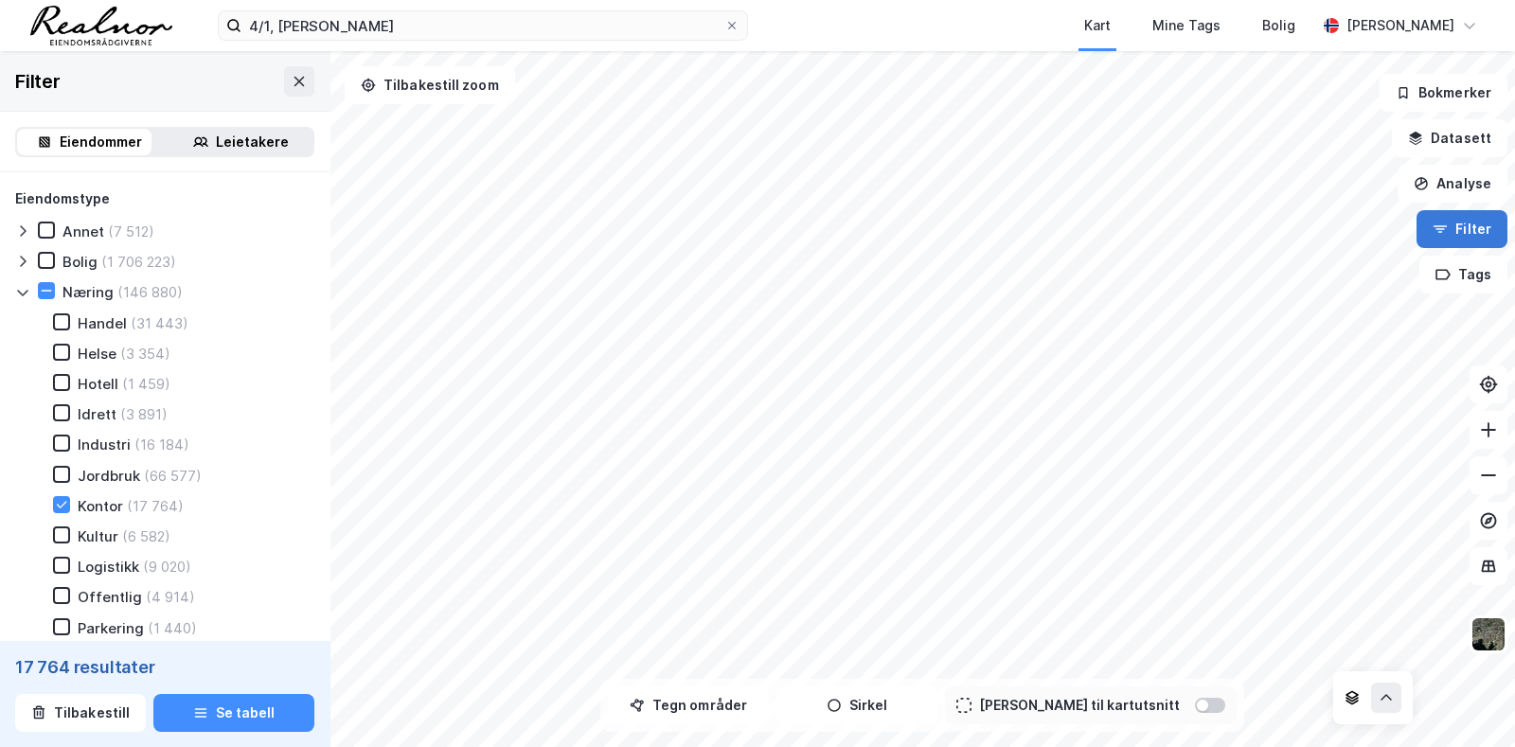
click at [1470, 224] on button "Filter" at bounding box center [1461, 229] width 91 height 38
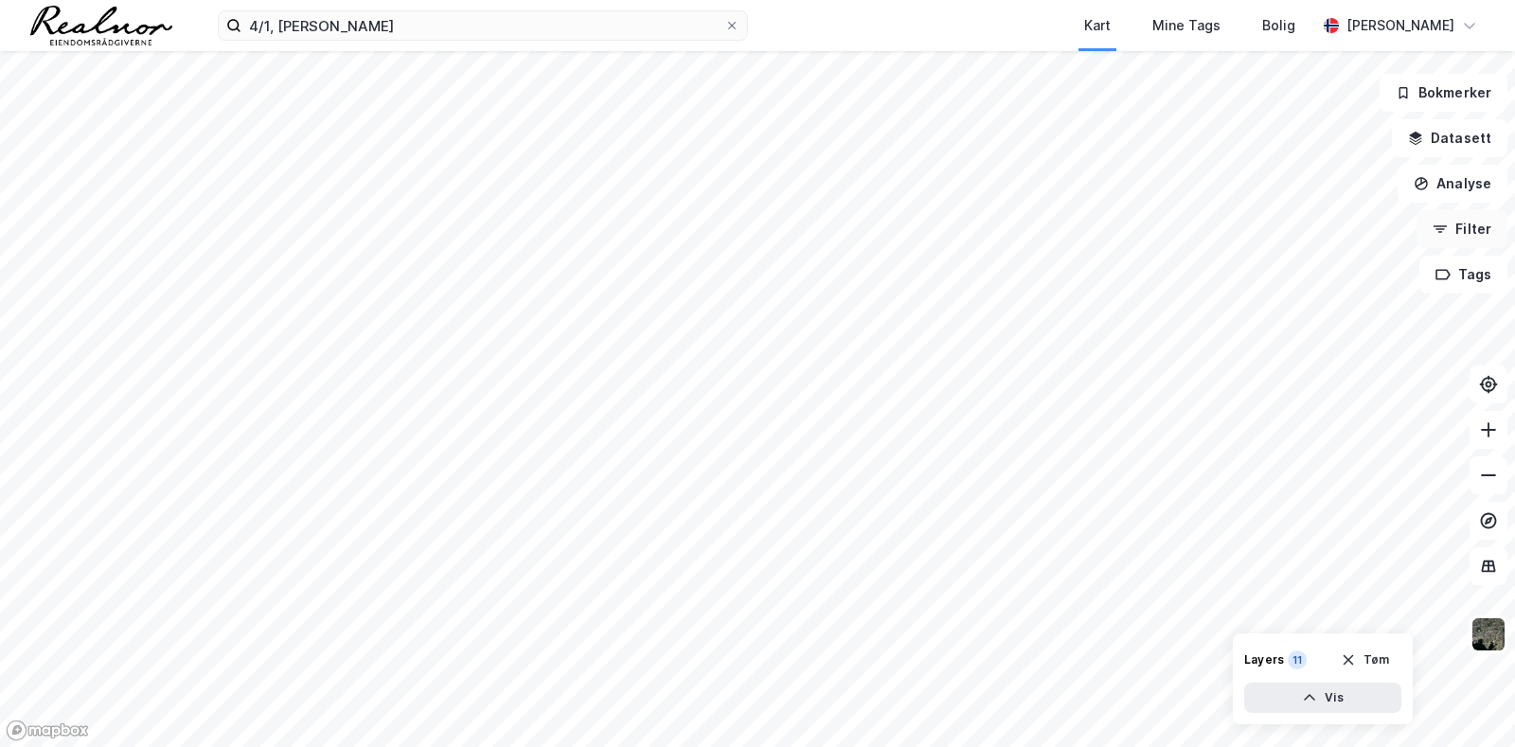
click at [1470, 224] on button "Filter" at bounding box center [1461, 229] width 91 height 38
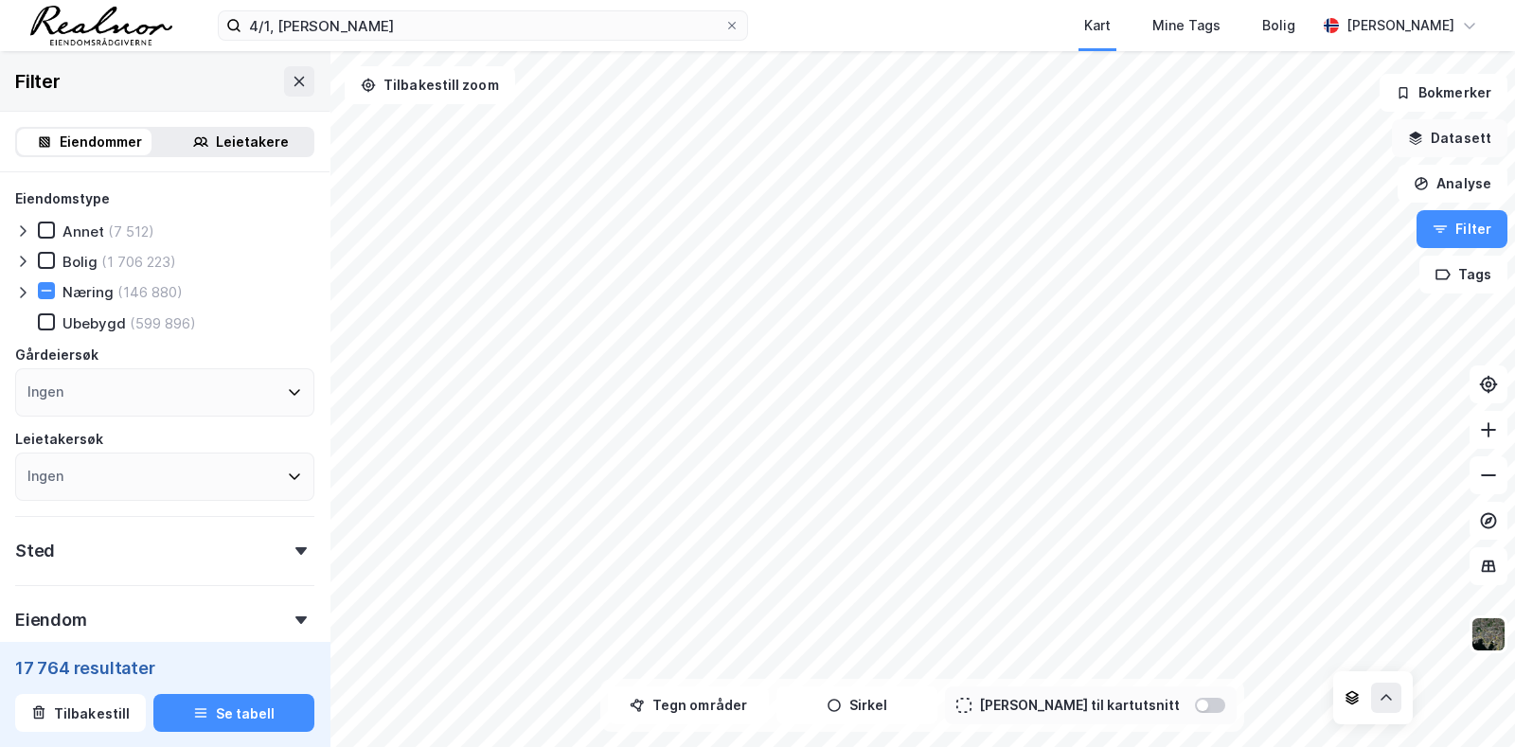
click at [1468, 139] on button "Datasett" at bounding box center [1450, 138] width 116 height 38
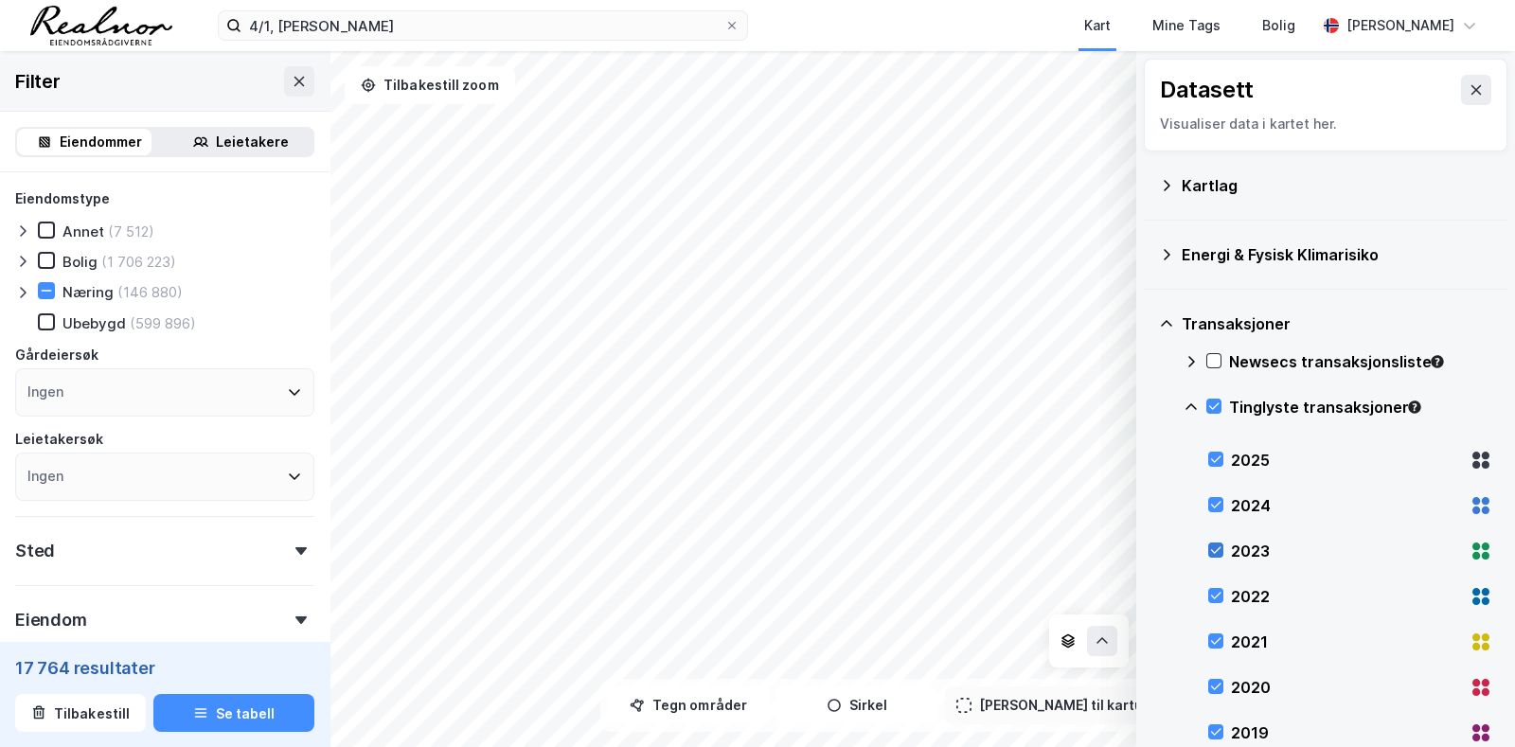
click at [1212, 548] on icon at bounding box center [1215, 549] width 13 height 13
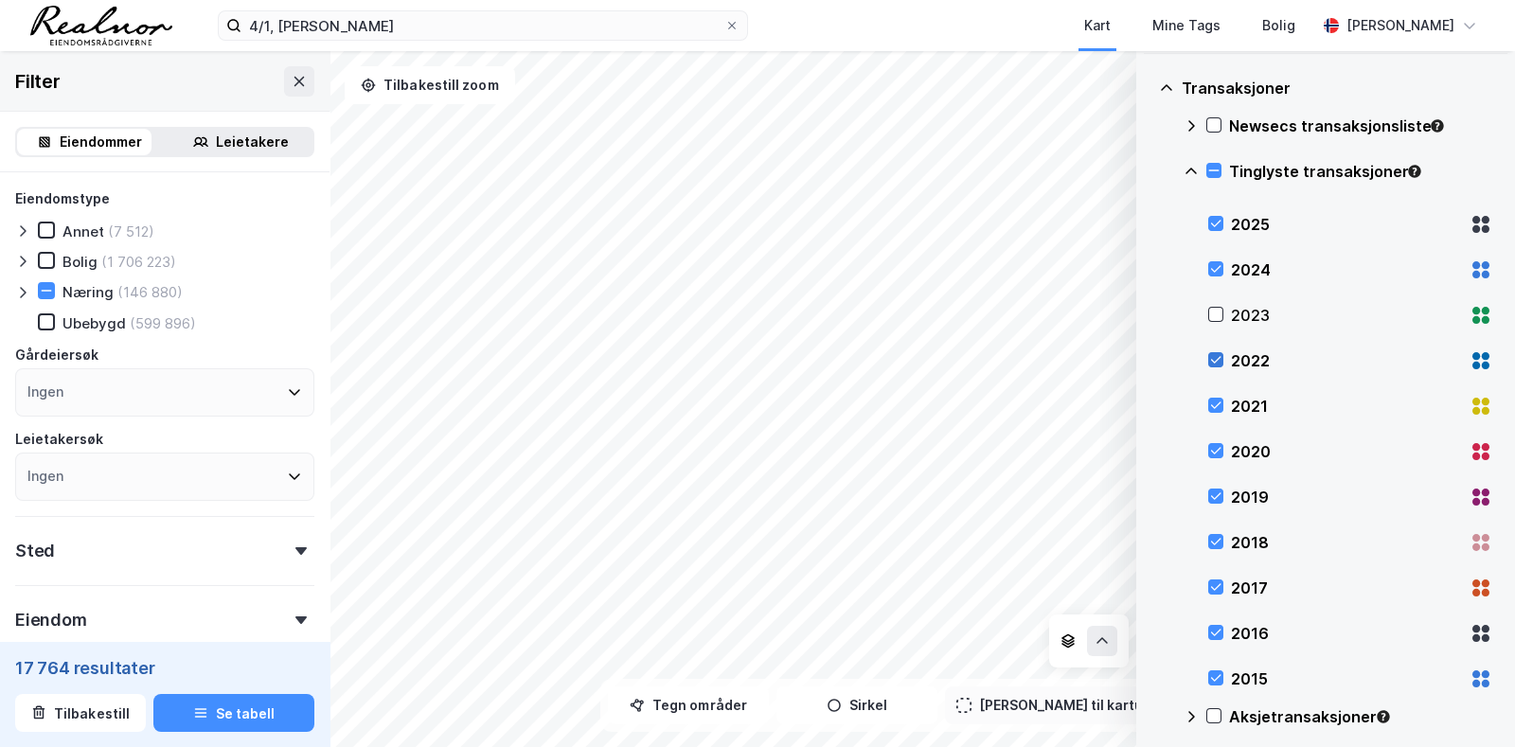
click at [1209, 357] on icon at bounding box center [1215, 359] width 13 height 13
click at [1220, 405] on icon at bounding box center [1215, 405] width 13 height 13
click at [1217, 454] on icon at bounding box center [1215, 450] width 13 height 13
click at [1217, 495] on icon at bounding box center [1216, 496] width 10 height 7
click at [1215, 536] on icon at bounding box center [1215, 541] width 13 height 13
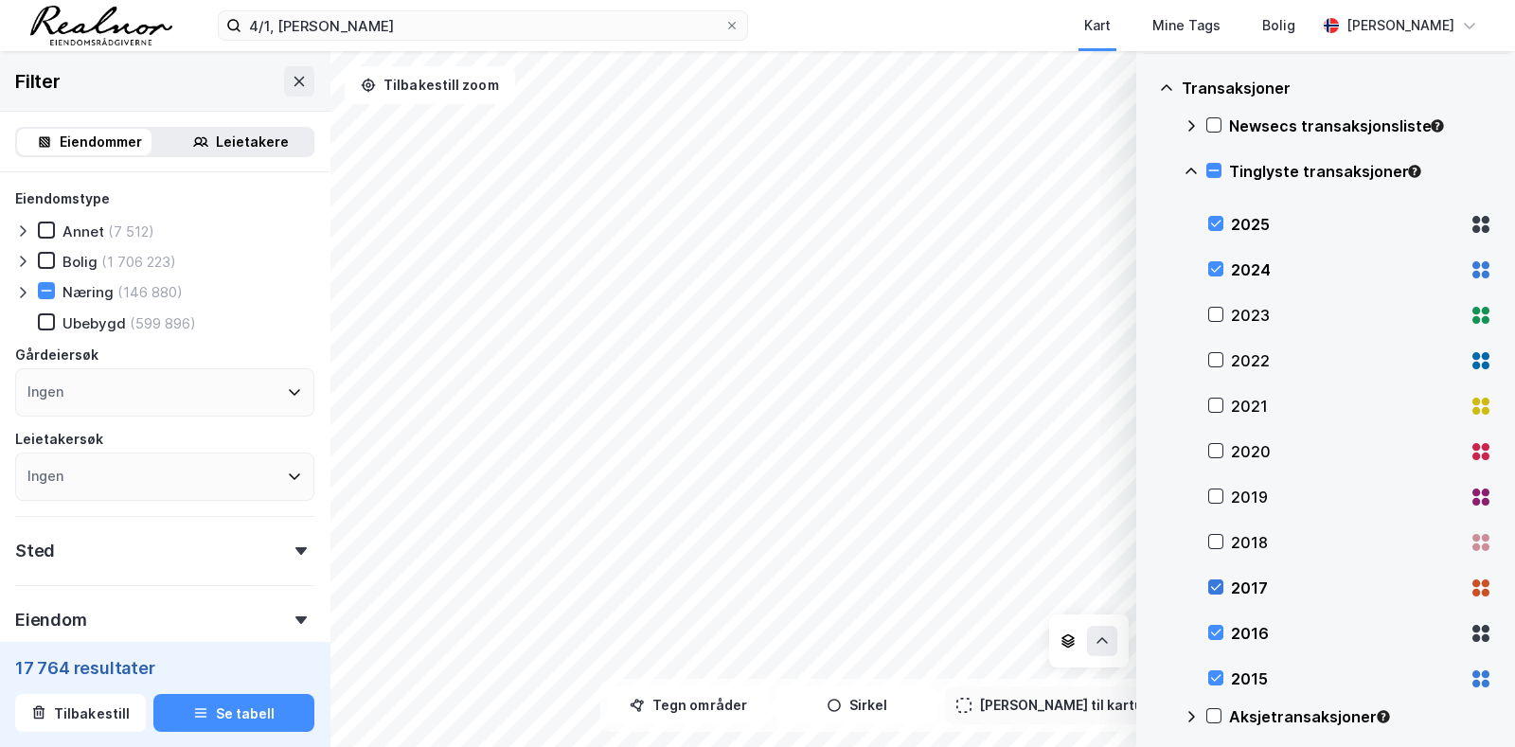
click at [1214, 580] on icon at bounding box center [1215, 586] width 13 height 13
click at [1209, 622] on div "2016" at bounding box center [1350, 633] width 284 height 45
click at [1212, 671] on icon at bounding box center [1215, 677] width 13 height 13
click at [103, 285] on div "Næring" at bounding box center [87, 292] width 51 height 18
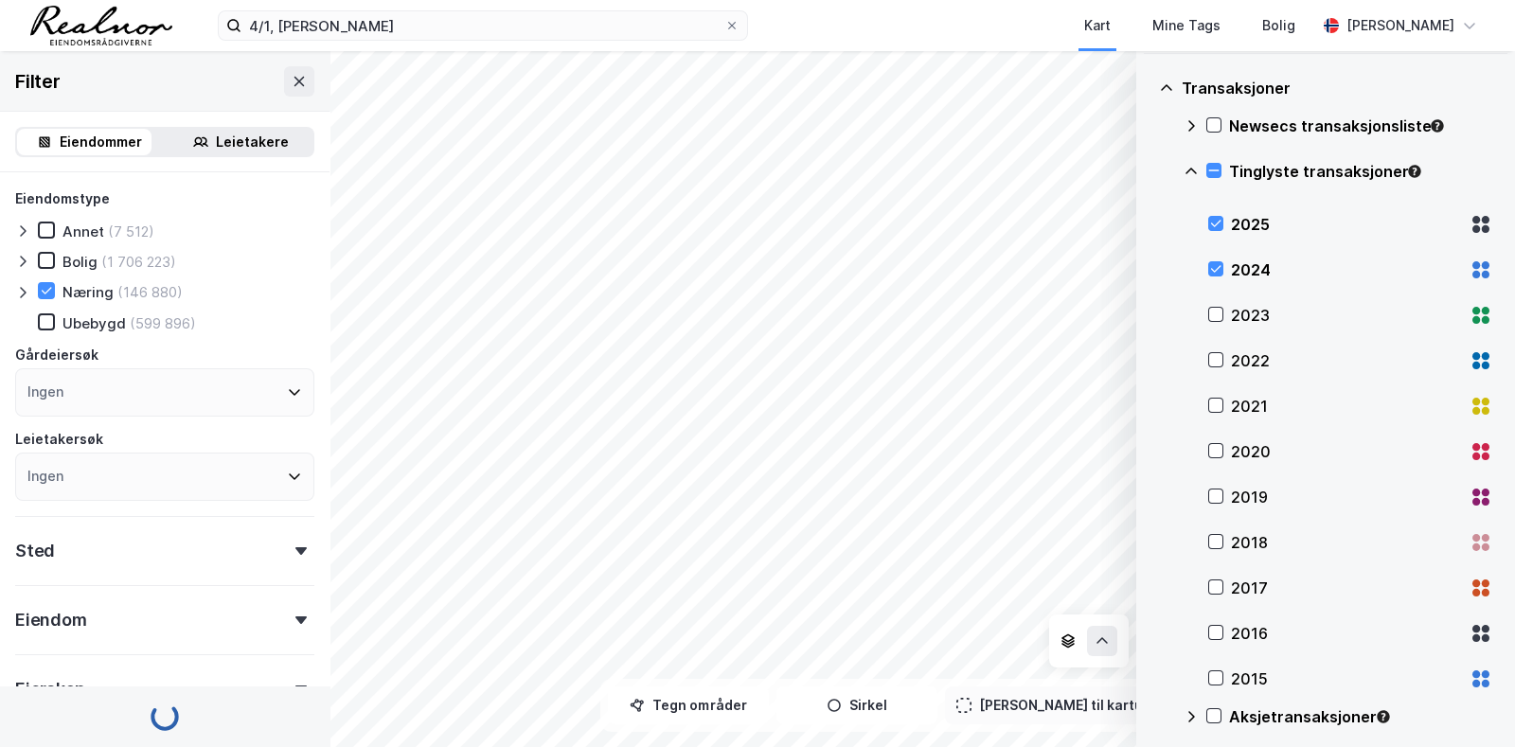
click at [97, 286] on div "Næring" at bounding box center [87, 292] width 51 height 18
click at [25, 286] on icon at bounding box center [22, 292] width 15 height 15
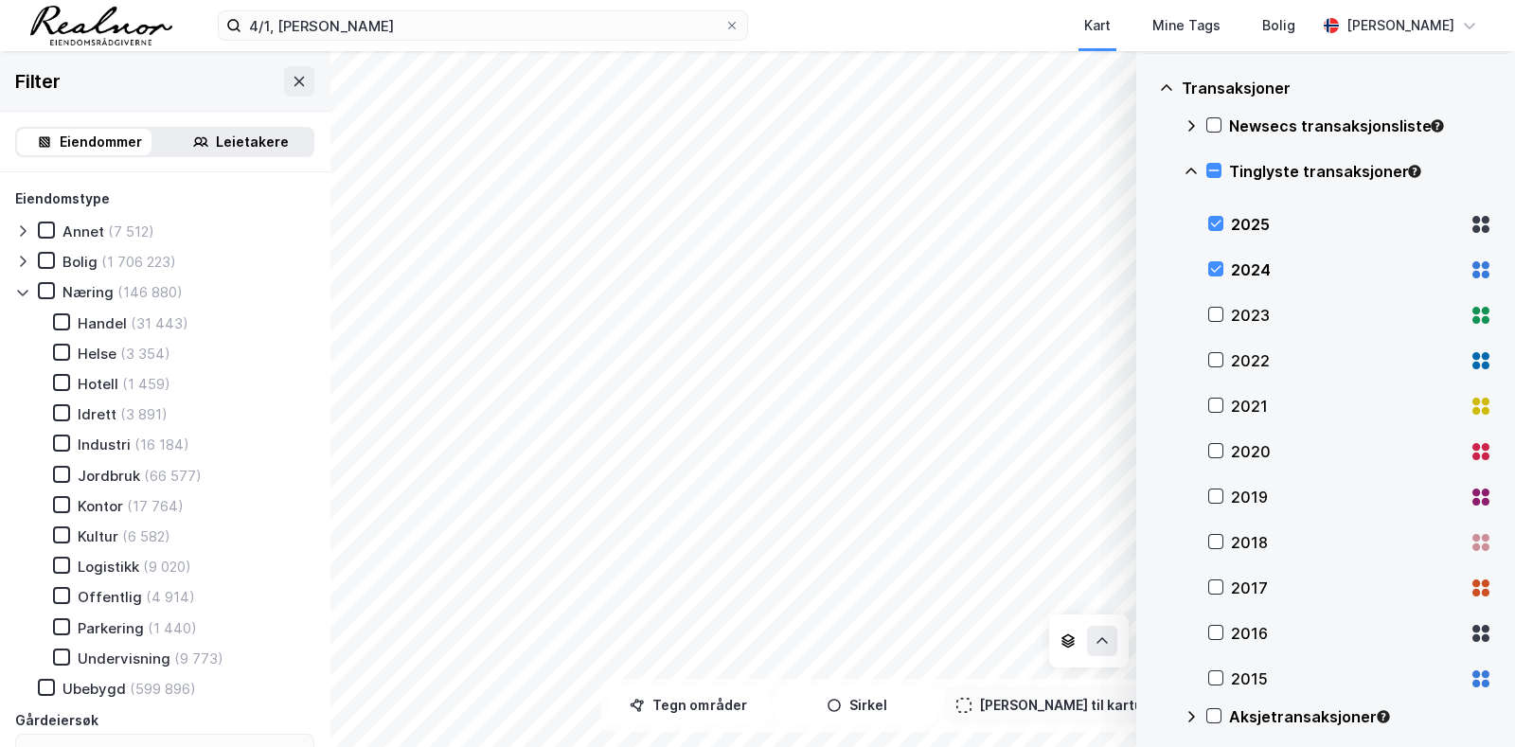
click at [21, 262] on icon at bounding box center [22, 261] width 15 height 15
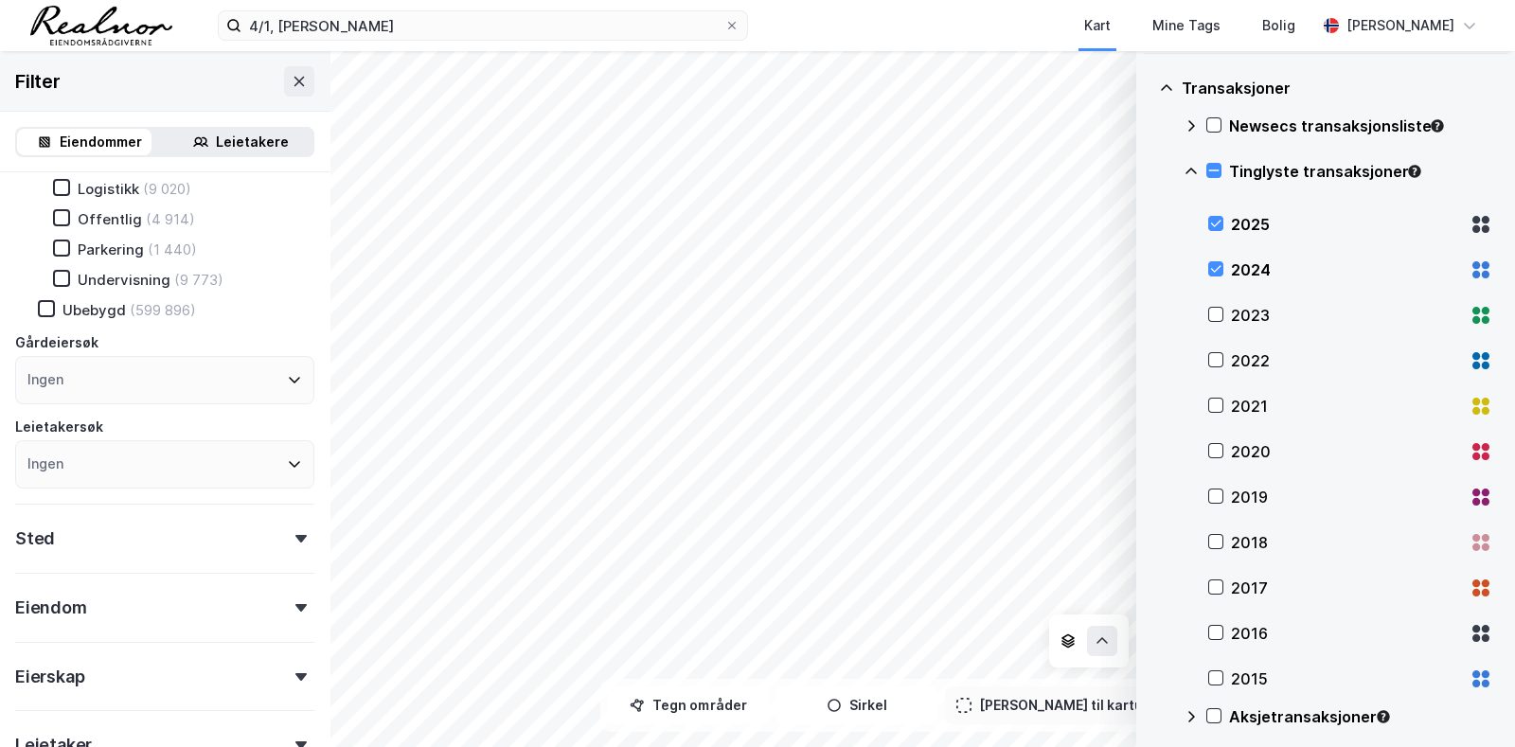
scroll to position [779, 0]
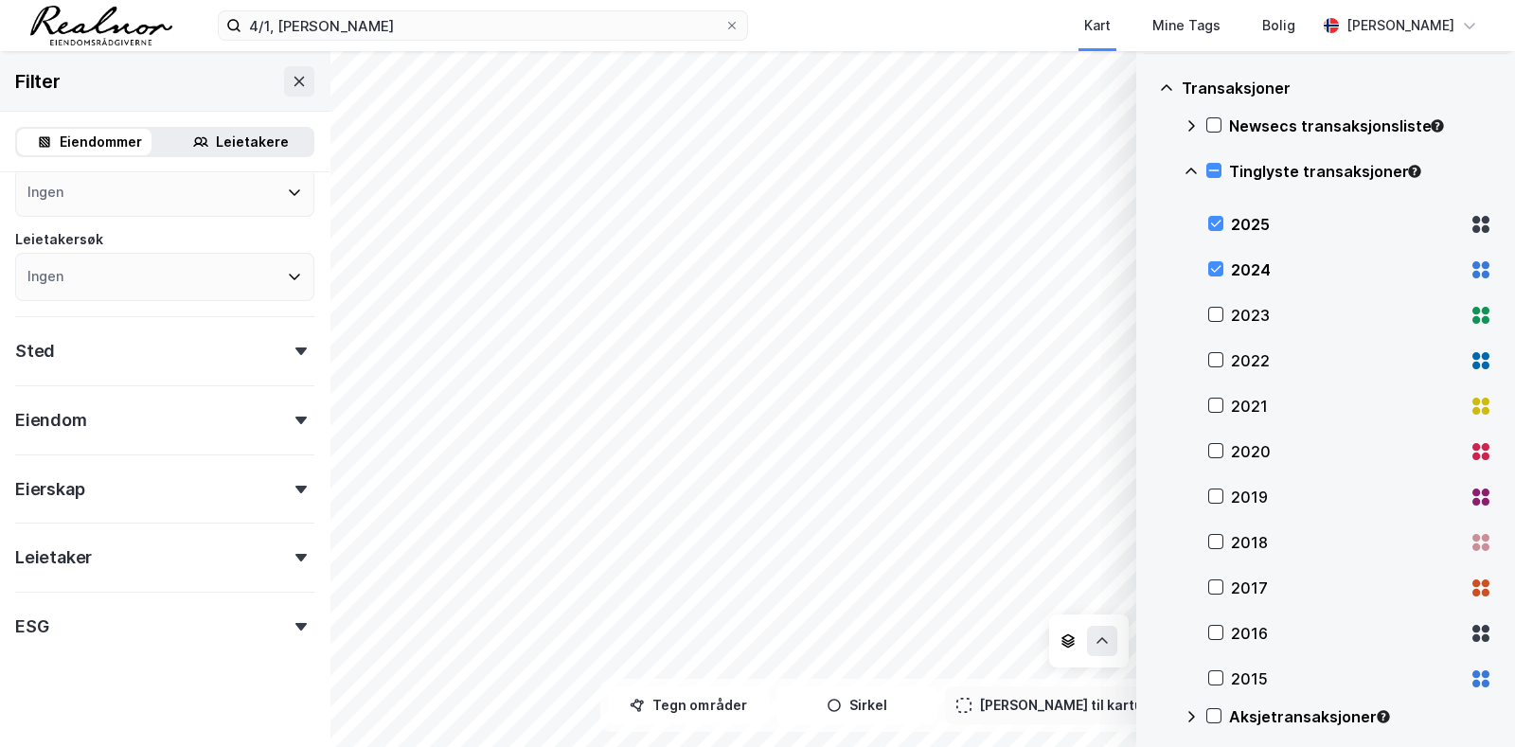
click at [237, 502] on div "Eiendomstype Annet (7 512) [PERSON_NAME] (1 706 223) [PERSON_NAME] (4 248) Bofe…" at bounding box center [164, 27] width 299 height 1238
click at [280, 472] on div "Eierskap" at bounding box center [164, 481] width 299 height 54
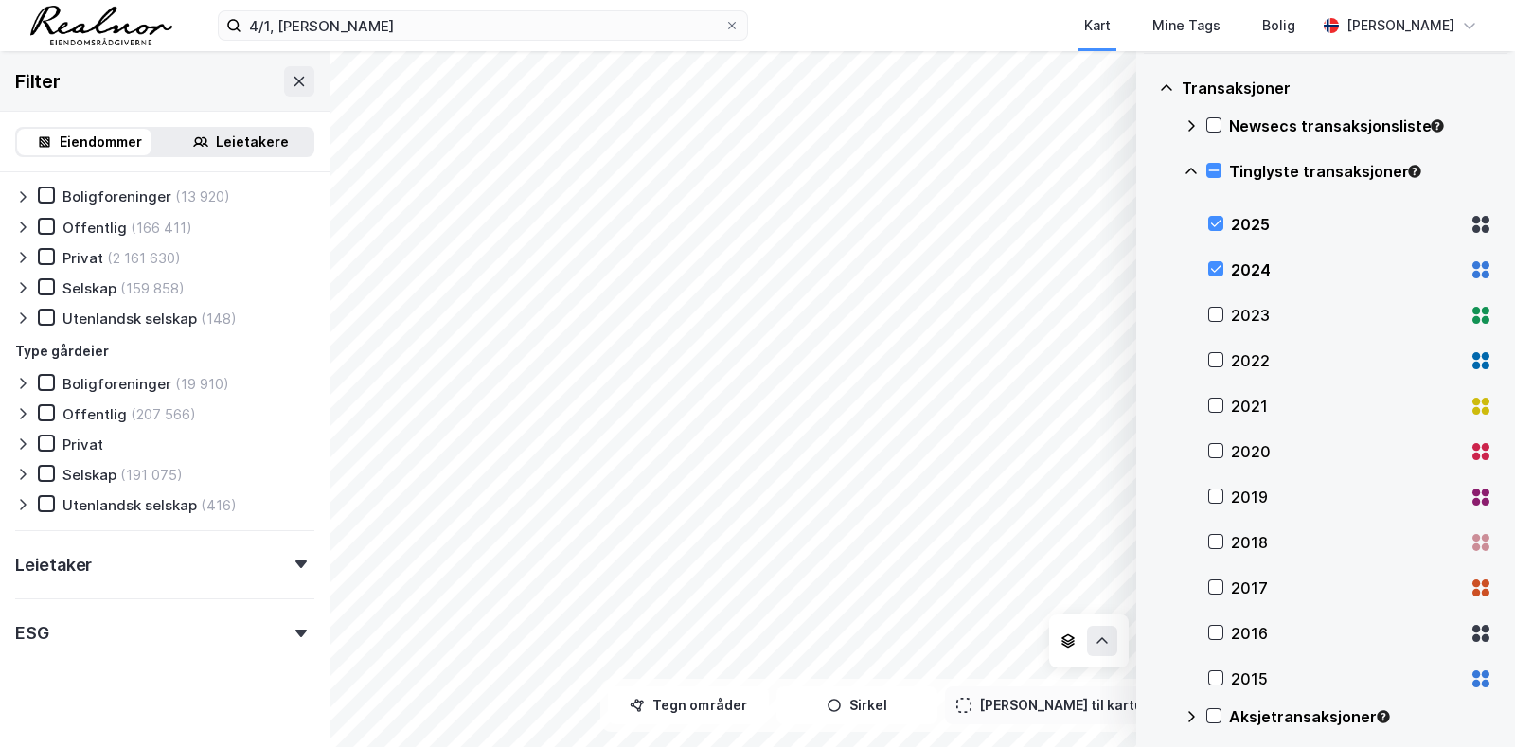
scroll to position [1153, 0]
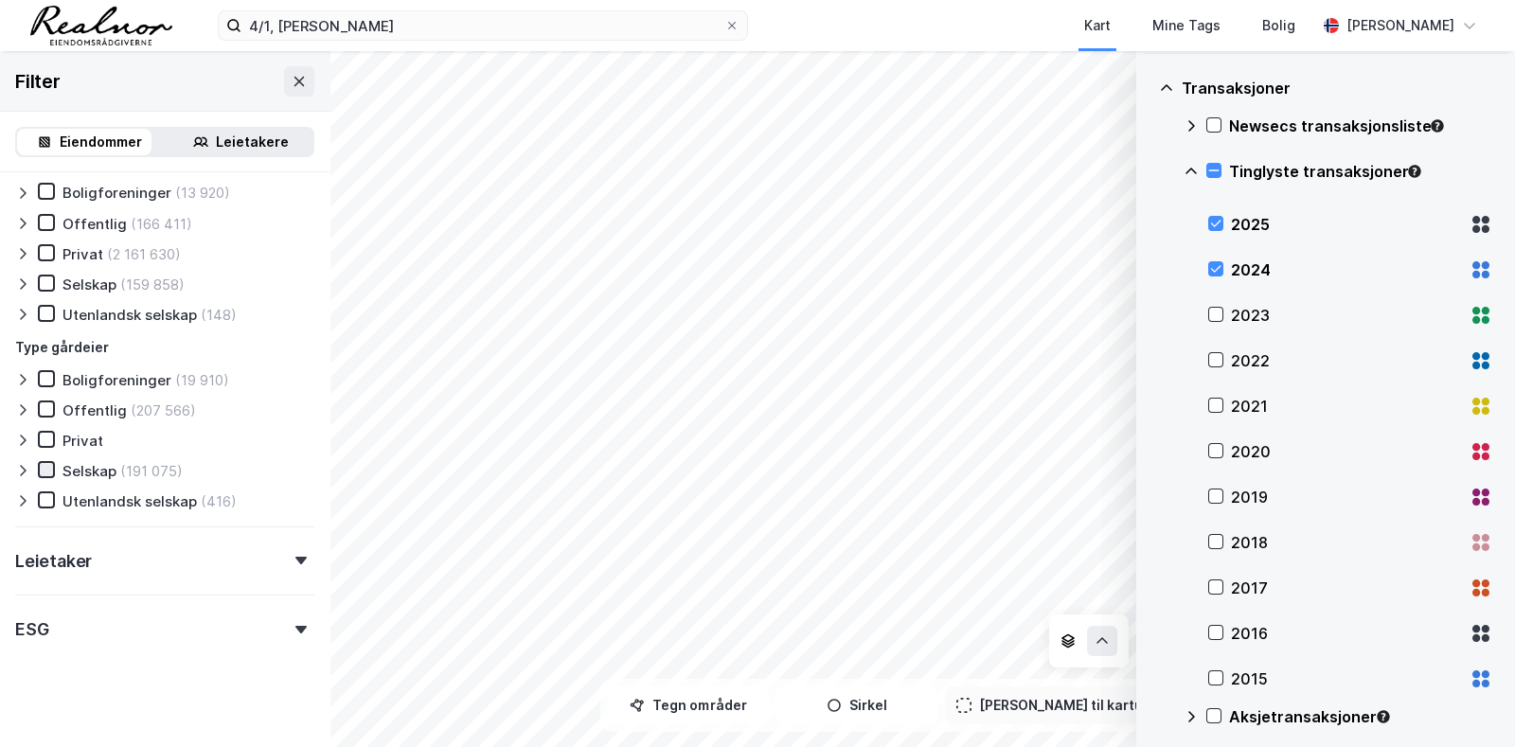
click at [43, 463] on icon at bounding box center [46, 469] width 13 height 13
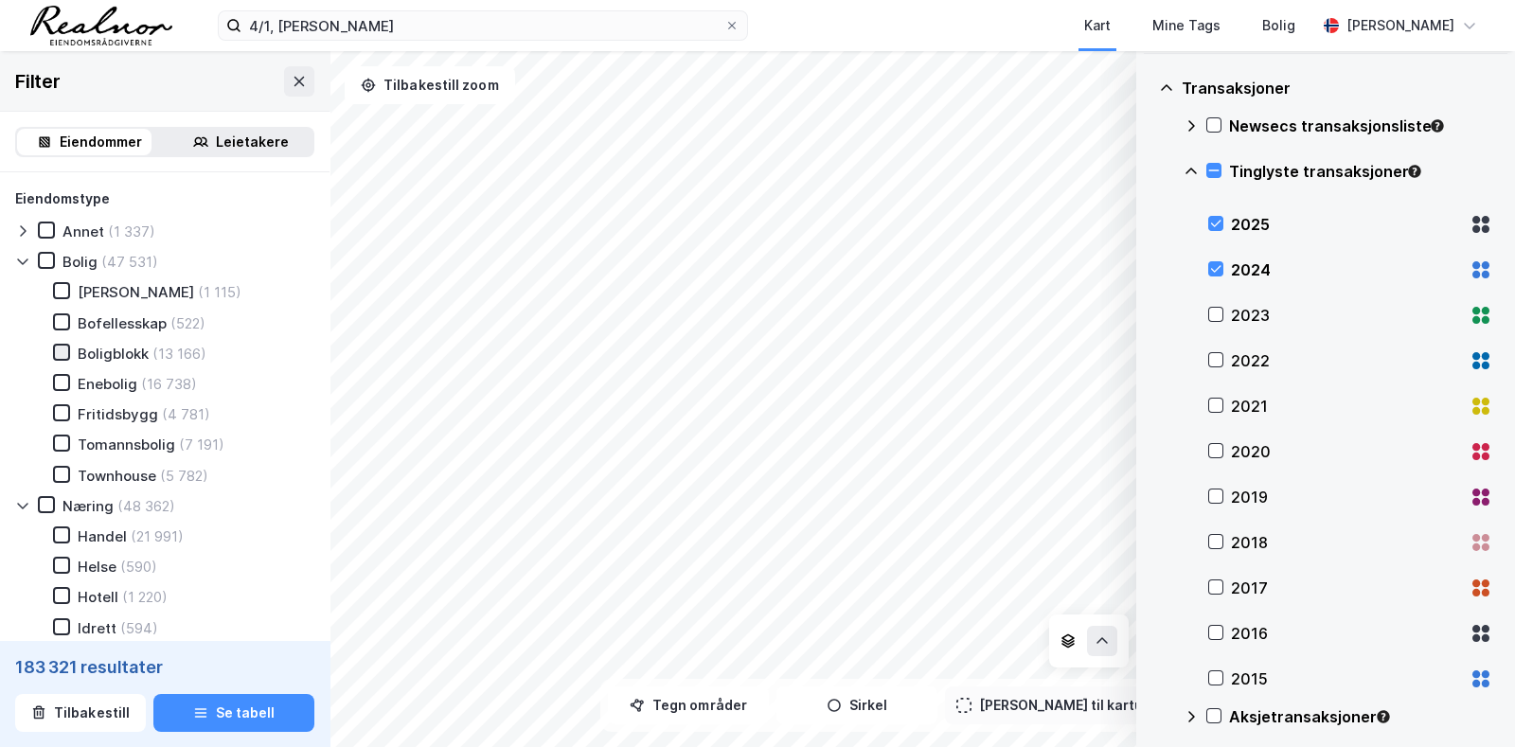
click at [62, 351] on icon at bounding box center [61, 352] width 13 height 13
click at [1217, 170] on icon at bounding box center [1214, 170] width 10 height 1
click at [1208, 165] on icon at bounding box center [1213, 170] width 13 height 13
click at [1167, 80] on icon at bounding box center [1166, 87] width 15 height 15
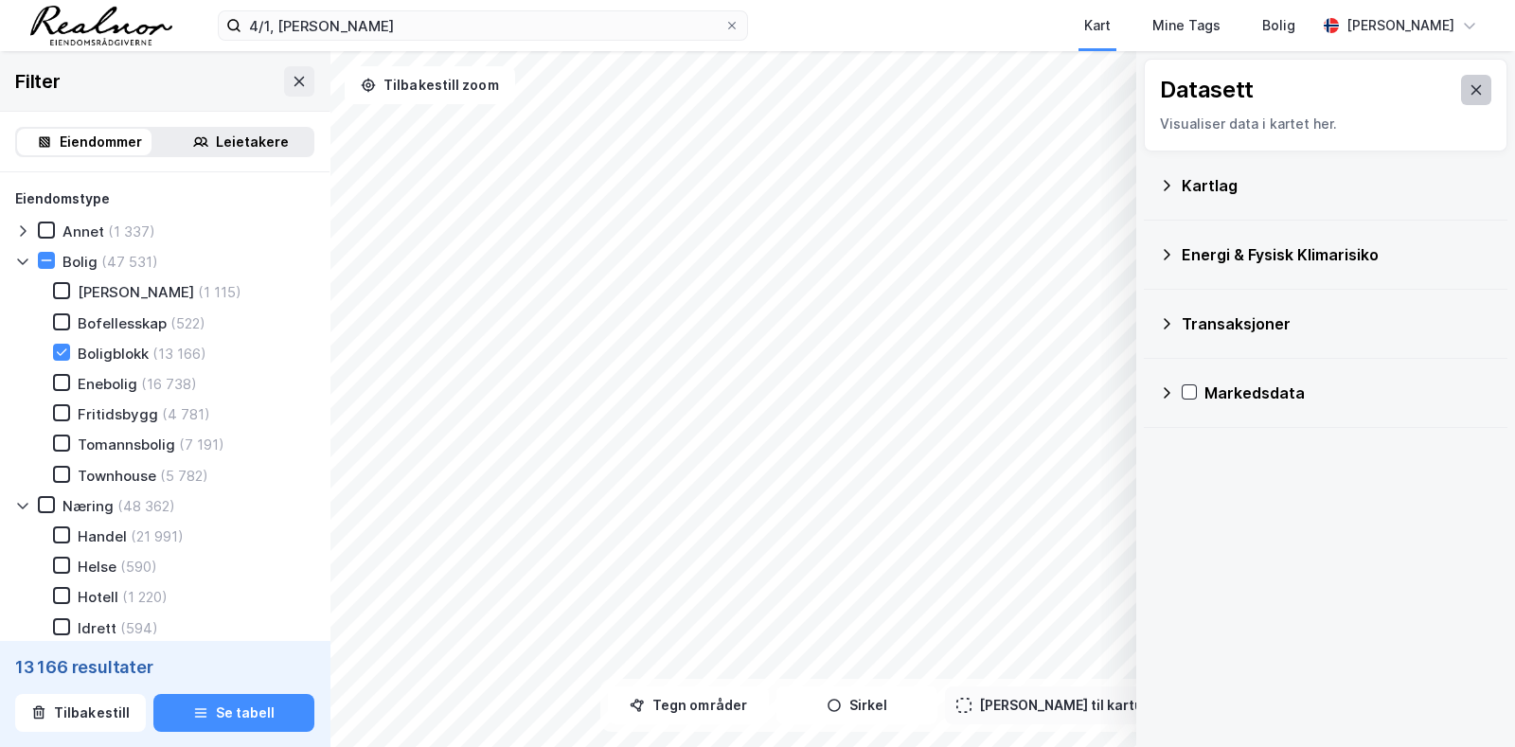
click at [1469, 92] on button at bounding box center [1476, 90] width 30 height 30
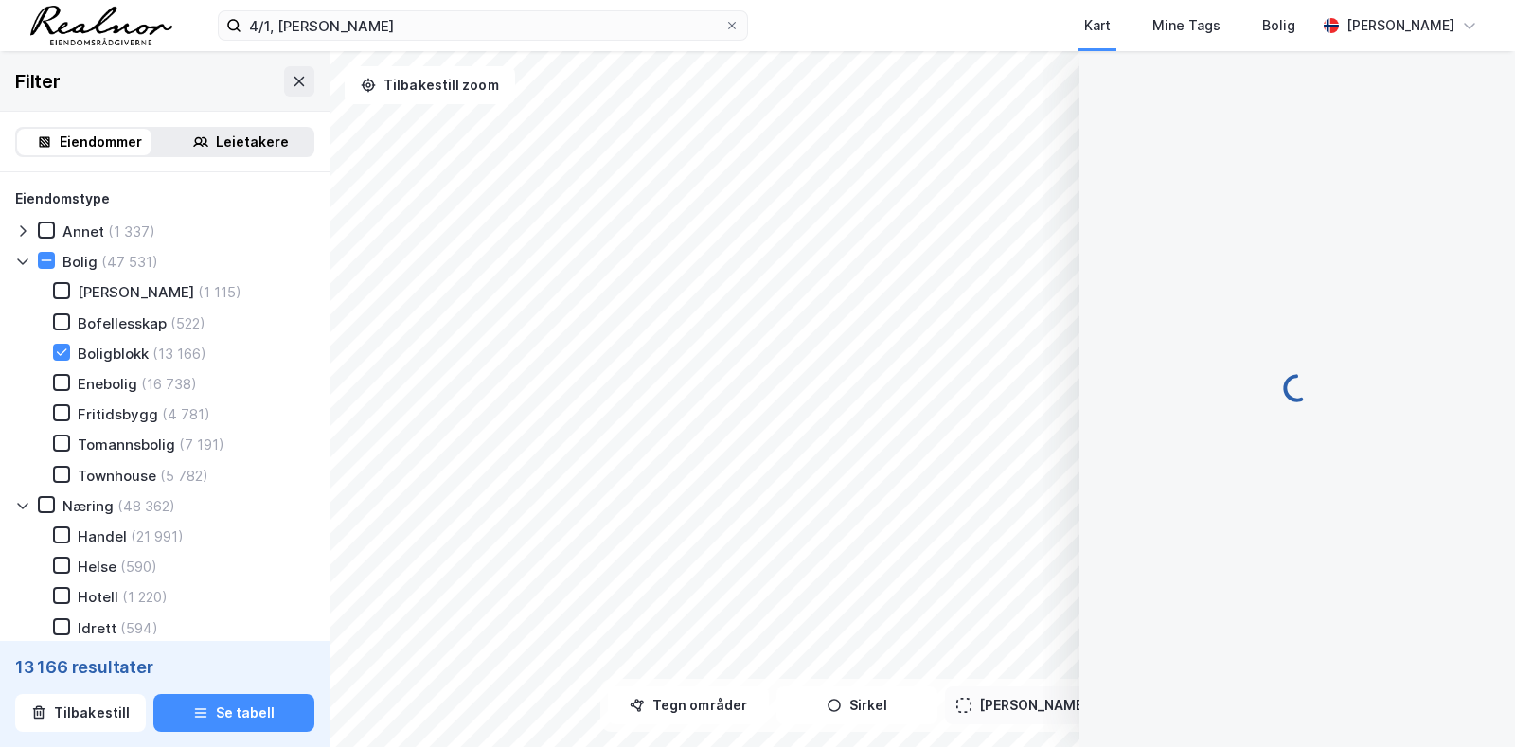
scroll to position [173, 0]
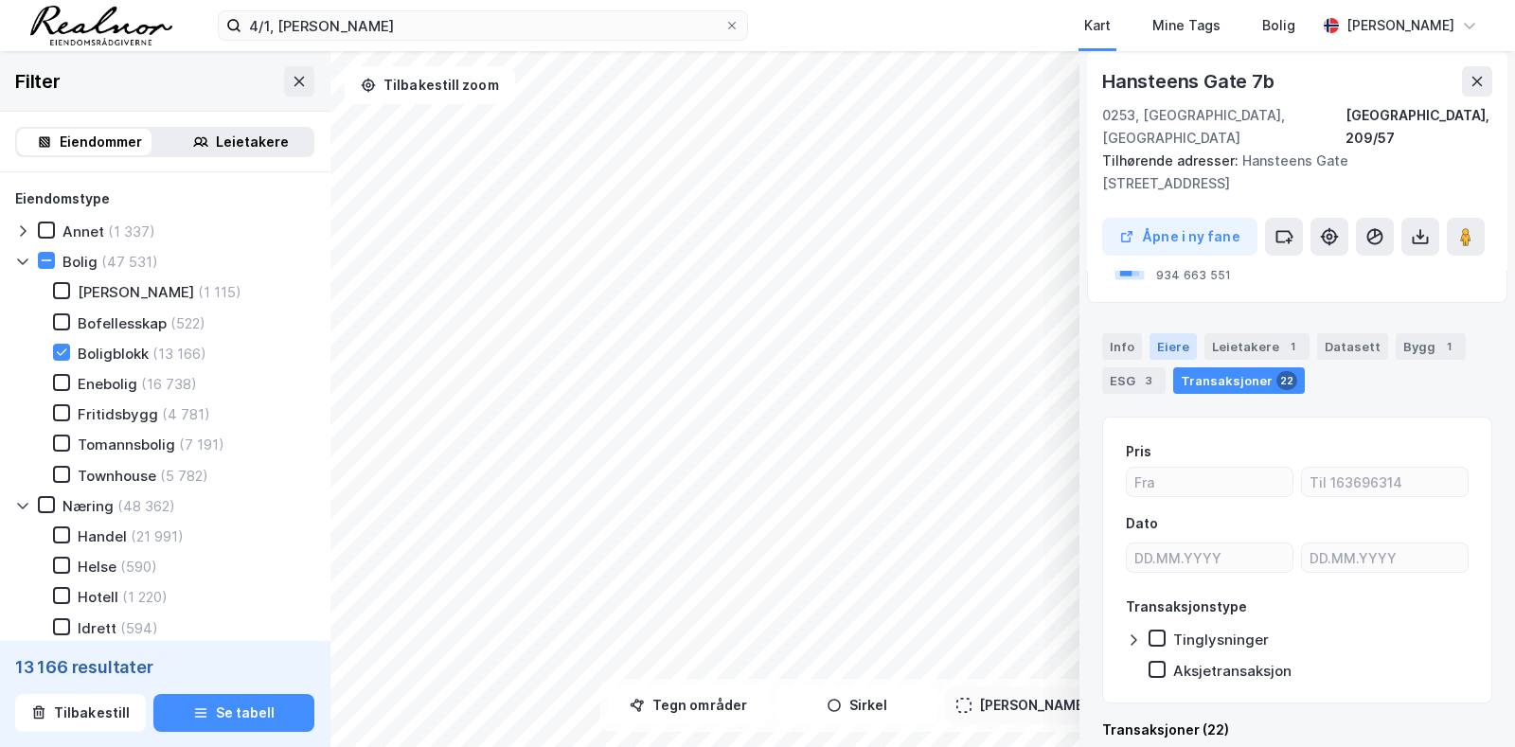
click at [1172, 333] on div "Eiere" at bounding box center [1172, 346] width 47 height 27
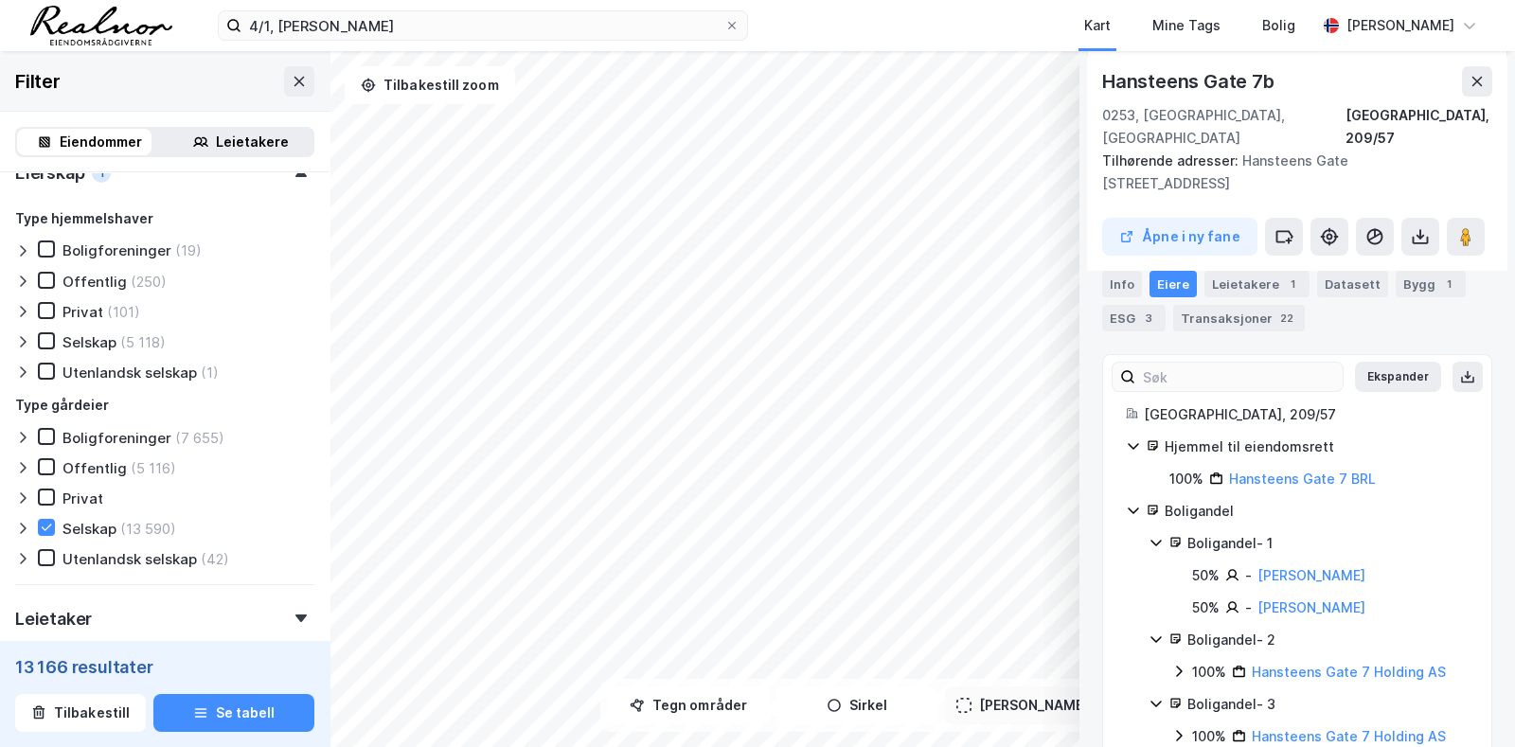
scroll to position [1065, 0]
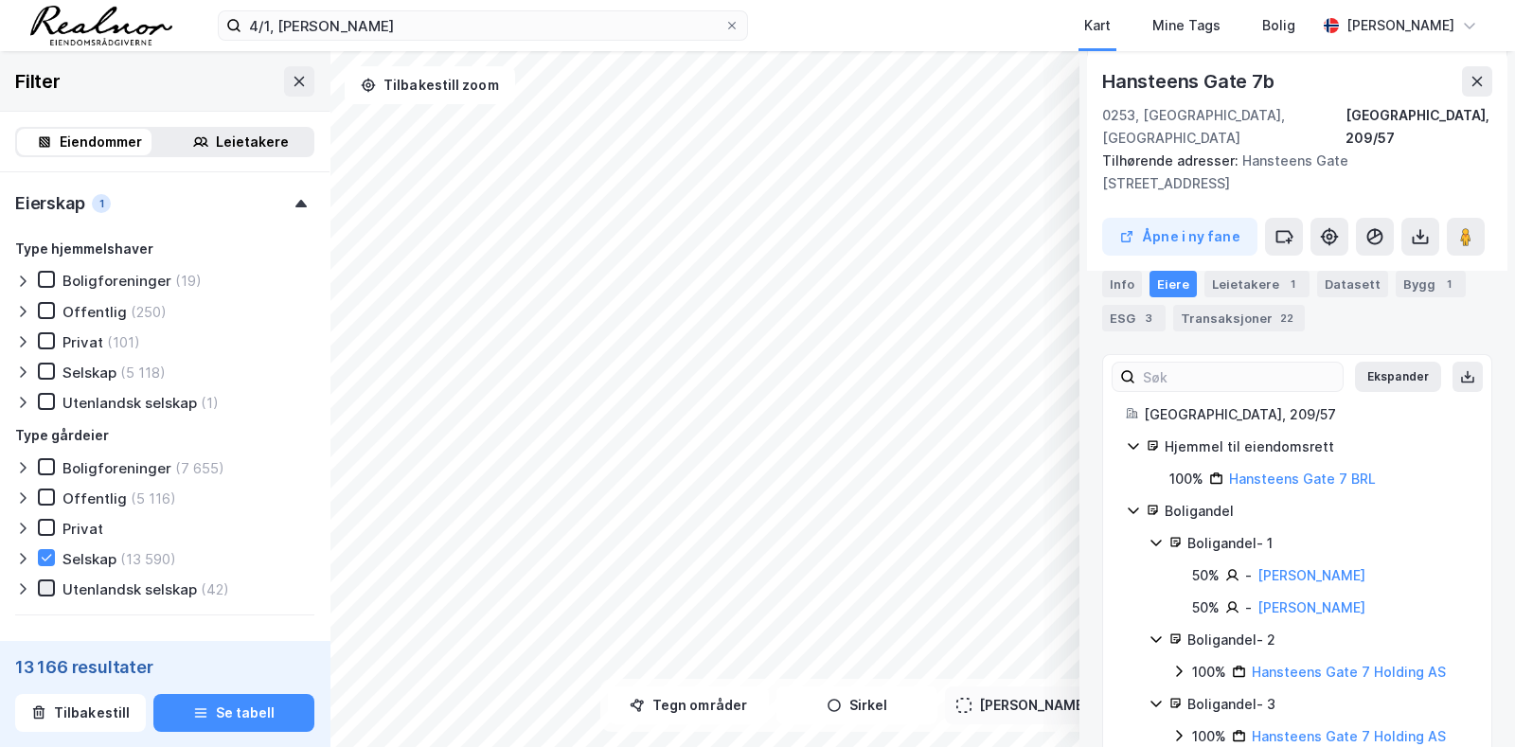
click at [45, 581] on icon at bounding box center [46, 587] width 13 height 13
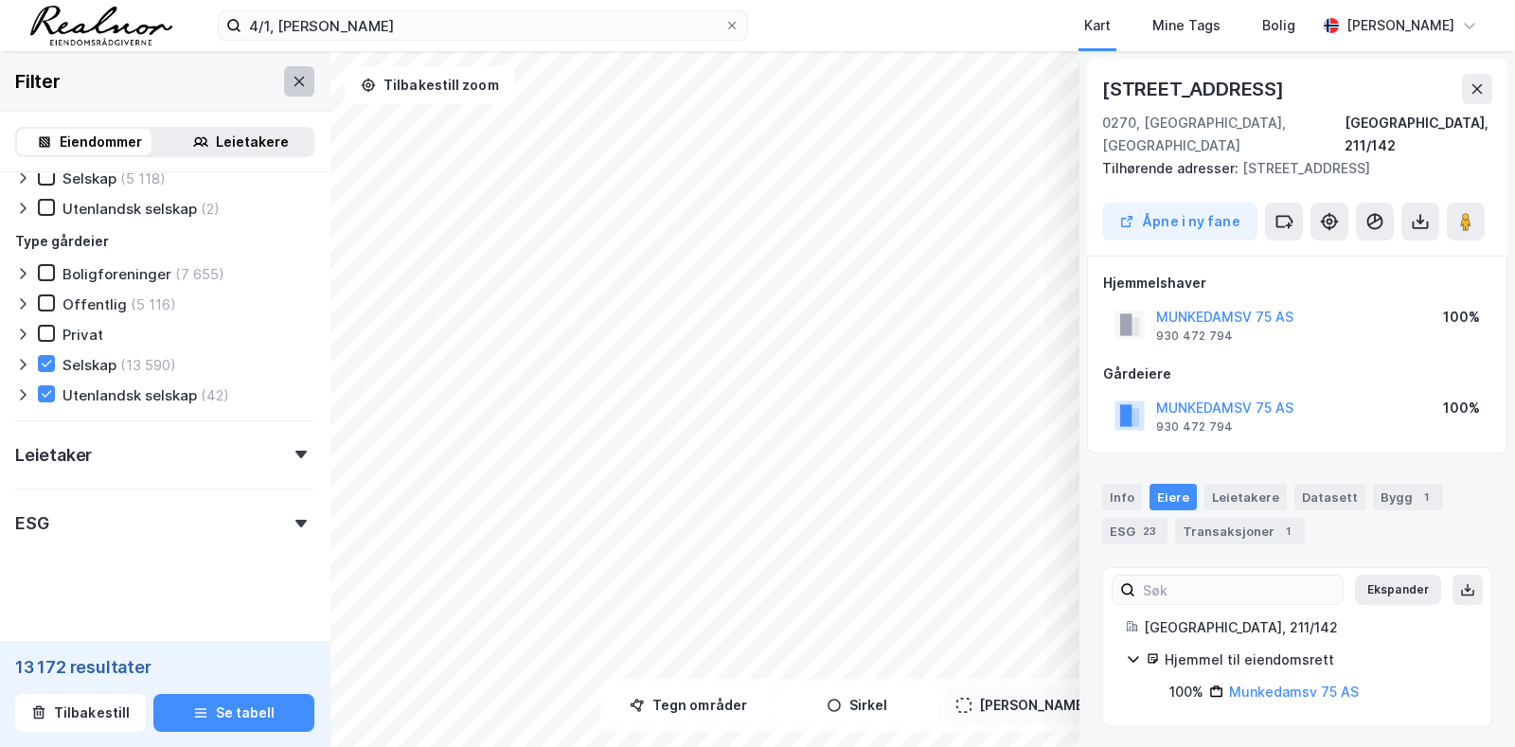
click at [292, 76] on icon at bounding box center [299, 81] width 15 height 15
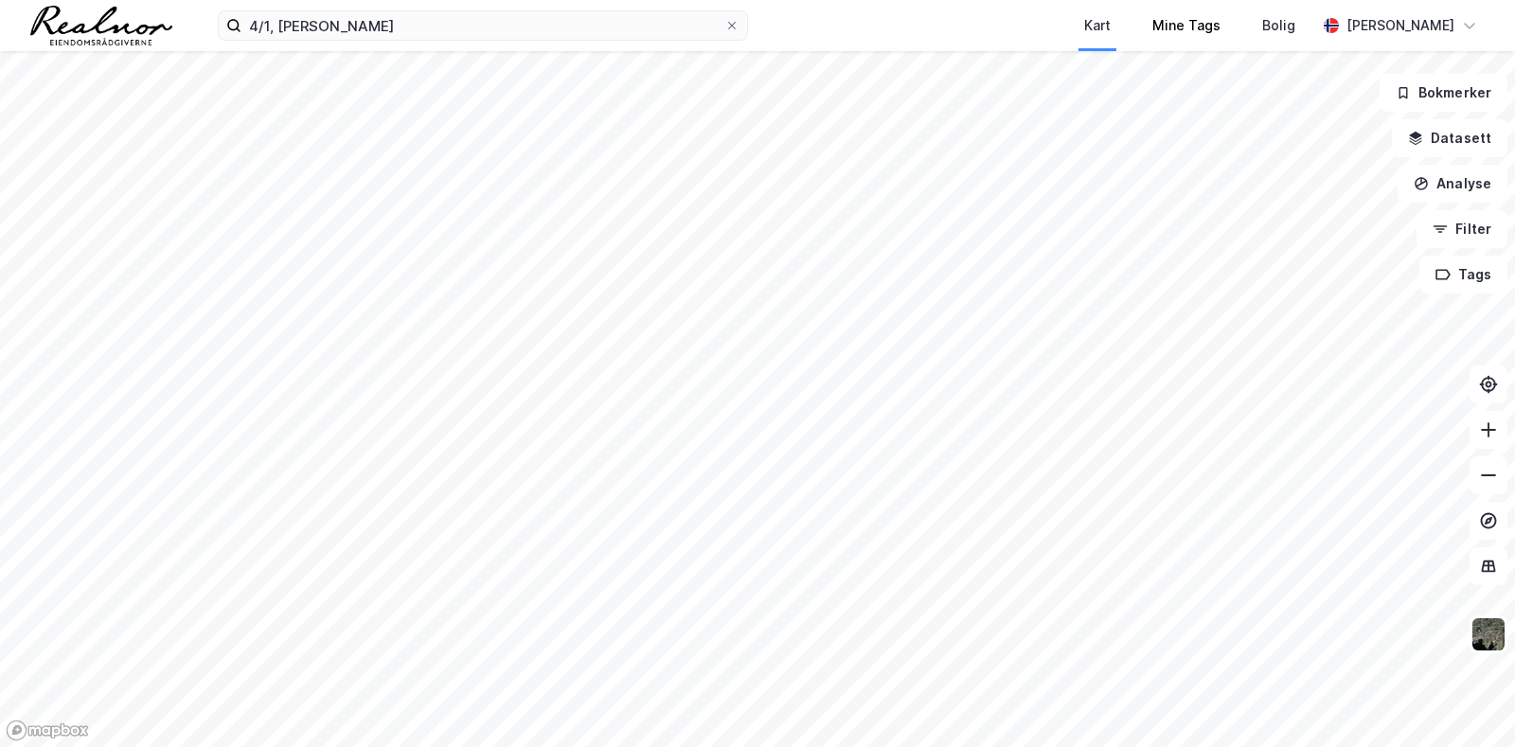
click at [1202, 45] on div "Mine Tags" at bounding box center [1186, 25] width 110 height 51
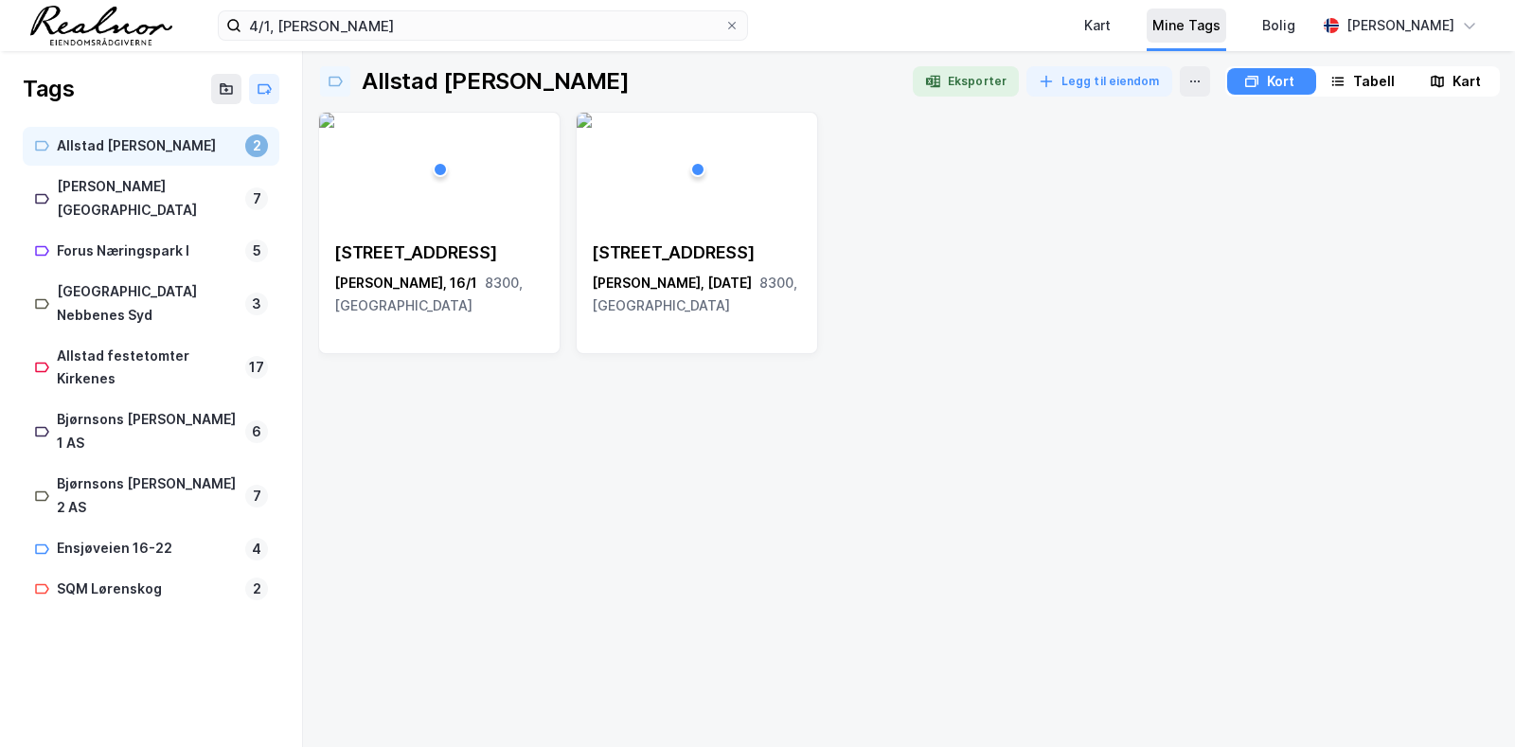
click at [1202, 29] on div "Mine Tags" at bounding box center [1186, 25] width 68 height 23
click at [1116, 24] on div "Kart" at bounding box center [1097, 26] width 38 height 34
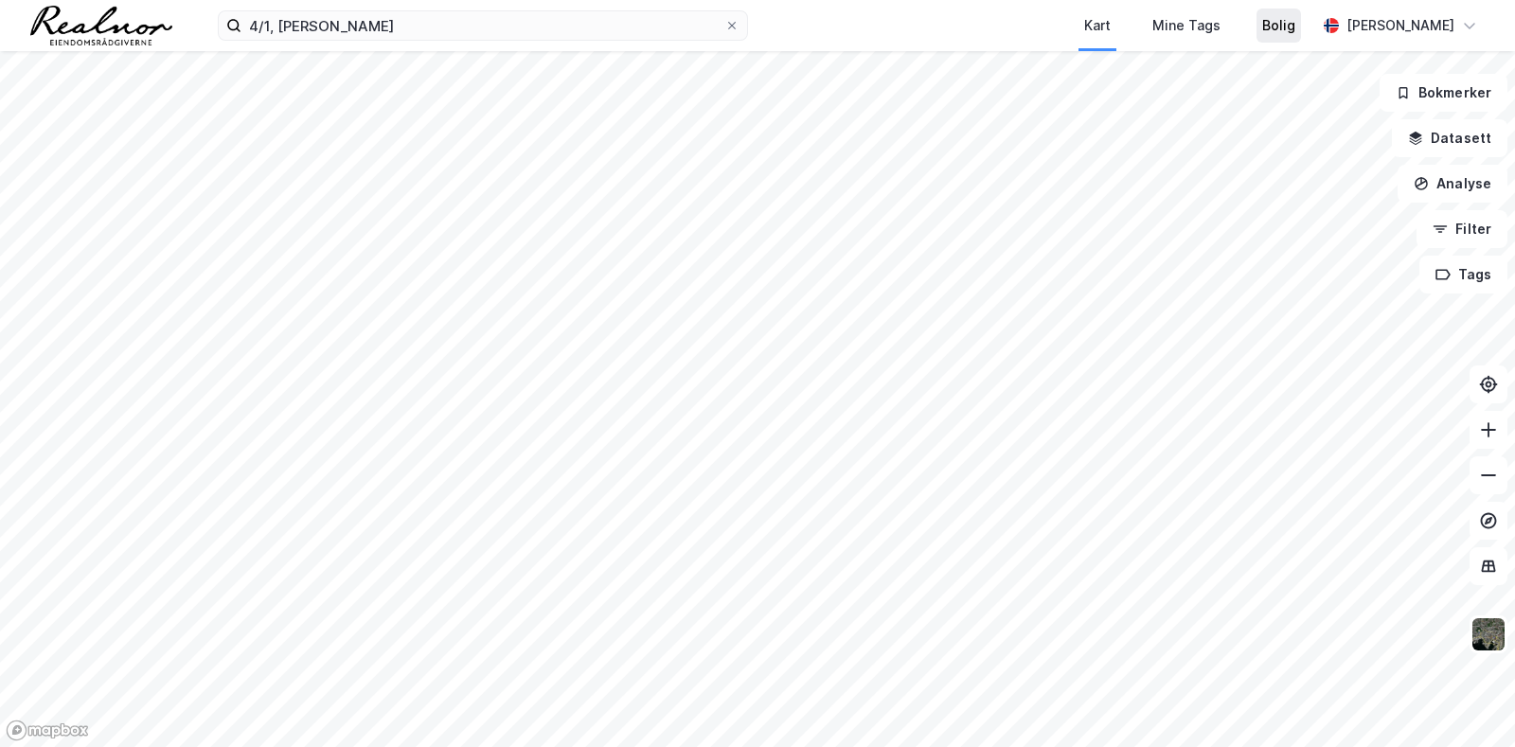
click at [1274, 31] on div "Bolig" at bounding box center [1278, 25] width 33 height 23
